Goal: Task Accomplishment & Management: Complete application form

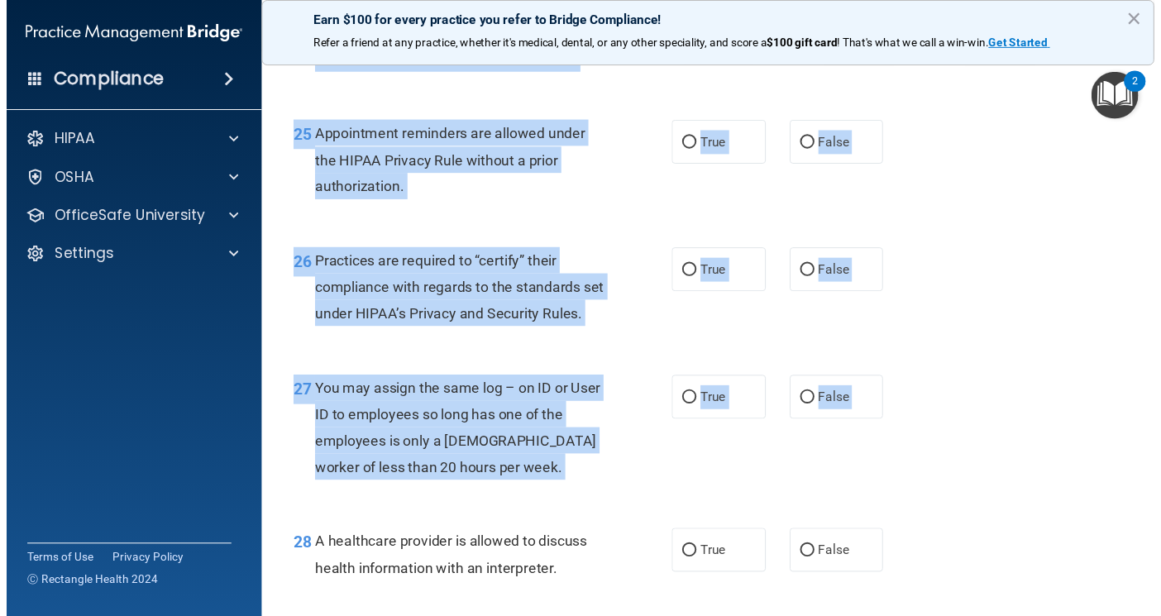
scroll to position [4201, 0]
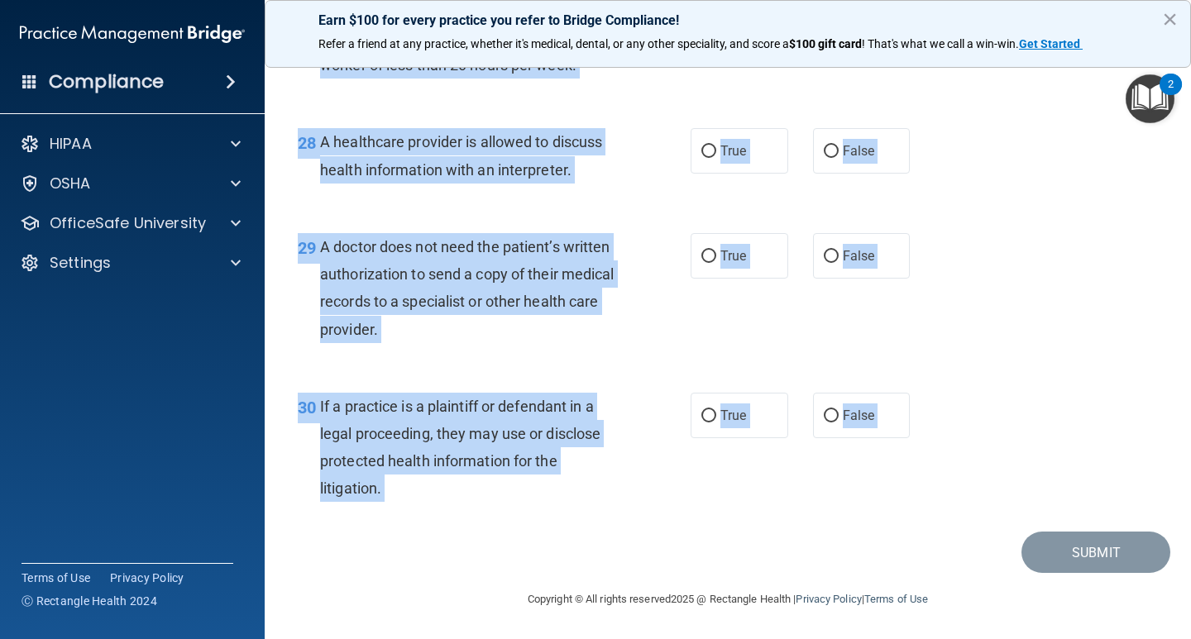
drag, startPoint x: 320, startPoint y: 328, endPoint x: 505, endPoint y: 662, distance: 382.1
click at [505, 639] on html "Compliance HIPAA Documents and Policies Report an Incident Business Associates …" at bounding box center [595, 319] width 1191 height 639
copy main "Lor IPSUM Dolorsi Amet consect a elitsed doeius te incididu utlaboree dolore ma…"
click at [1069, 328] on div "29 A doctor does not need the patient’s written authorization to send a copy of…" at bounding box center [727, 293] width 885 height 160
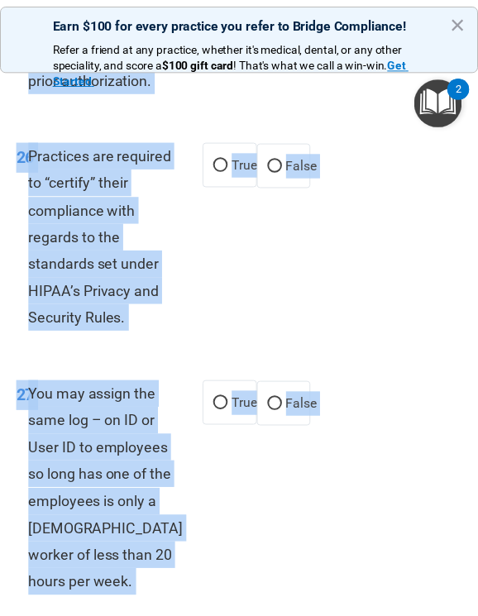
scroll to position [6619, 0]
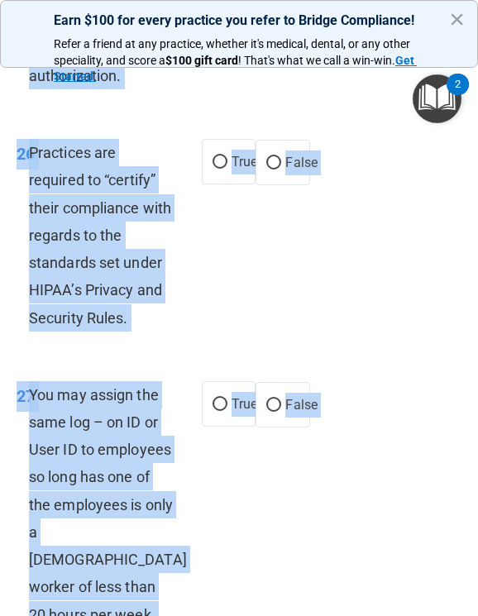
click at [223, 118] on div "25 Appointment reminders are allowed under the HIPAA Privacy Rule without a pri…" at bounding box center [239, 11] width 470 height 214
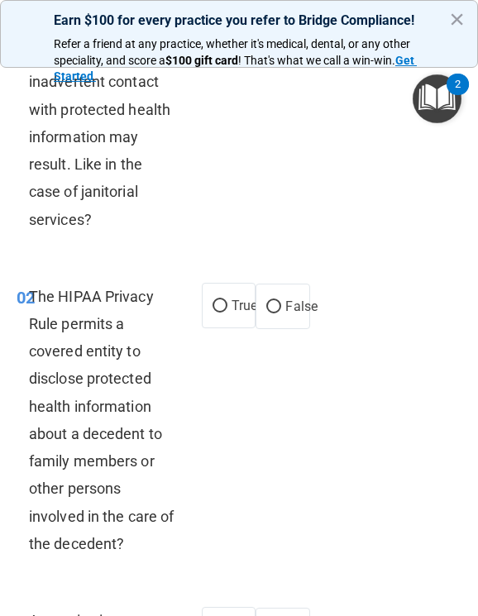
scroll to position [248, 0]
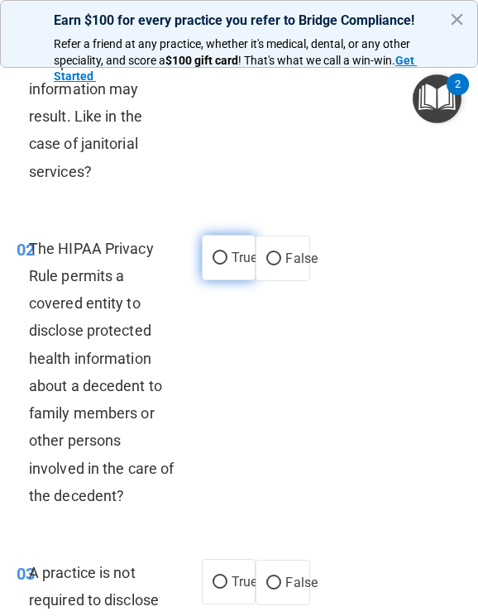
click at [219, 265] on input "True" at bounding box center [220, 258] width 15 height 12
radio input "true"
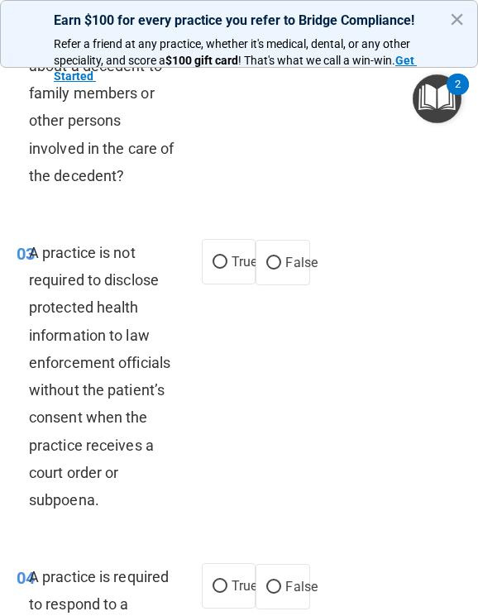
scroll to position [579, 0]
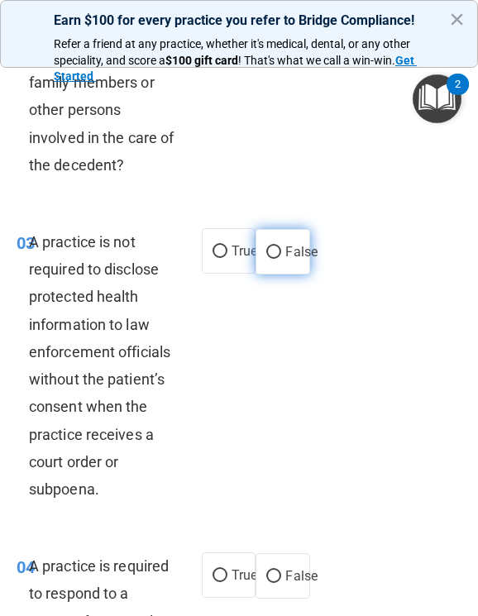
click at [286, 260] on span "False" at bounding box center [301, 252] width 32 height 16
click at [281, 259] on input "False" at bounding box center [273, 253] width 15 height 12
radio input "true"
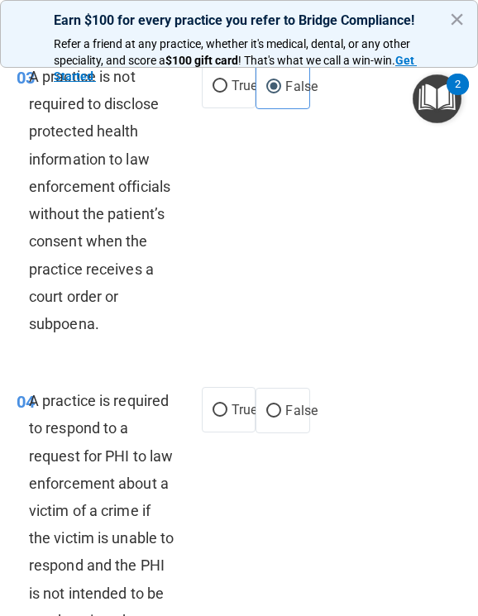
scroll to position [827, 0]
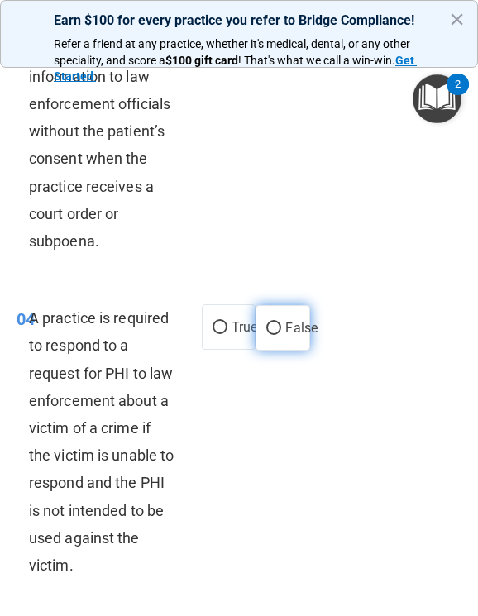
click at [287, 336] on span "False" at bounding box center [301, 328] width 32 height 16
click at [281, 335] on input "False" at bounding box center [273, 329] width 15 height 12
radio input "true"
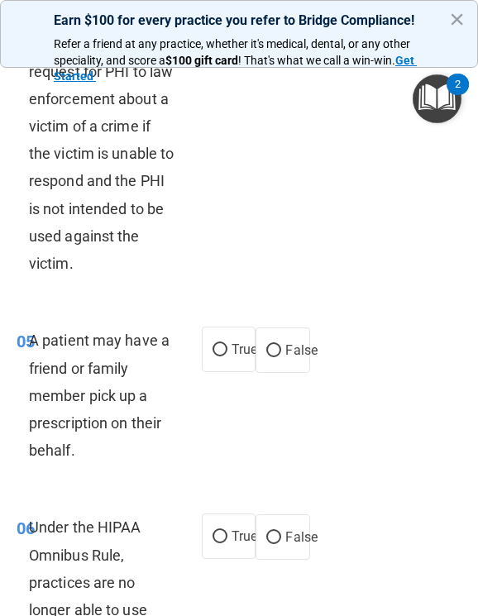
scroll to position [1158, 0]
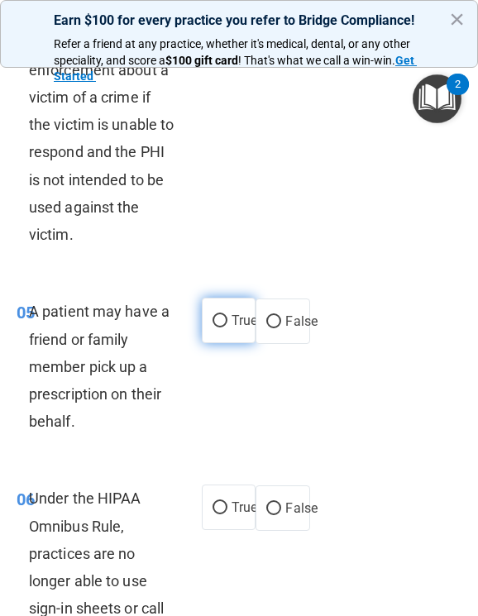
click at [224, 343] on label "True" at bounding box center [229, 320] width 54 height 45
click at [224, 328] on input "True" at bounding box center [220, 321] width 15 height 12
radio input "true"
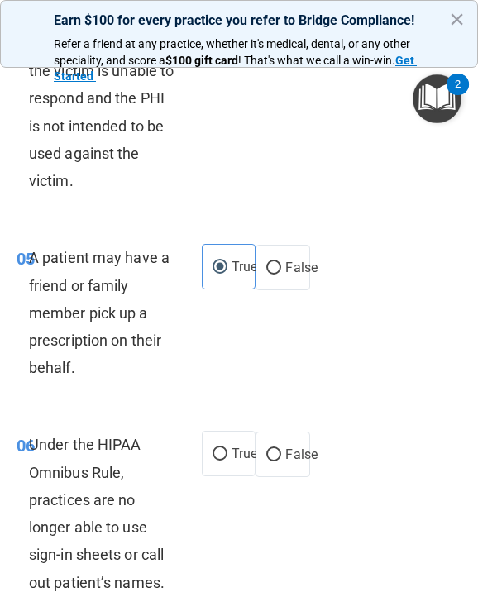
scroll to position [1241, 0]
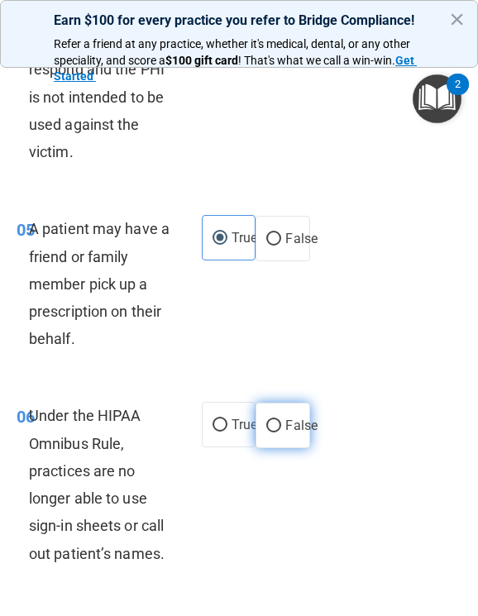
click at [279, 443] on label "False" at bounding box center [283, 425] width 54 height 45
click at [279, 433] on input "False" at bounding box center [273, 426] width 15 height 12
radio input "true"
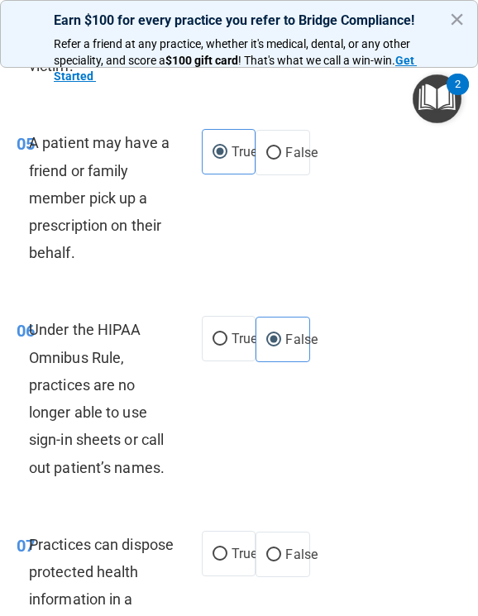
scroll to position [1406, 0]
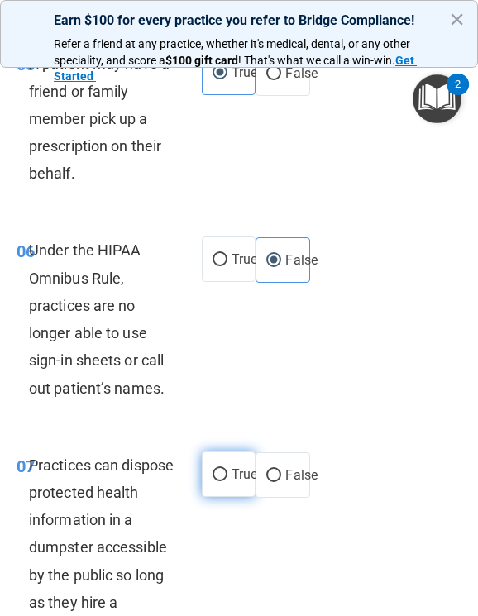
click at [232, 482] on span "True" at bounding box center [245, 475] width 26 height 16
click at [226, 481] on input "True" at bounding box center [220, 475] width 15 height 12
radio input "true"
click at [285, 483] on span "False" at bounding box center [301, 475] width 32 height 16
click at [281, 482] on input "False" at bounding box center [273, 476] width 15 height 12
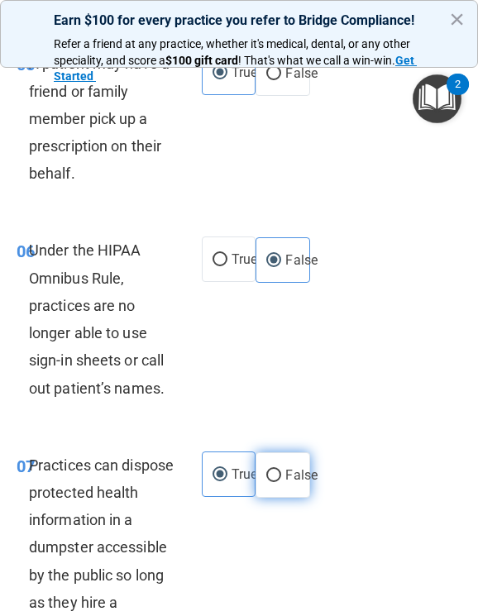
radio input "true"
radio input "false"
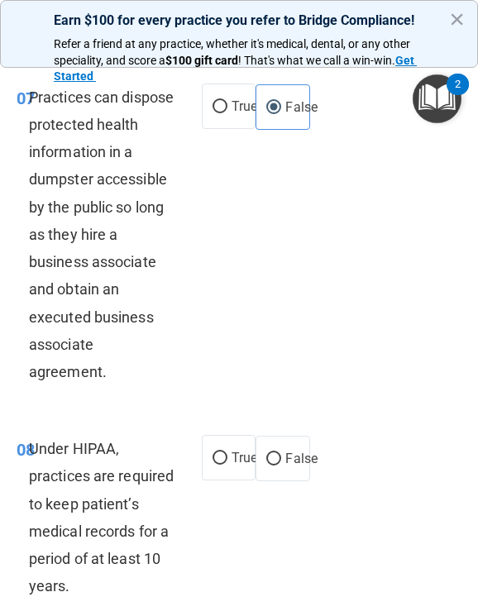
scroll to position [1820, 0]
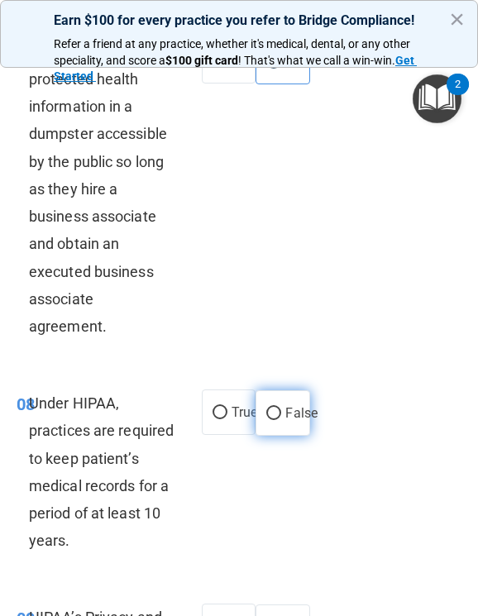
click at [286, 421] on span "False" at bounding box center [301, 413] width 32 height 16
click at [281, 420] on input "False" at bounding box center [273, 414] width 15 height 12
radio input "true"
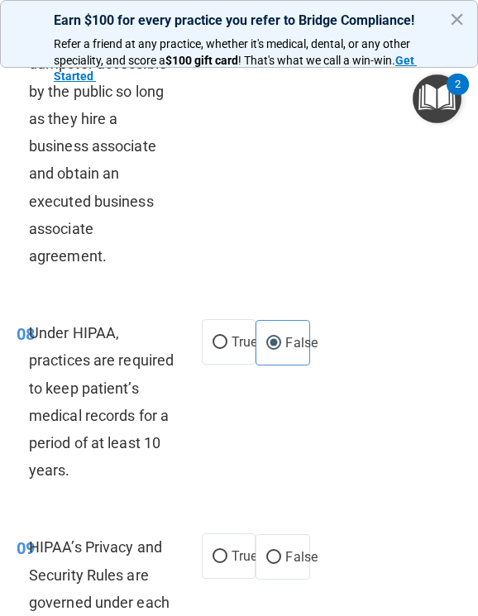
scroll to position [1985, 0]
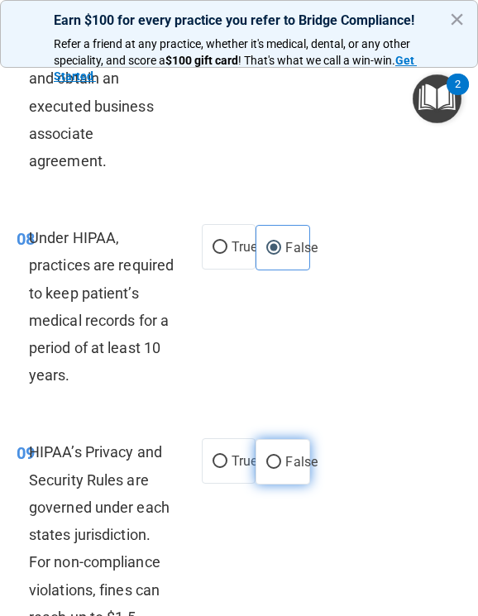
click at [294, 470] on span "False" at bounding box center [301, 462] width 32 height 16
click at [281, 469] on input "False" at bounding box center [273, 463] width 15 height 12
radio input "true"
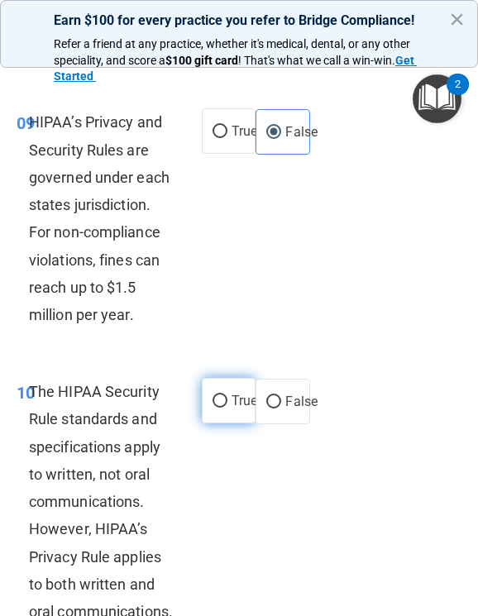
scroll to position [2316, 0]
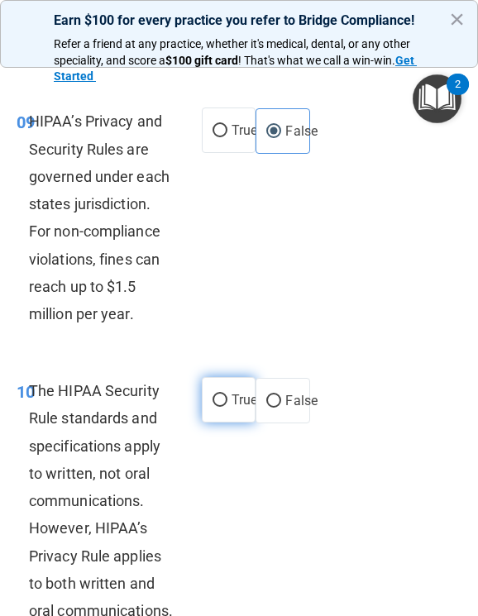
click at [221, 419] on label "True" at bounding box center [229, 399] width 54 height 45
click at [221, 407] on input "True" at bounding box center [220, 401] width 15 height 12
radio input "true"
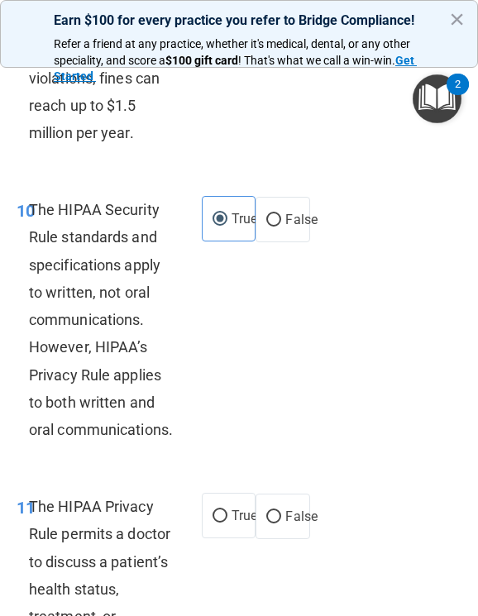
scroll to position [2564, 0]
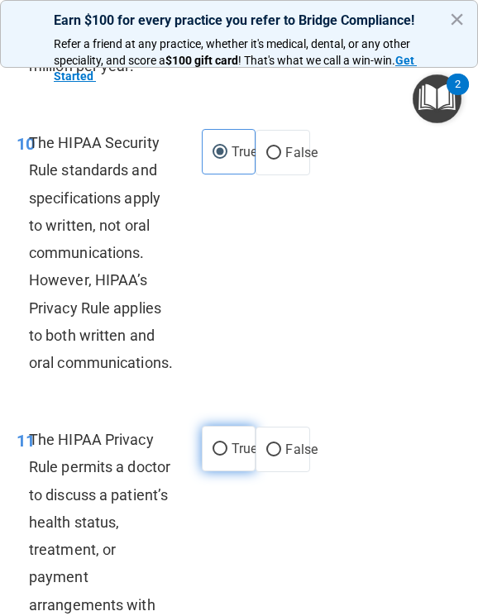
click at [237, 457] on span "True" at bounding box center [245, 449] width 26 height 16
click at [227, 456] on input "True" at bounding box center [220, 449] width 15 height 12
radio input "true"
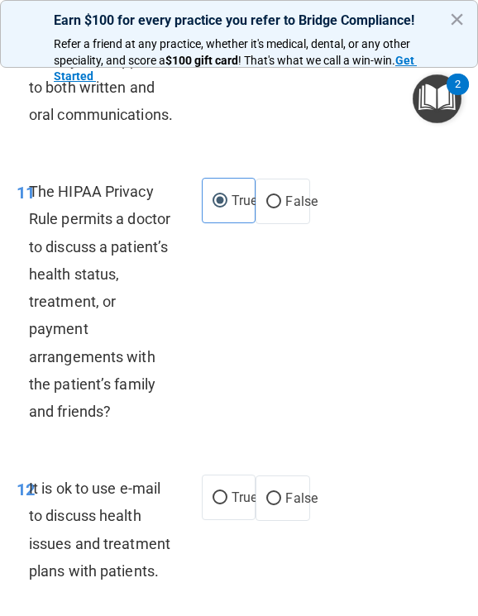
scroll to position [3061, 0]
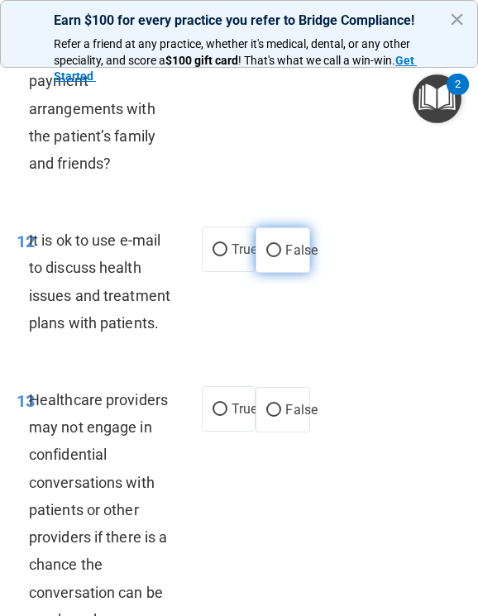
click at [297, 258] on span "False" at bounding box center [301, 250] width 32 height 16
click at [281, 257] on input "False" at bounding box center [273, 251] width 15 height 12
radio input "true"
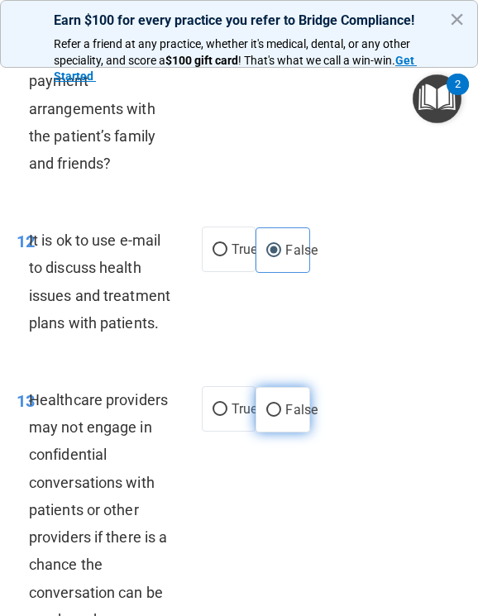
click at [271, 417] on input "False" at bounding box center [273, 411] width 15 height 12
radio input "true"
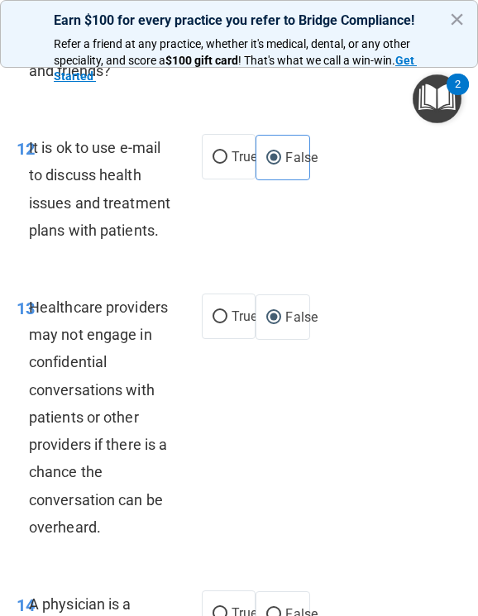
scroll to position [3309, 0]
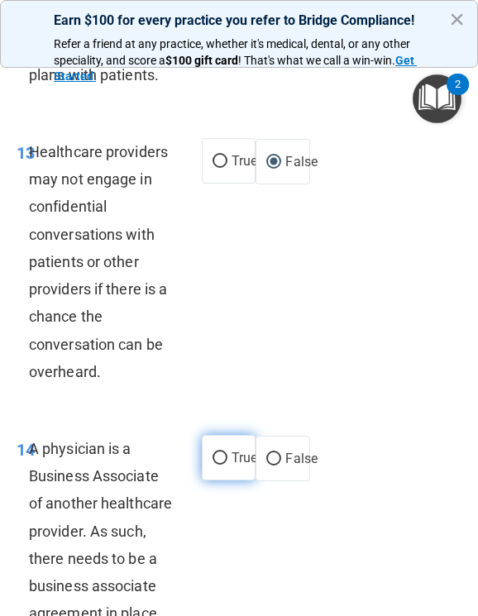
click at [232, 466] on span "True" at bounding box center [245, 458] width 26 height 16
click at [227, 465] on input "True" at bounding box center [220, 459] width 15 height 12
radio input "true"
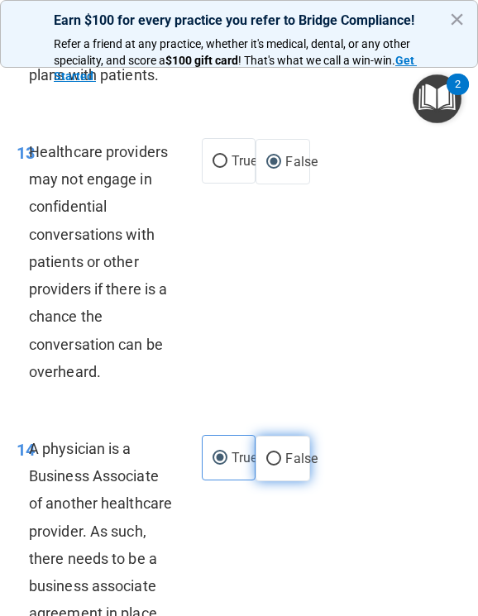
click at [290, 467] on span "False" at bounding box center [301, 459] width 32 height 16
click at [281, 466] on input "False" at bounding box center [273, 459] width 15 height 12
radio input "true"
radio input "false"
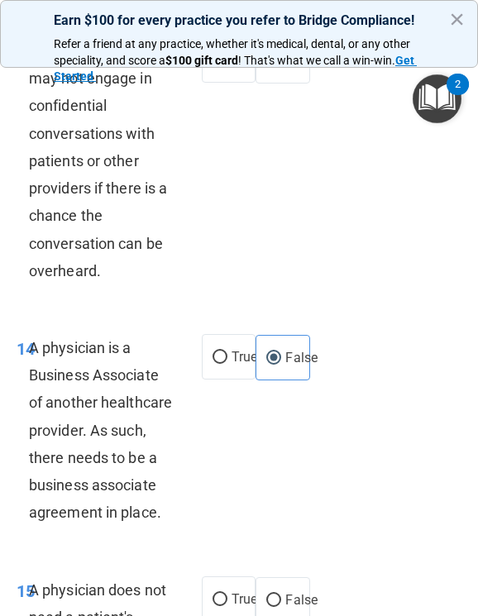
scroll to position [3557, 0]
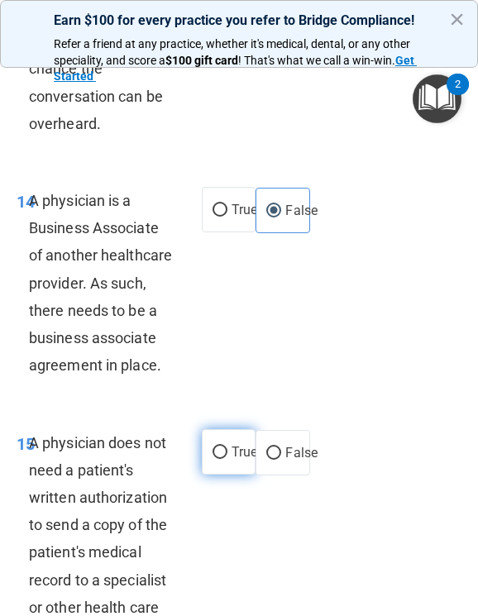
click at [223, 475] on label "True" at bounding box center [229, 451] width 54 height 45
click at [223, 459] on input "True" at bounding box center [220, 453] width 15 height 12
radio input "true"
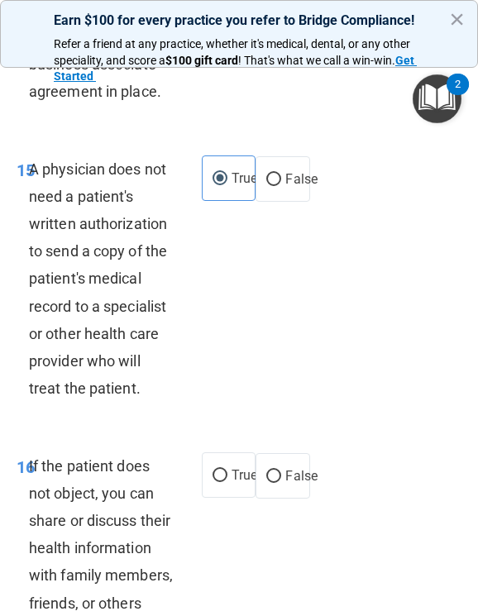
scroll to position [4053, 0]
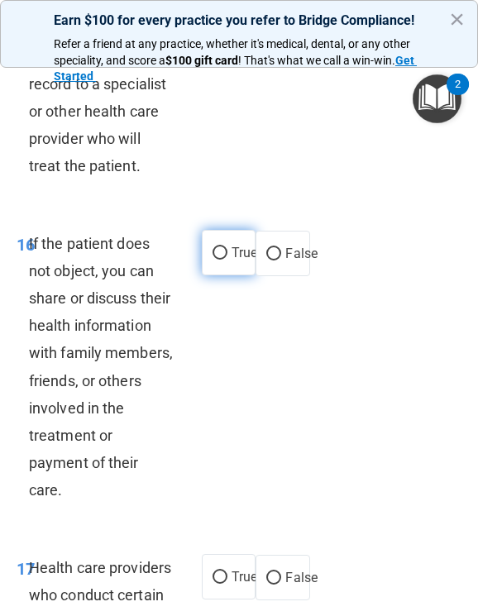
click at [232, 261] on span "True" at bounding box center [245, 253] width 26 height 16
click at [227, 260] on input "True" at bounding box center [220, 253] width 15 height 12
radio input "true"
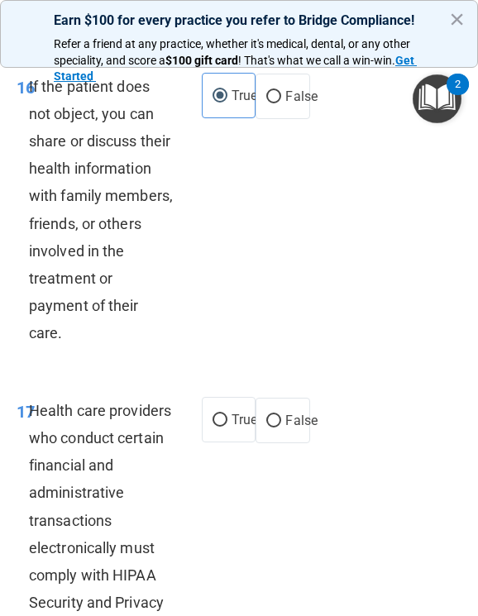
scroll to position [4219, 0]
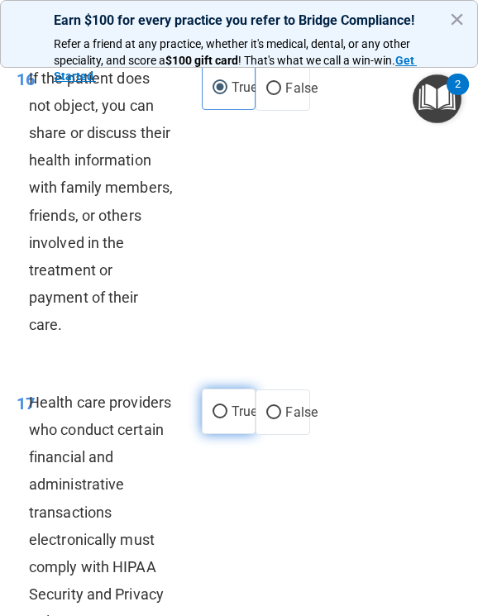
click at [218, 419] on input "True" at bounding box center [220, 412] width 15 height 12
radio input "true"
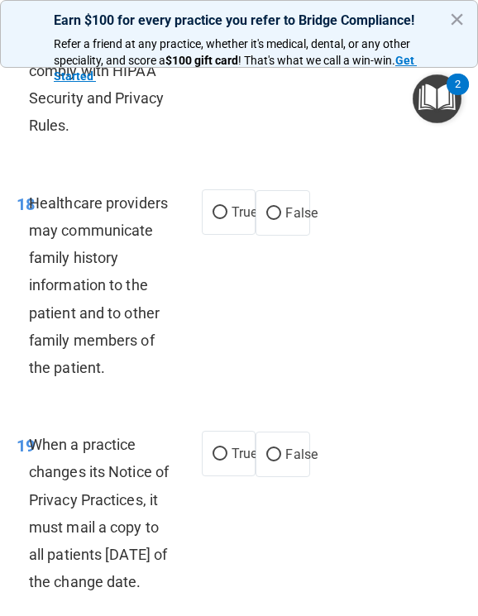
scroll to position [4798, 0]
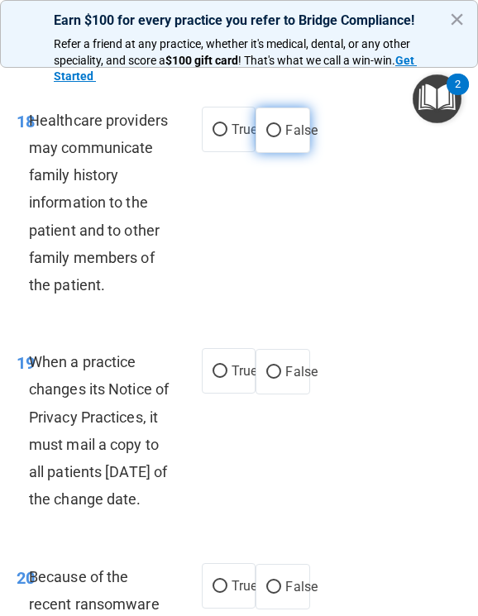
click at [273, 137] on input "False" at bounding box center [273, 131] width 15 height 12
radio input "true"
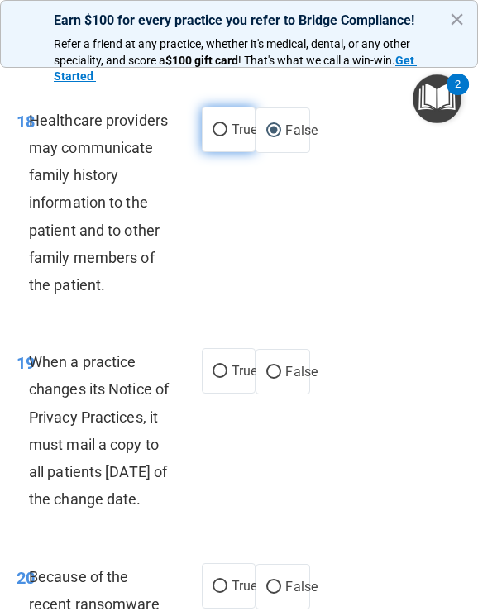
click at [233, 137] on span "True" at bounding box center [245, 130] width 26 height 16
click at [227, 136] on input "True" at bounding box center [220, 130] width 15 height 12
radio input "true"
radio input "false"
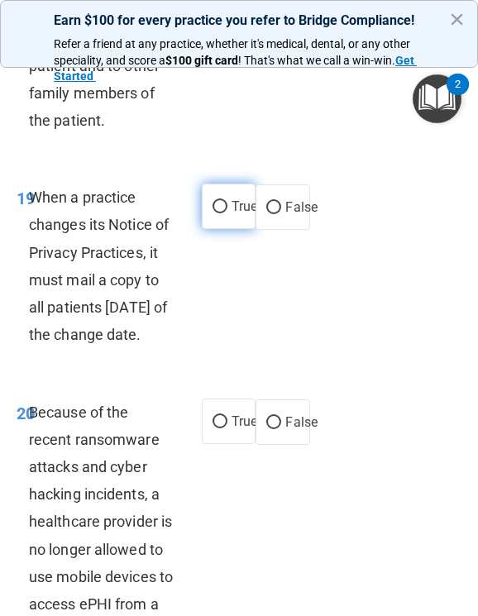
scroll to position [4963, 0]
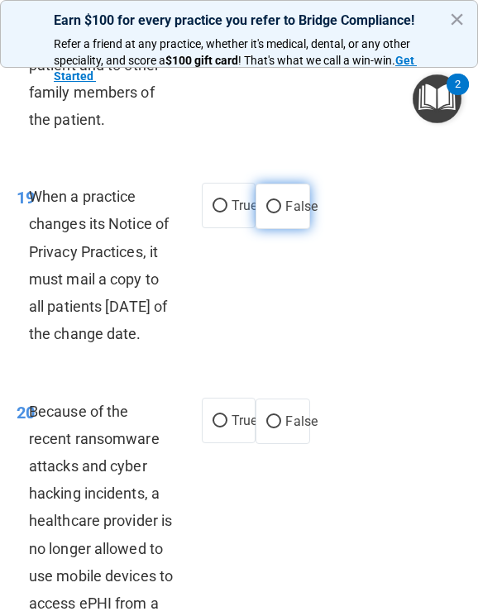
click at [290, 214] on span "False" at bounding box center [301, 207] width 32 height 16
click at [281, 213] on input "False" at bounding box center [273, 207] width 15 height 12
radio input "true"
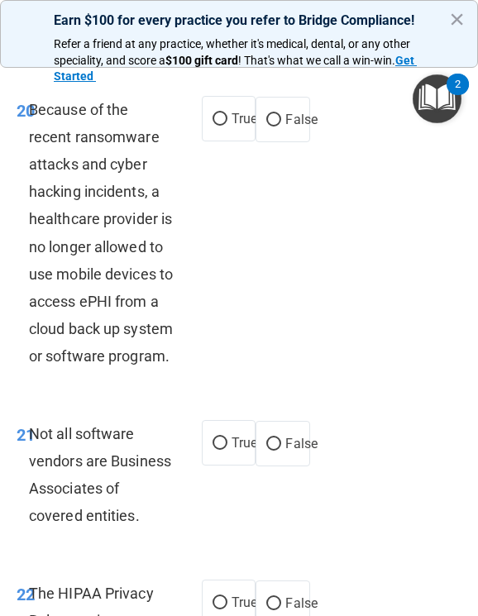
scroll to position [5294, 0]
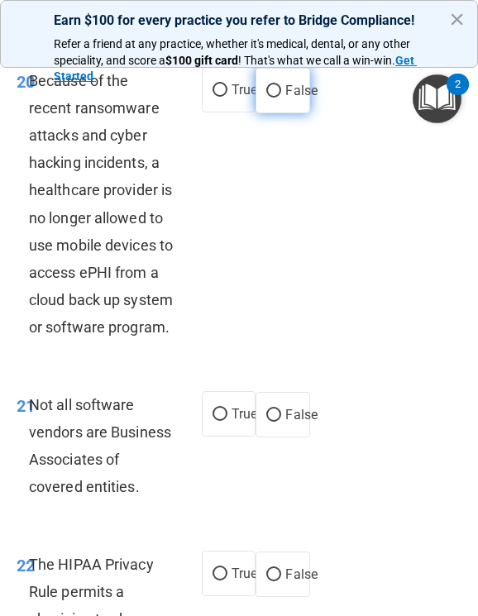
click at [284, 113] on label "False" at bounding box center [283, 90] width 54 height 45
click at [281, 98] on input "False" at bounding box center [273, 91] width 15 height 12
radio input "true"
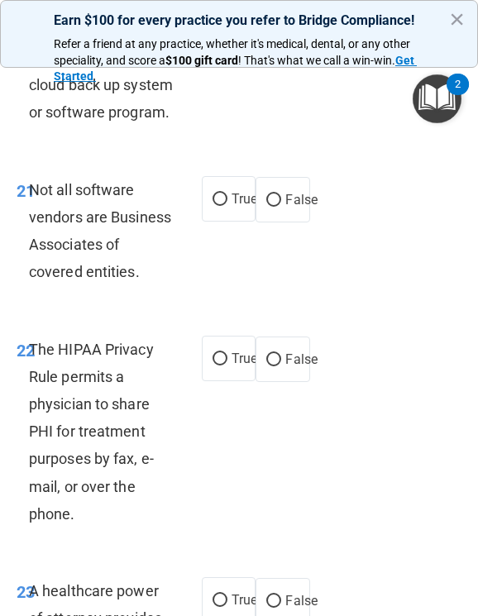
scroll to position [5543, 0]
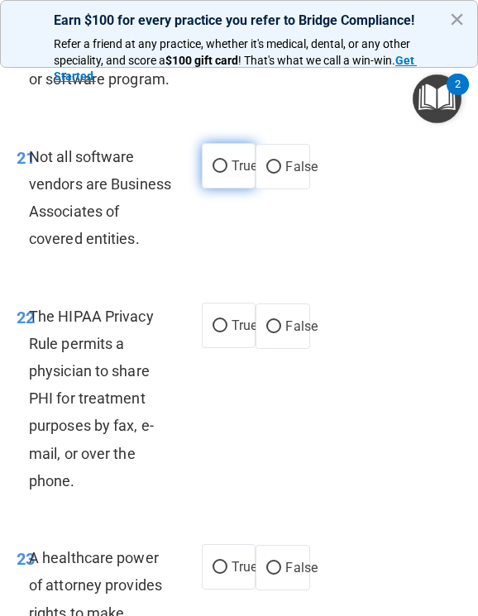
click at [218, 173] on input "True" at bounding box center [220, 166] width 15 height 12
radio input "true"
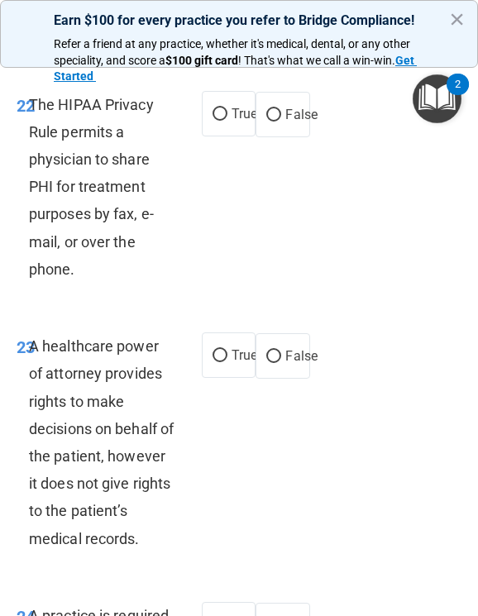
scroll to position [5791, 0]
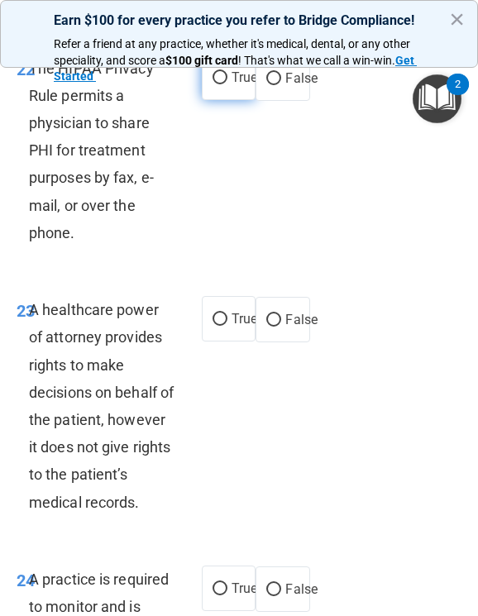
click at [232, 85] on span "True" at bounding box center [245, 77] width 26 height 16
click at [227, 84] on input "True" at bounding box center [220, 78] width 15 height 12
radio input "true"
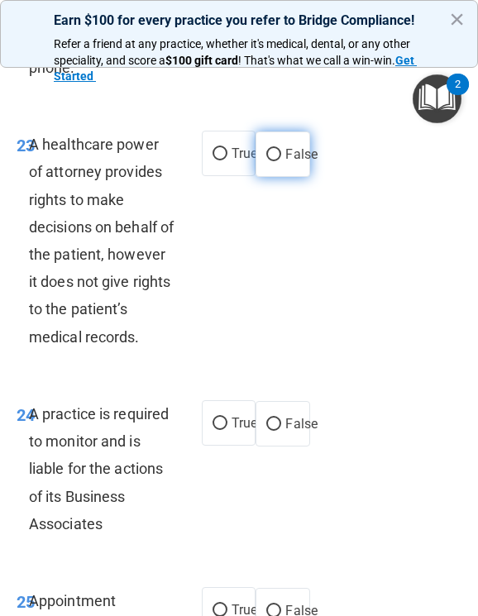
click at [273, 161] on input "False" at bounding box center [273, 155] width 15 height 12
radio input "true"
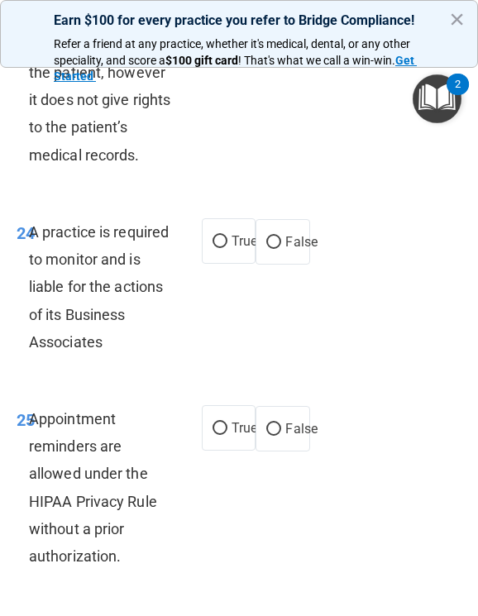
scroll to position [6204, 0]
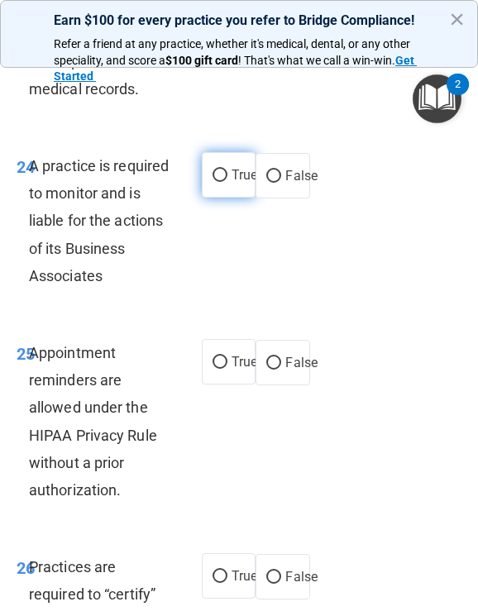
click at [232, 183] on span "True" at bounding box center [245, 175] width 26 height 16
click at [227, 182] on input "True" at bounding box center [220, 176] width 15 height 12
radio input "true"
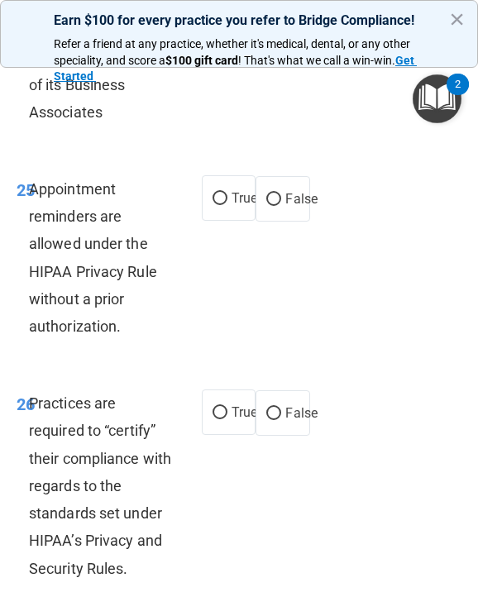
scroll to position [6370, 0]
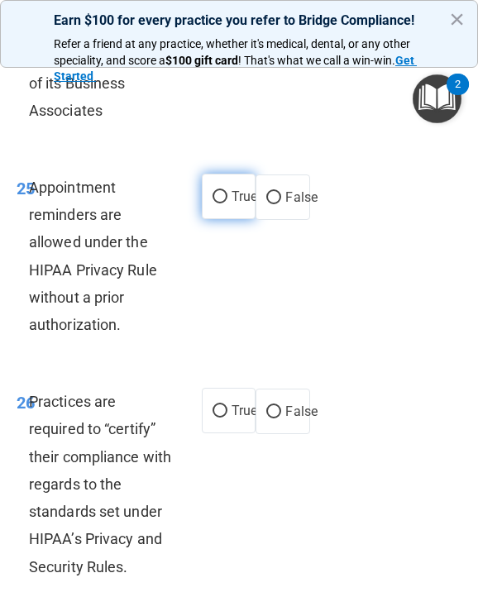
click at [232, 204] on span "True" at bounding box center [245, 197] width 26 height 16
click at [227, 204] on input "True" at bounding box center [220, 197] width 15 height 12
radio input "true"
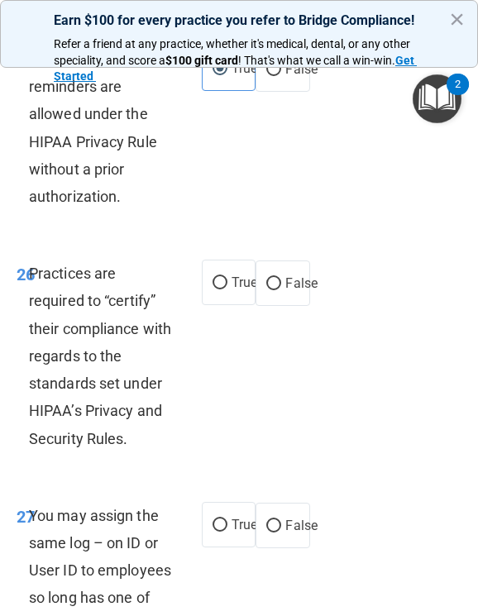
scroll to position [6618, 0]
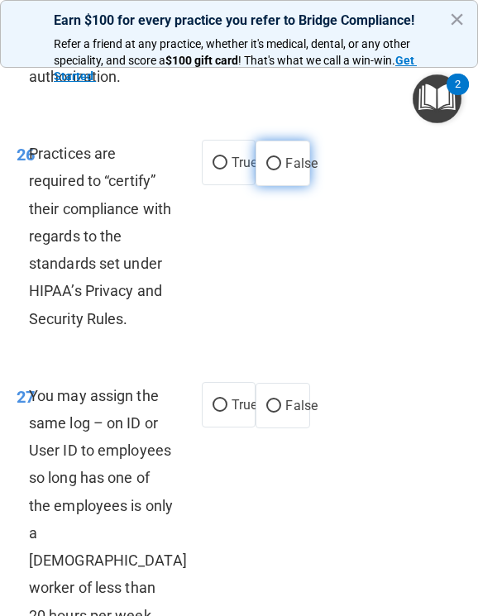
click at [289, 171] on span "False" at bounding box center [301, 164] width 32 height 16
click at [281, 170] on input "False" at bounding box center [273, 164] width 15 height 12
radio input "true"
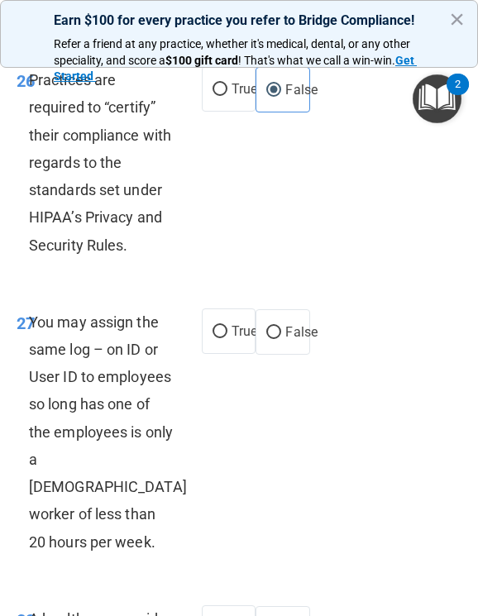
scroll to position [6783, 0]
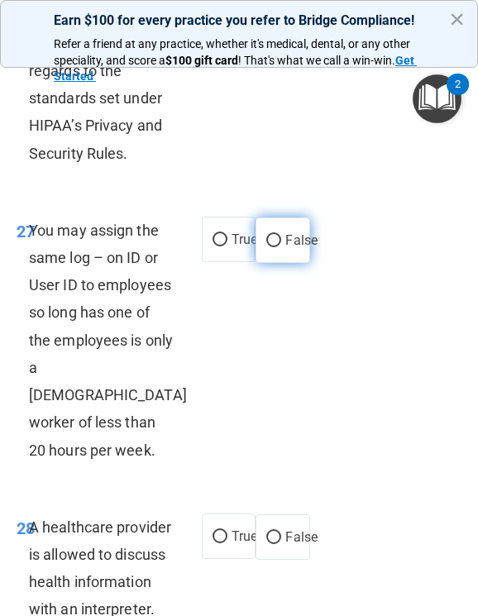
click at [271, 247] on input "False" at bounding box center [273, 241] width 15 height 12
radio input "true"
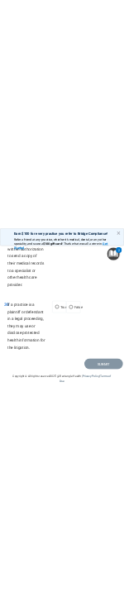
scroll to position [7748, 0]
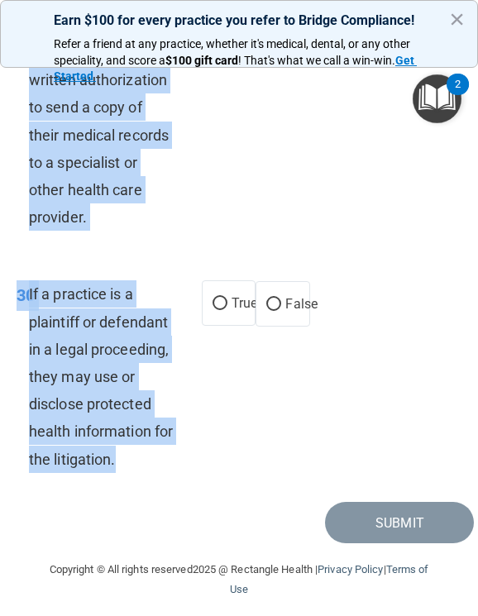
drag, startPoint x: 24, startPoint y: 289, endPoint x: 160, endPoint y: 472, distance: 228.8
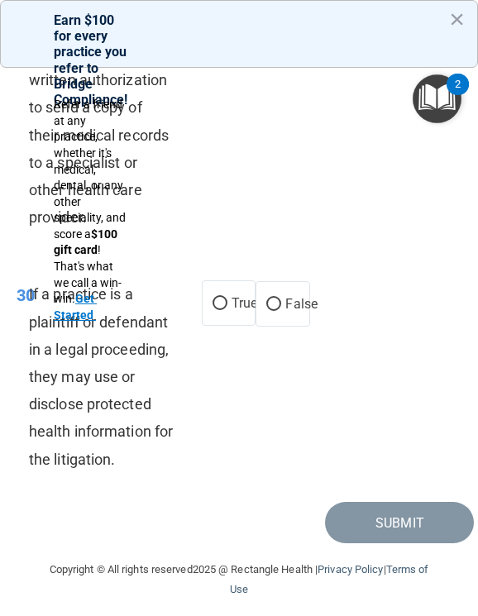
click at [113, 261] on div "29 A doctor does not need the patient’s written authorization to send a copy of…" at bounding box center [239, 126] width 470 height 270
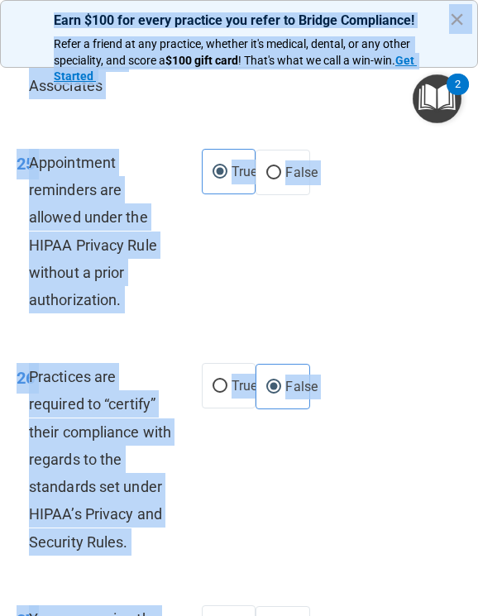
scroll to position [6296, 0]
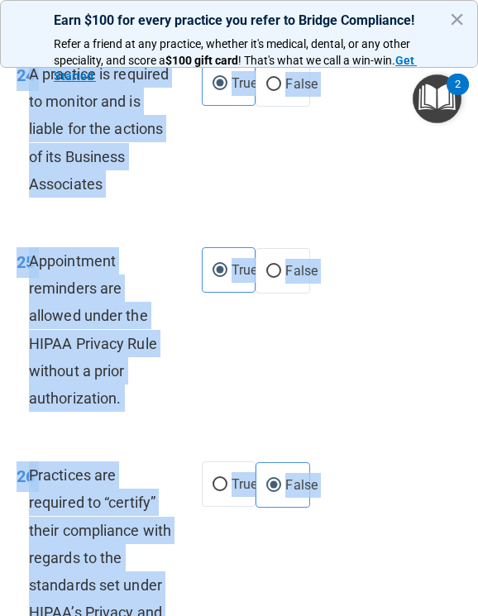
drag, startPoint x: 93, startPoint y: 459, endPoint x: 0, endPoint y: 311, distance: 175.1
copy div "29 L ipsumdol si ametcons ad elitsed doe te incidi utl etd magnaal en adm Venia…"
click at [202, 106] on label "True" at bounding box center [229, 82] width 54 height 45
click at [213, 90] on input "True" at bounding box center [220, 84] width 15 height 12
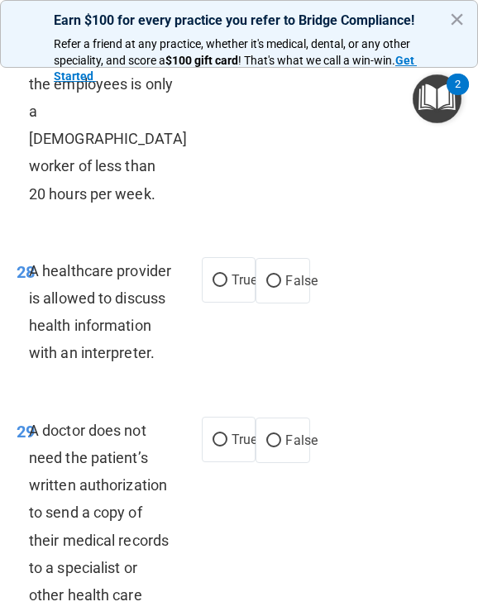
scroll to position [7041, 0]
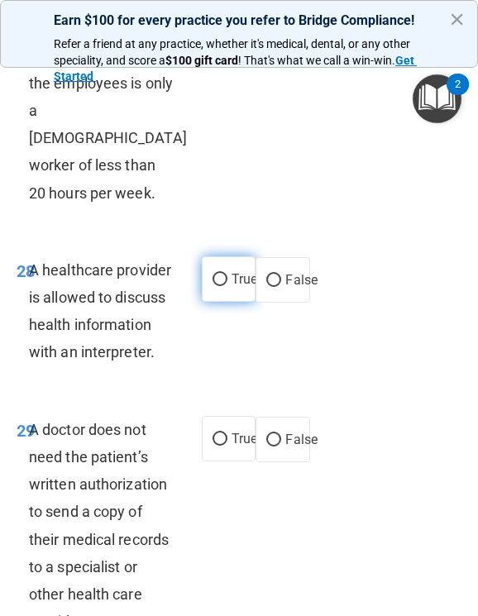
click at [218, 286] on input "True" at bounding box center [220, 280] width 15 height 12
radio input "true"
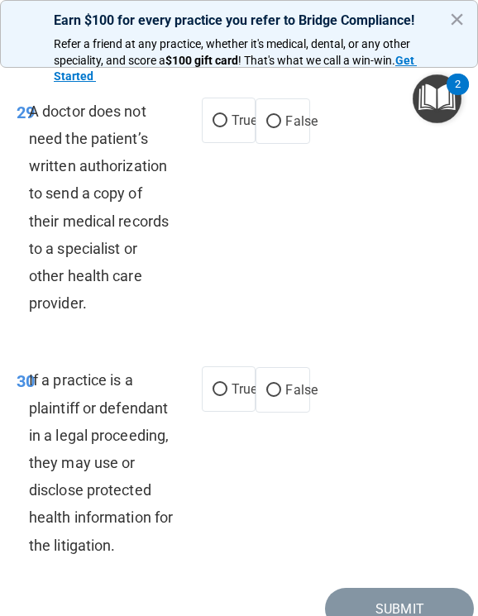
scroll to position [7372, 0]
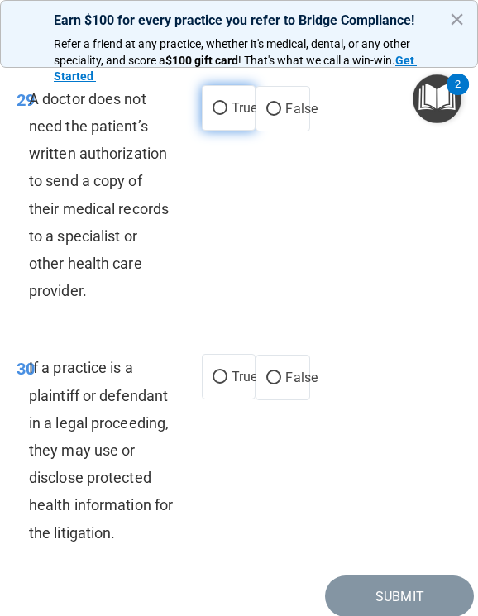
click at [219, 115] on input "True" at bounding box center [220, 109] width 15 height 12
radio input "true"
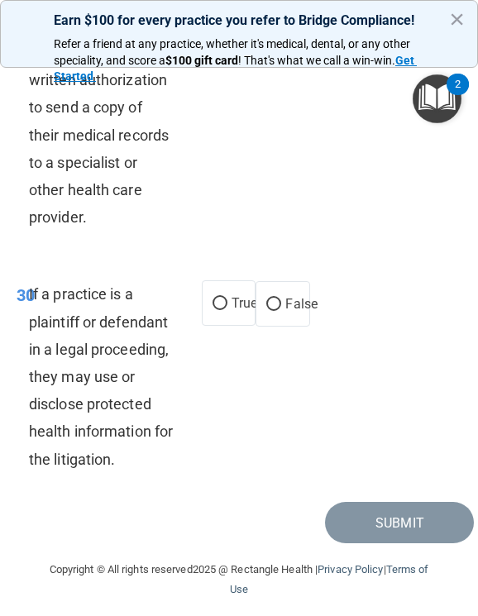
scroll to position [7620, 0]
click at [218, 310] on input "True" at bounding box center [220, 304] width 15 height 12
radio input "true"
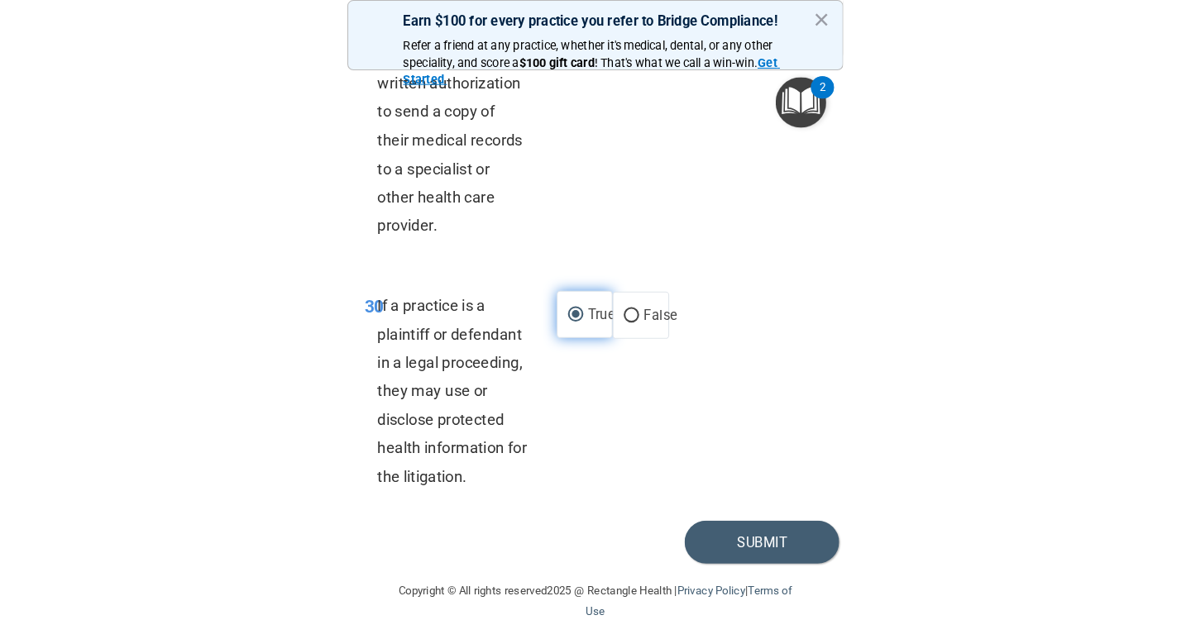
scroll to position [7748, 0]
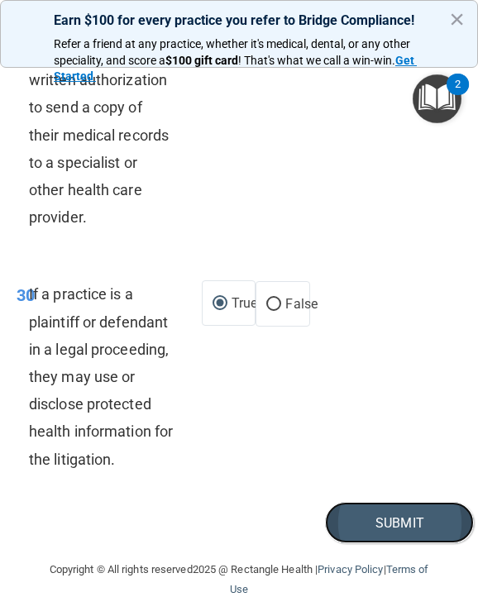
click at [400, 524] on button "Submit" at bounding box center [399, 523] width 149 height 42
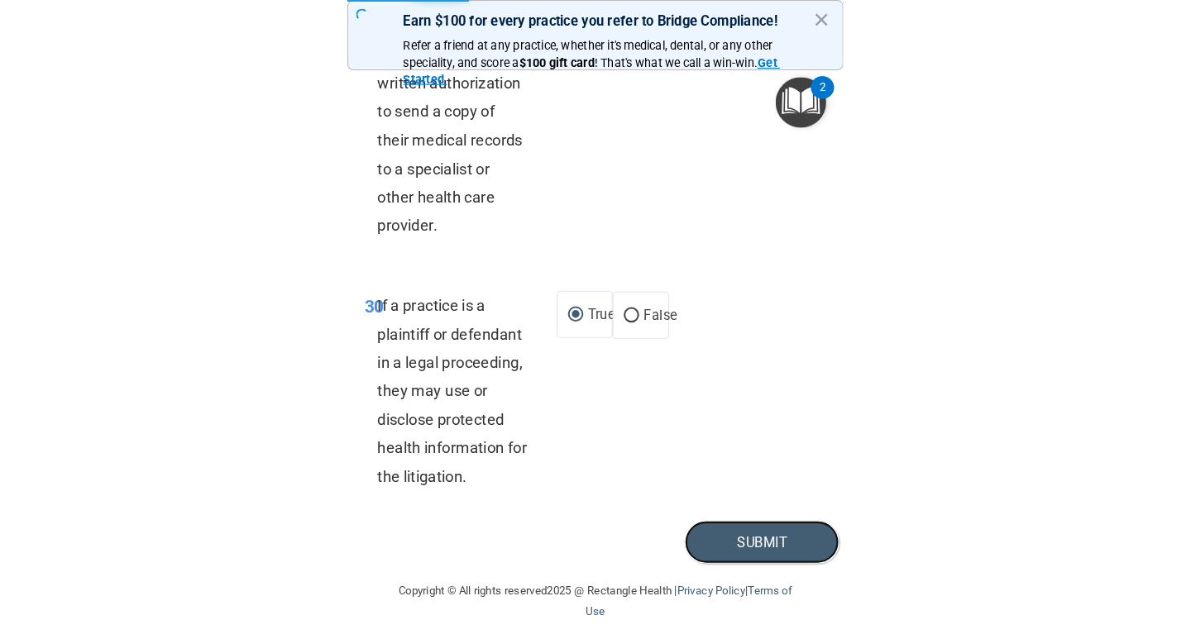
scroll to position [4201, 0]
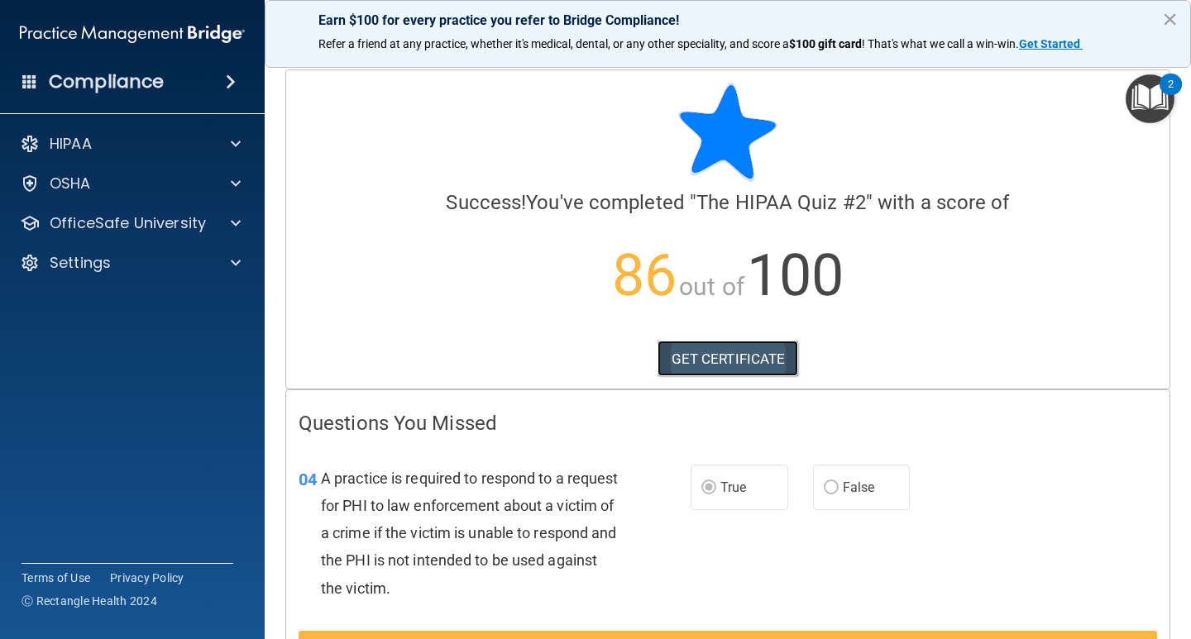
click at [740, 356] on link "GET CERTIFICATE" at bounding box center [728, 359] width 141 height 36
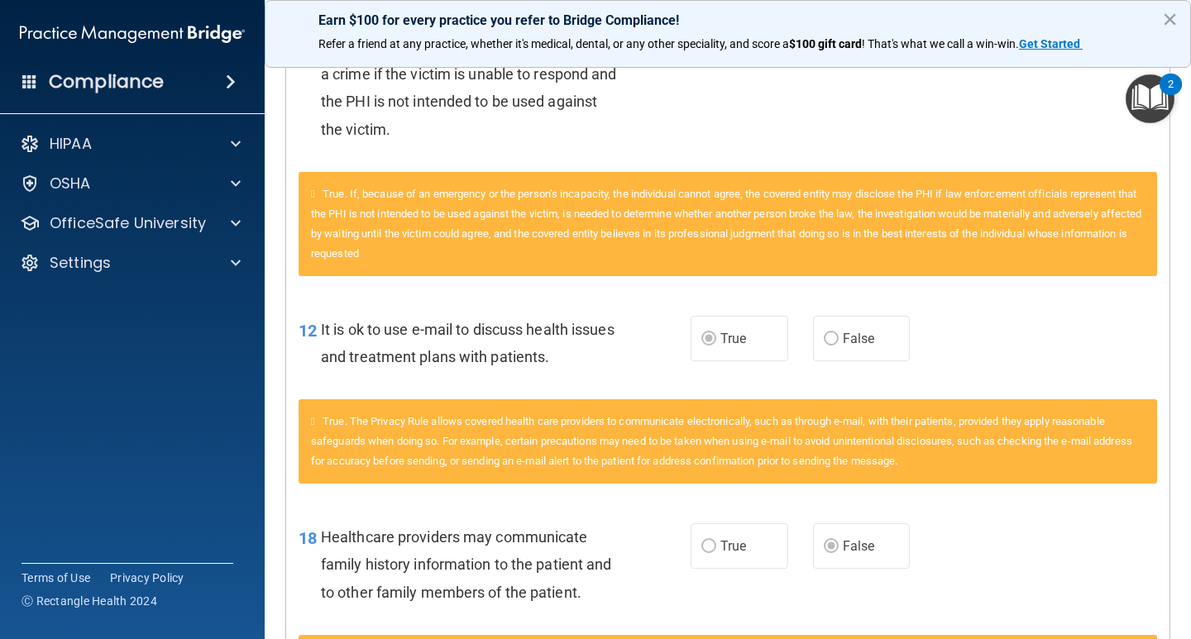
scroll to position [45, 0]
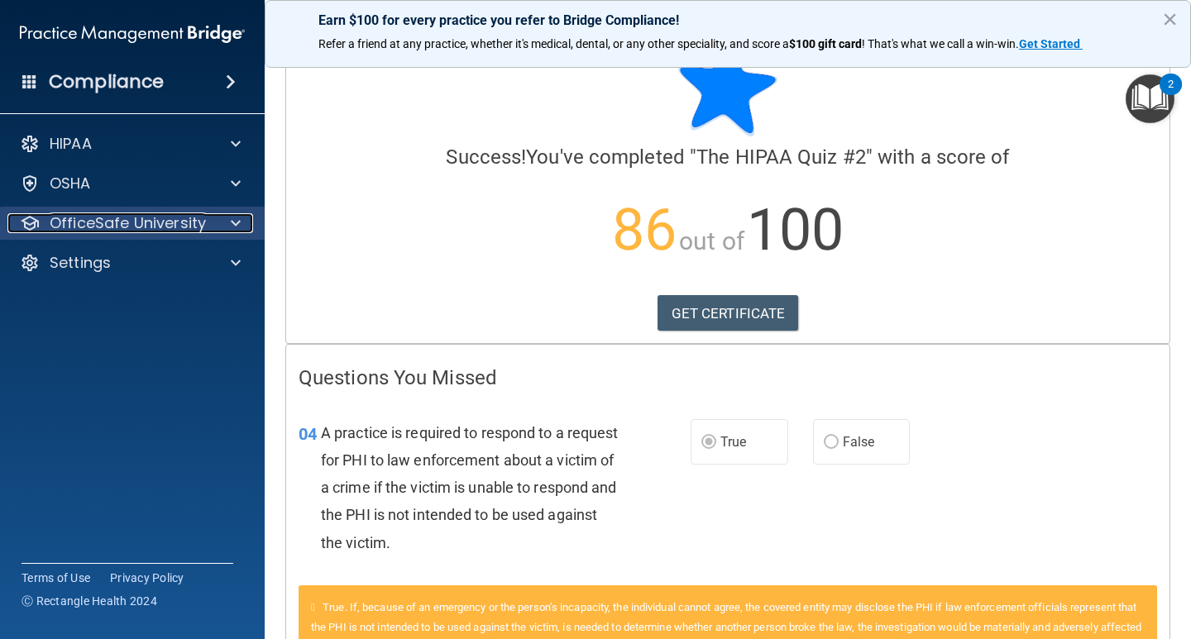
click at [235, 218] on span at bounding box center [236, 223] width 10 height 20
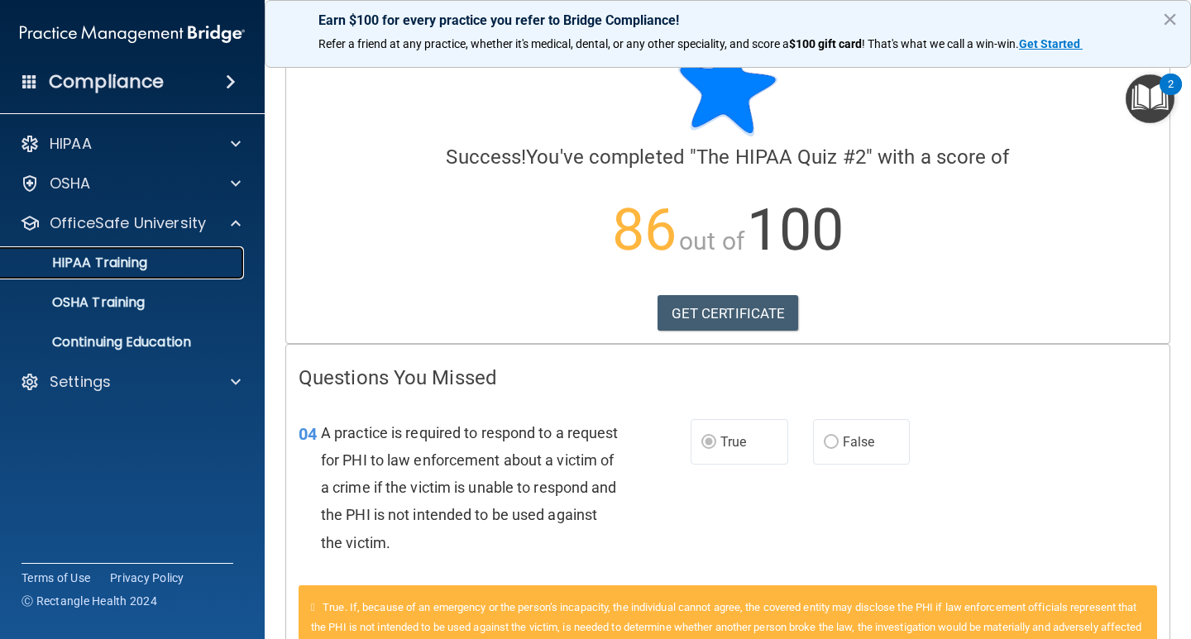
click at [147, 263] on p "HIPAA Training" at bounding box center [79, 263] width 136 height 17
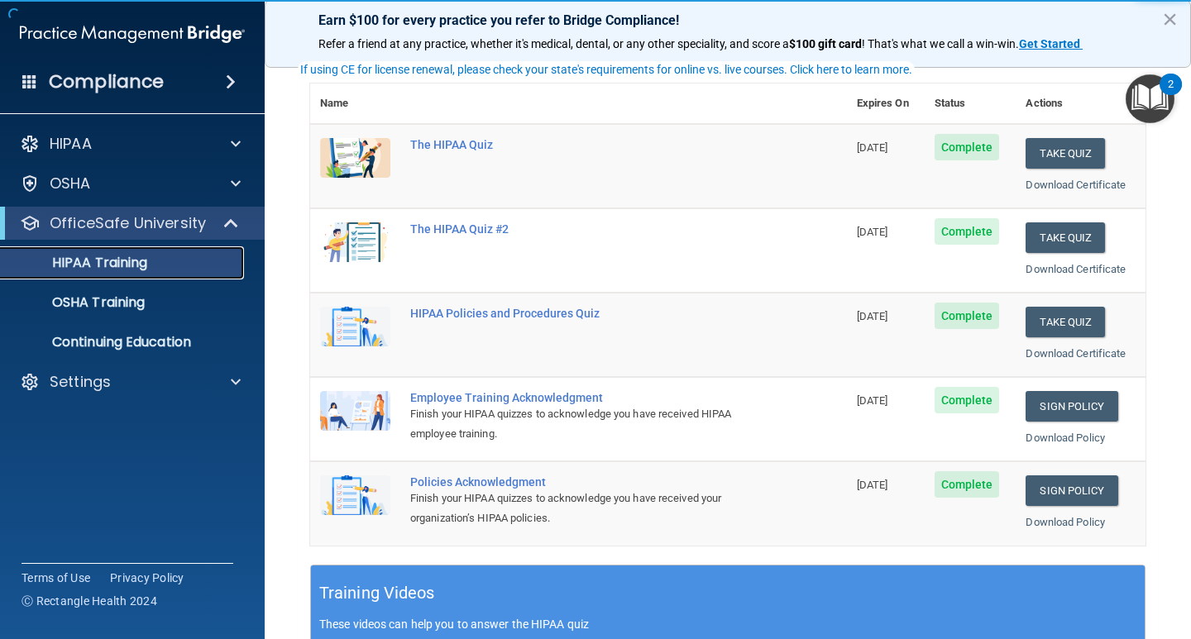
scroll to position [211, 0]
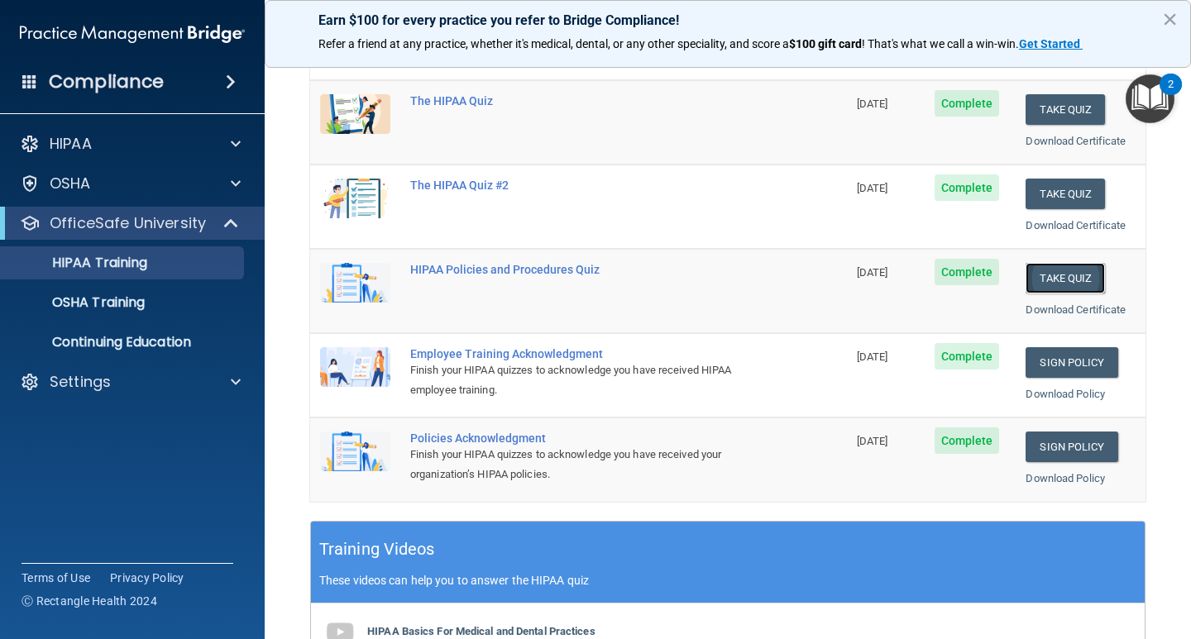
click at [1061, 273] on button "Take Quiz" at bounding box center [1065, 278] width 79 height 31
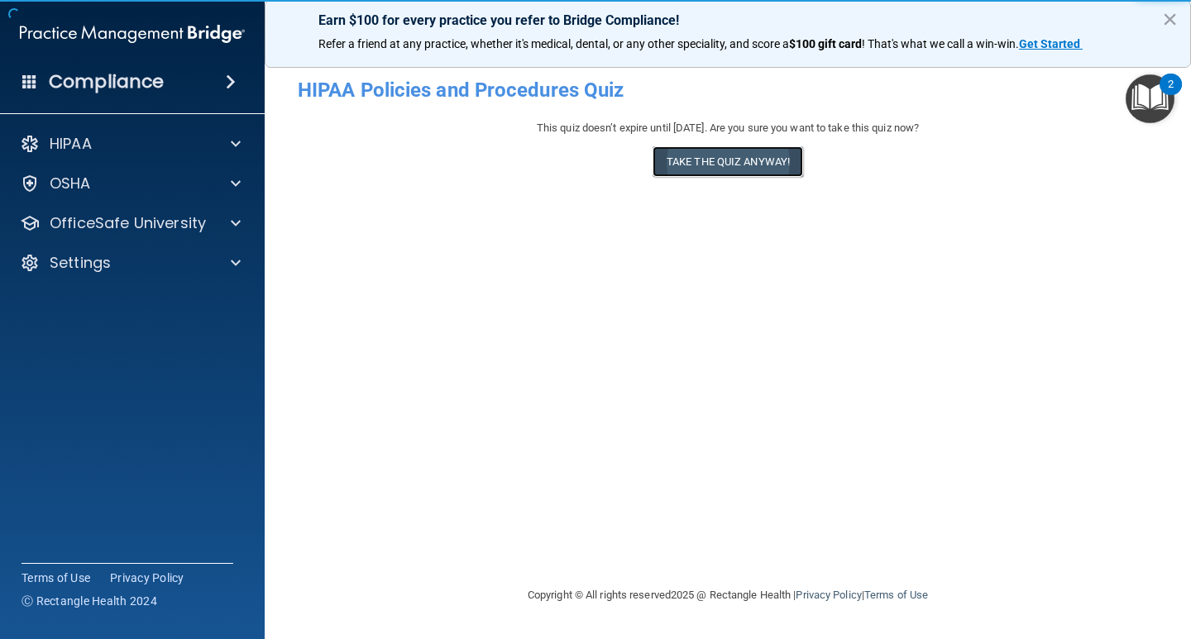
click at [769, 156] on button "Take the quiz anyway!" at bounding box center [728, 161] width 151 height 31
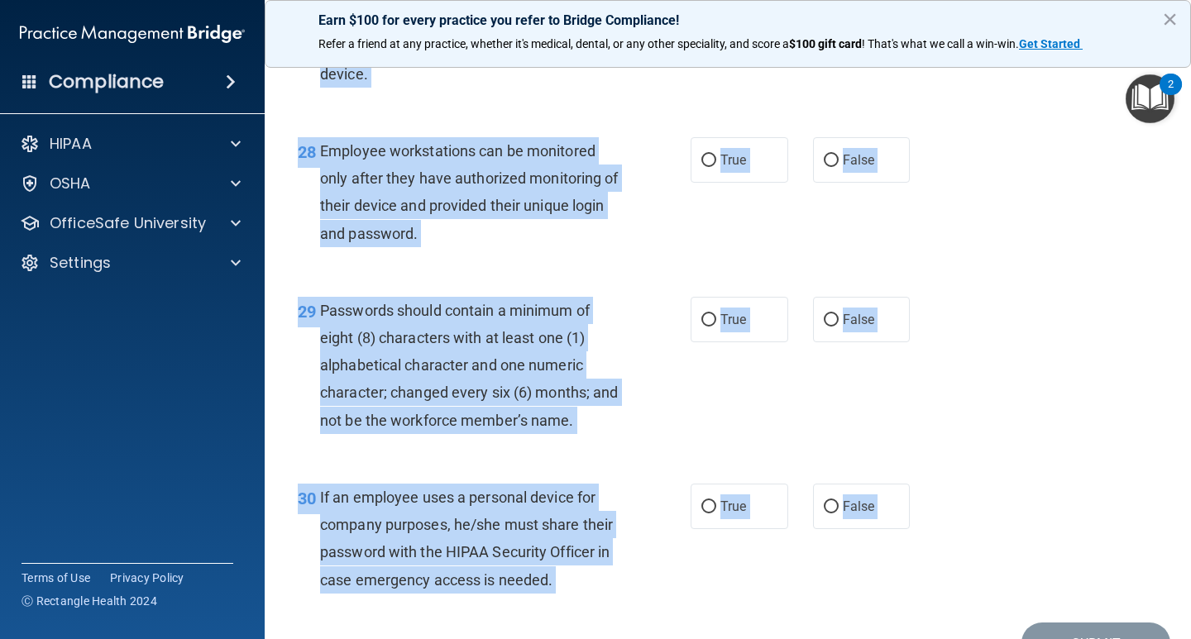
scroll to position [4530, 0]
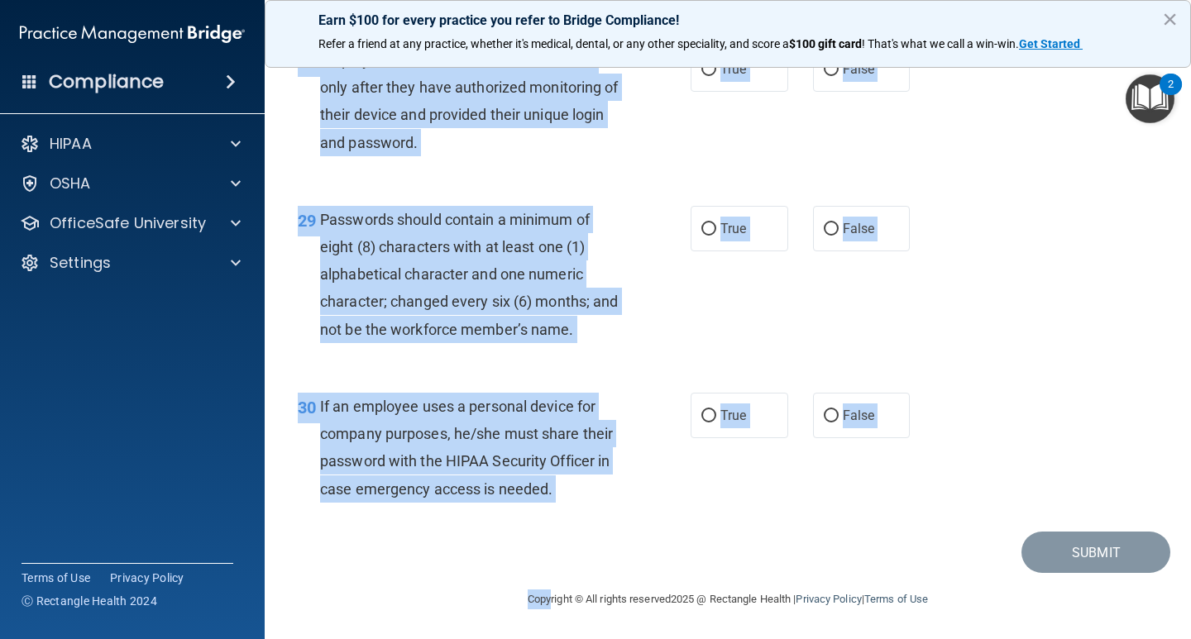
drag, startPoint x: 319, startPoint y: 138, endPoint x: 529, endPoint y: 663, distance: 565.8
click at [529, 639] on html "Compliance HIPAA Documents and Policies Report an Incident Business Associates …" at bounding box center [595, 319] width 1191 height 639
click at [570, 499] on div "If an employee uses a personal device for company purposes, he/she must share t…" at bounding box center [477, 448] width 314 height 110
click at [545, 487] on span "If an employee uses a personal device for company purposes, he/she must share t…" at bounding box center [466, 448] width 293 height 100
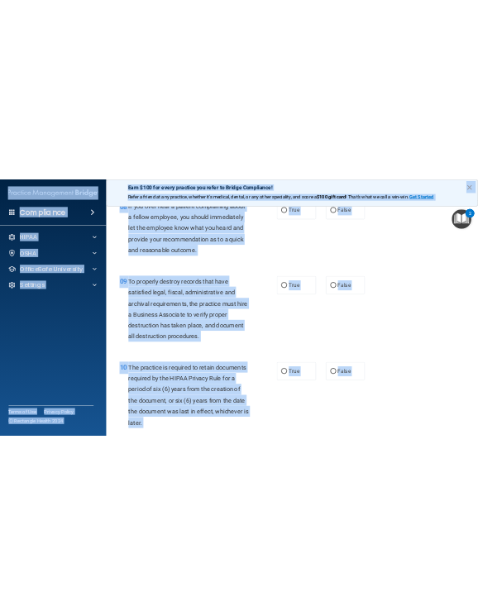
scroll to position [0, 0]
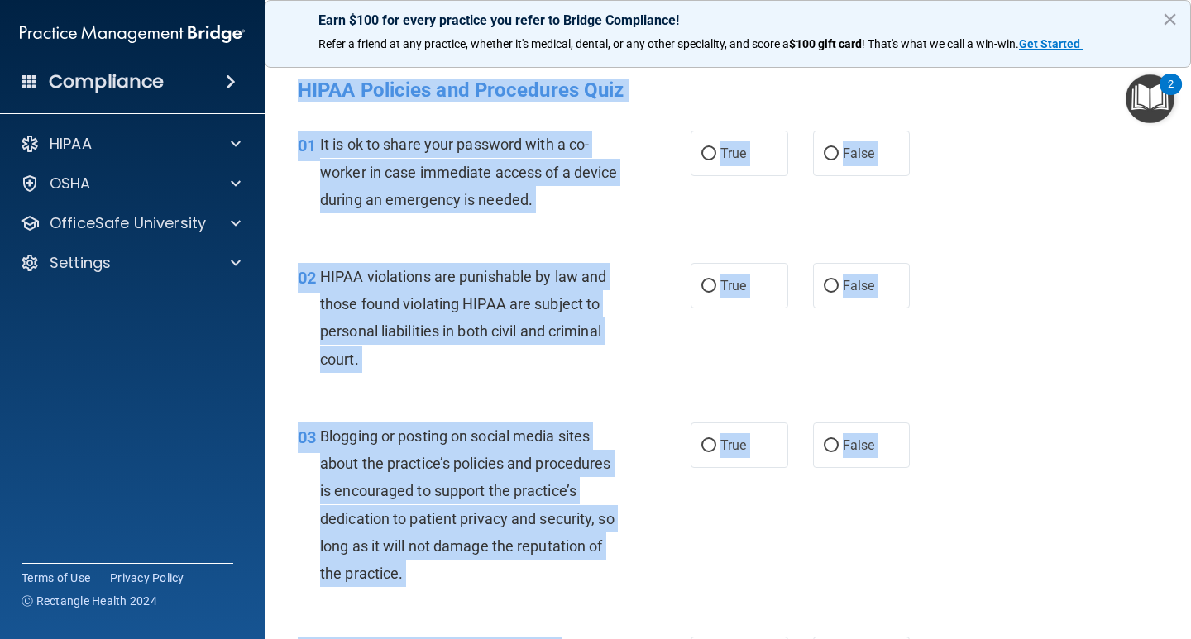
drag, startPoint x: 558, startPoint y: 490, endPoint x: 282, endPoint y: 84, distance: 490.8
click at [279, 85] on main "- HIPAA Policies and Procedures Quiz This quiz doesn’t expire until [DATE]. Are…" at bounding box center [728, 346] width 927 height 587
copy form "LOREM Ipsumdol sit Ametconsec Adip Elit sedd eiusm’t incidi utlab 25/74/1125. E…"
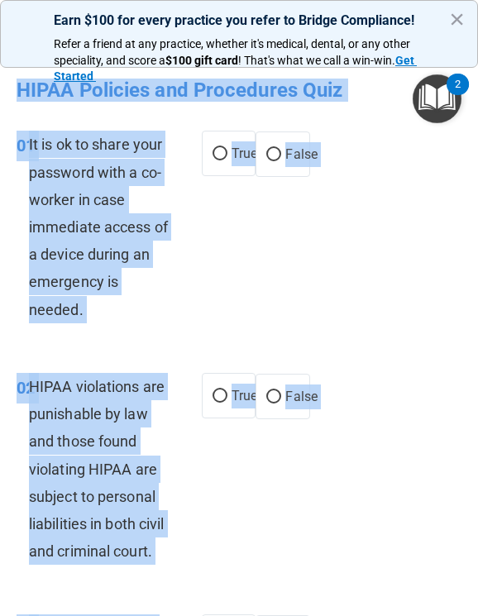
click at [375, 287] on div "01 It is ok to share your password with a co-worker in case immediate access of…" at bounding box center [239, 231] width 470 height 242
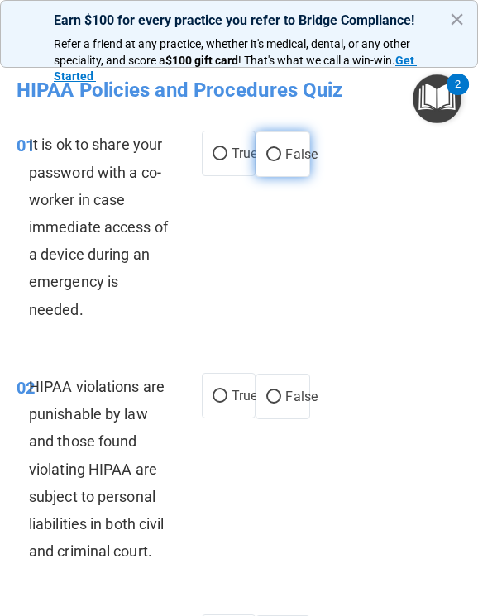
click at [285, 151] on span "False" at bounding box center [301, 154] width 32 height 16
click at [281, 151] on input "False" at bounding box center [273, 155] width 15 height 12
radio input "true"
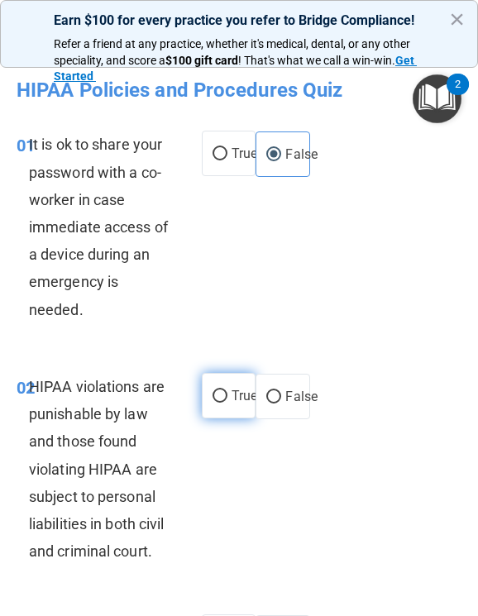
click at [232, 400] on span "True" at bounding box center [245, 396] width 26 height 16
click at [227, 400] on input "True" at bounding box center [220, 396] width 15 height 12
radio input "true"
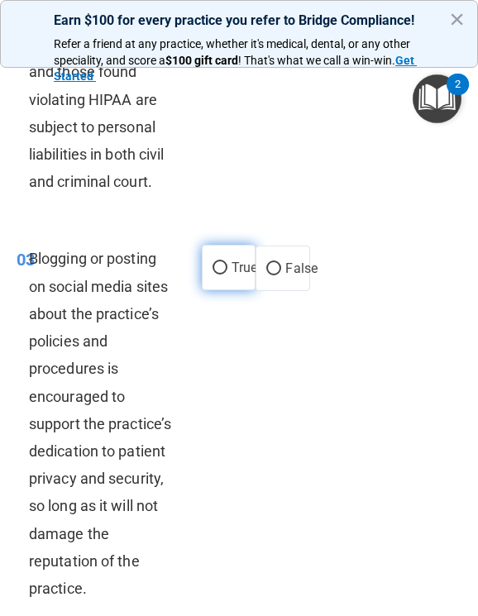
scroll to position [414, 0]
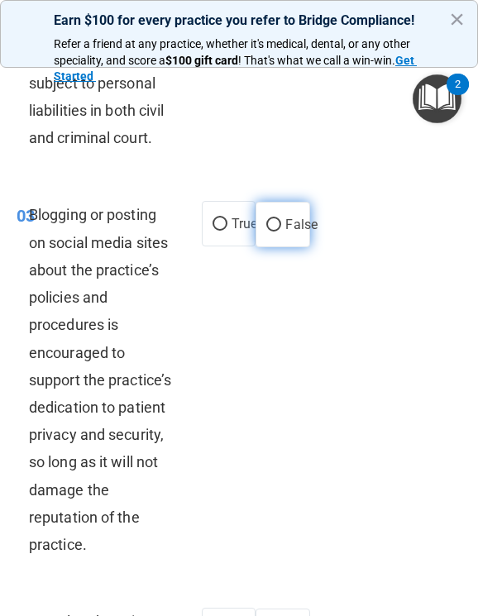
click at [275, 226] on label "False" at bounding box center [283, 224] width 54 height 45
click at [275, 226] on input "False" at bounding box center [273, 225] width 15 height 12
radio input "true"
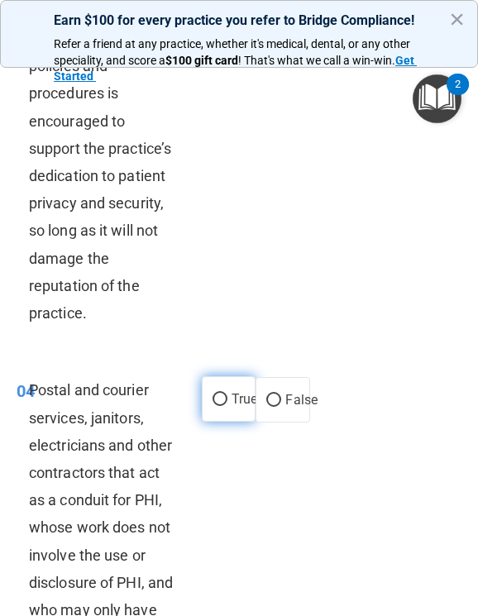
scroll to position [662, 0]
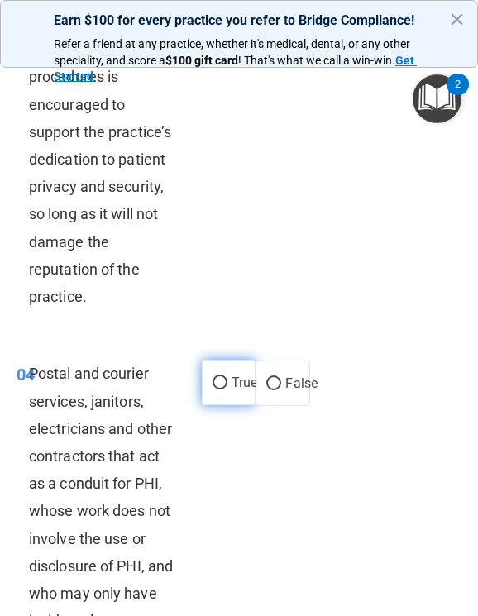
click at [220, 380] on input "True" at bounding box center [220, 383] width 15 height 12
radio input "true"
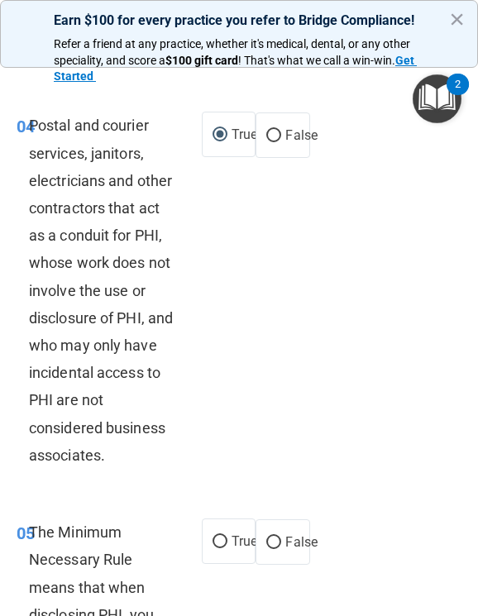
scroll to position [993, 0]
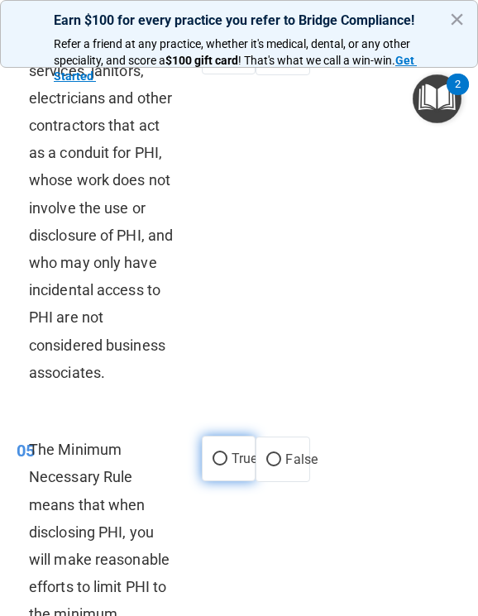
click at [234, 467] on span "True" at bounding box center [245, 459] width 26 height 16
click at [227, 466] on input "True" at bounding box center [220, 459] width 15 height 12
radio input "true"
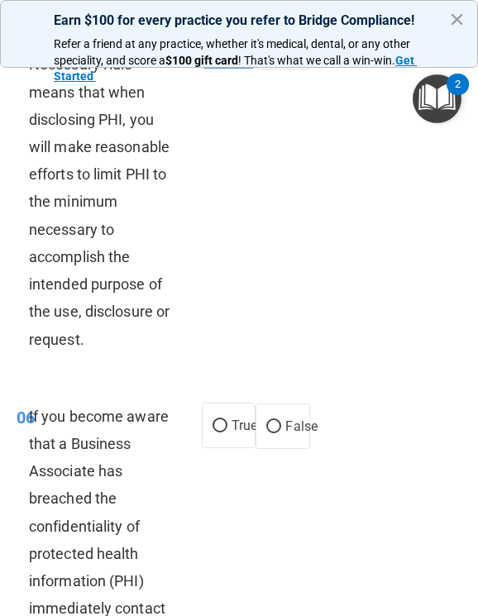
scroll to position [1406, 0]
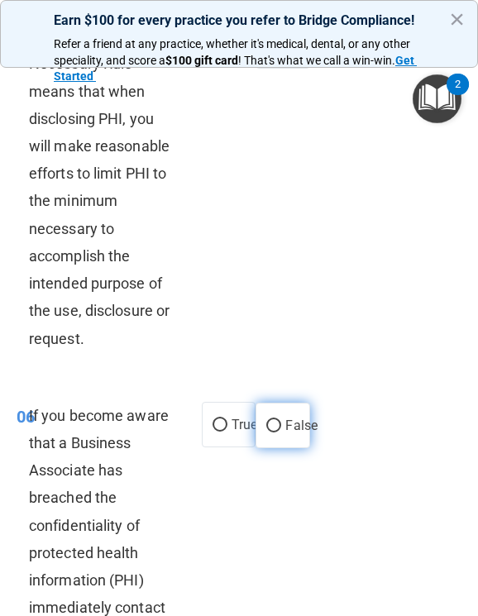
click at [289, 433] on span "False" at bounding box center [301, 426] width 32 height 16
click at [281, 433] on input "False" at bounding box center [273, 426] width 15 height 12
radio input "true"
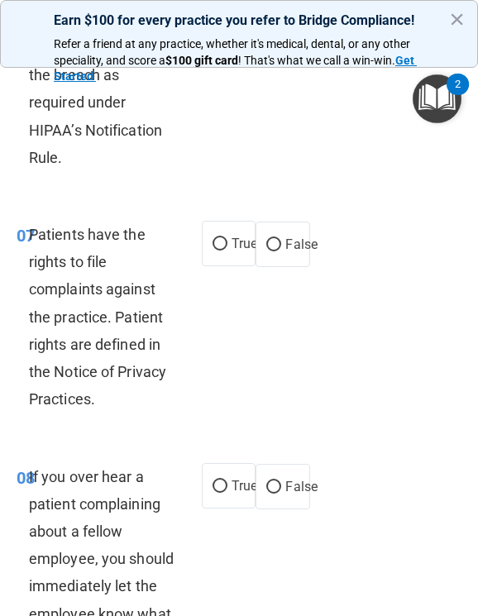
scroll to position [2068, 0]
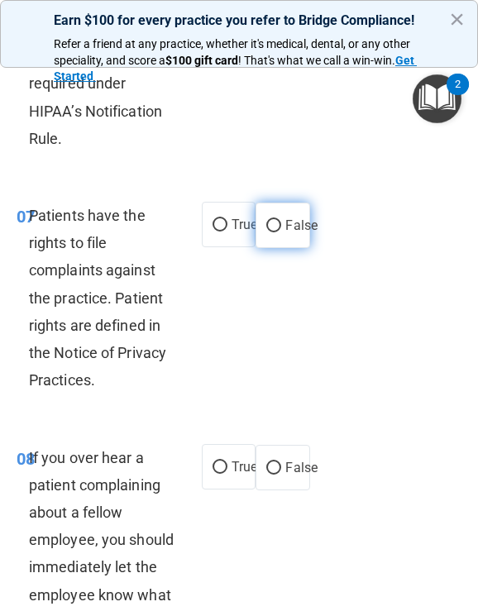
click at [285, 233] on span "False" at bounding box center [301, 226] width 32 height 16
click at [281, 232] on input "False" at bounding box center [273, 226] width 15 height 12
radio input "true"
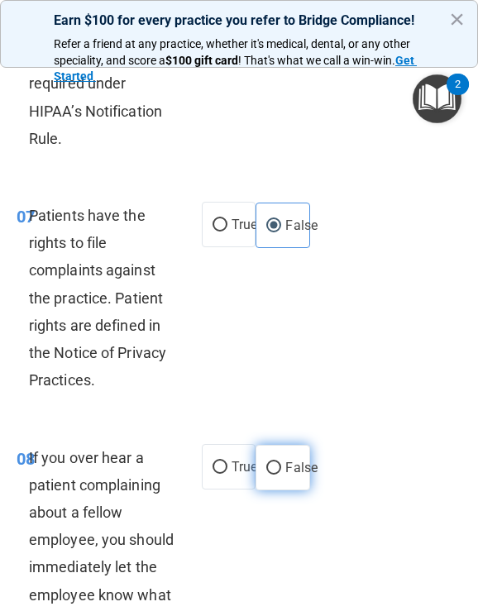
click at [273, 475] on input "False" at bounding box center [273, 468] width 15 height 12
radio input "true"
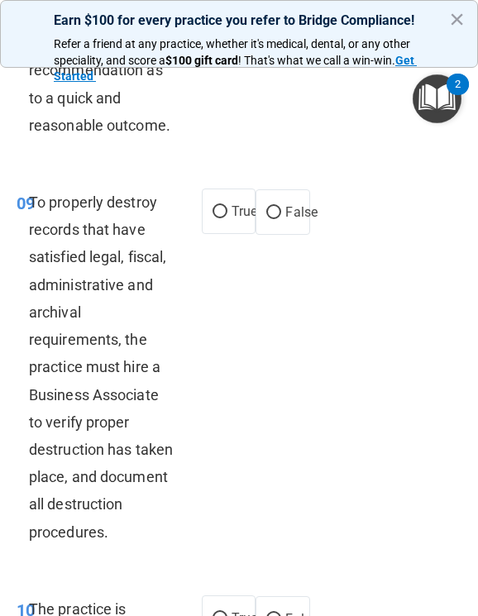
scroll to position [2730, 0]
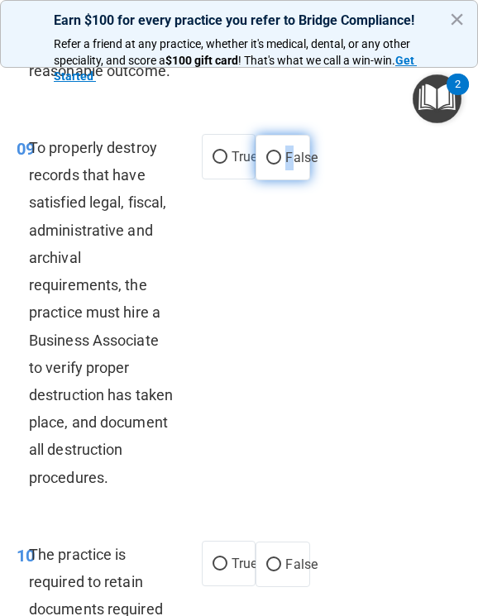
click at [285, 165] on span "False" at bounding box center [301, 158] width 32 height 16
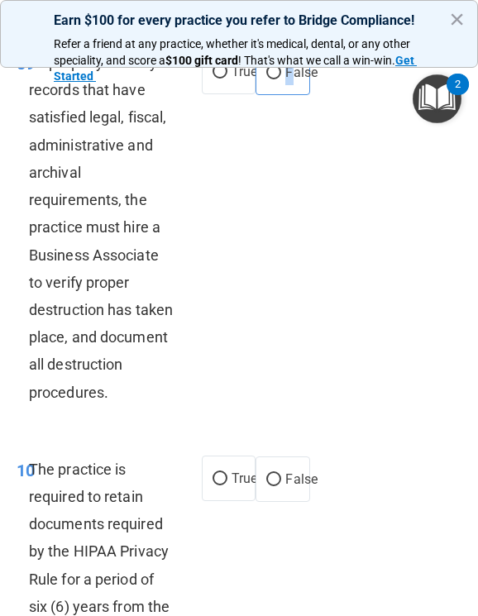
scroll to position [3061, 0]
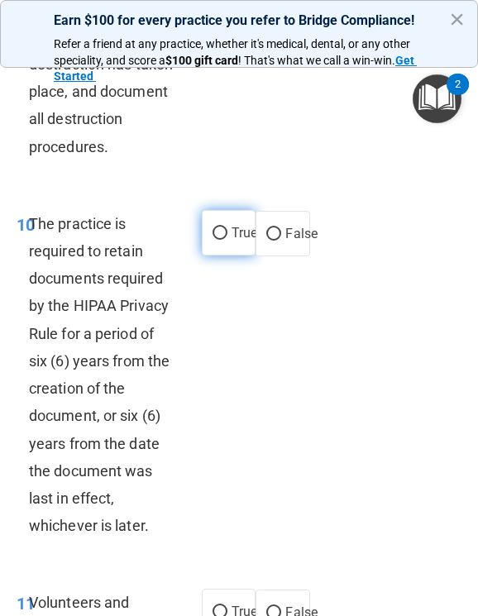
click at [232, 241] on span "True" at bounding box center [245, 233] width 26 height 16
click at [220, 240] on input "True" at bounding box center [220, 233] width 15 height 12
radio input "true"
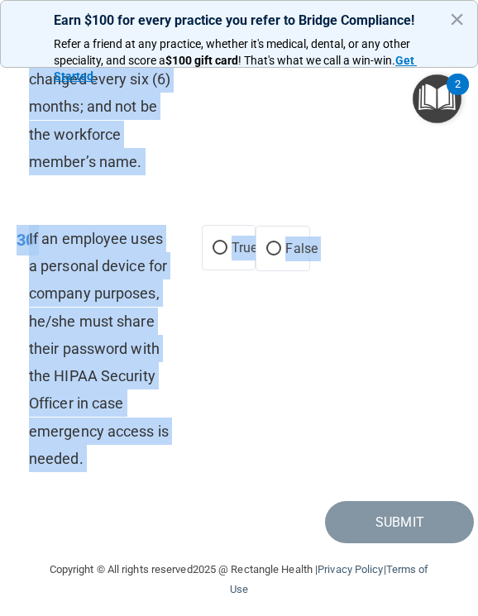
scroll to position [8737, 0]
drag, startPoint x: 19, startPoint y: 298, endPoint x: 127, endPoint y: 514, distance: 241.2
copy main "70 Loremipsum dol sitametc adi eli seddoeiu te in utlabor et DOLOR magnaaliquae…"
click at [308, 357] on div "30 If an employee uses a personal device for company purposes, he/she must shar…" at bounding box center [239, 352] width 470 height 297
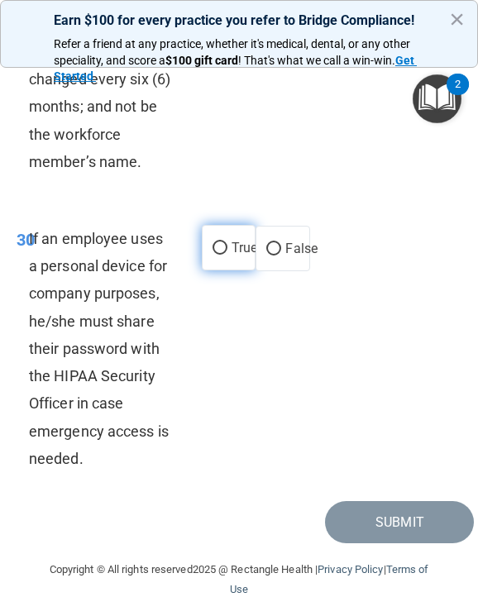
drag, startPoint x: 81, startPoint y: 458, endPoint x: 222, endPoint y: 250, distance: 251.5
click at [332, 225] on ng-form "30 If an employee uses a personal device for company purposes, he/she must shar…" at bounding box center [332, 225] width 0 height 0
drag, startPoint x: 294, startPoint y: 354, endPoint x: 305, endPoint y: 338, distance: 19.5
click at [299, 346] on div "30 If an employee uses a personal device for company purposes, he/she must shar…" at bounding box center [239, 352] width 470 height 297
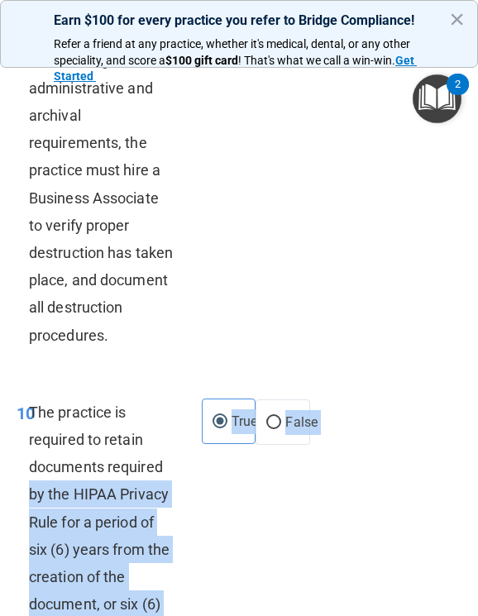
scroll to position [2887, 0]
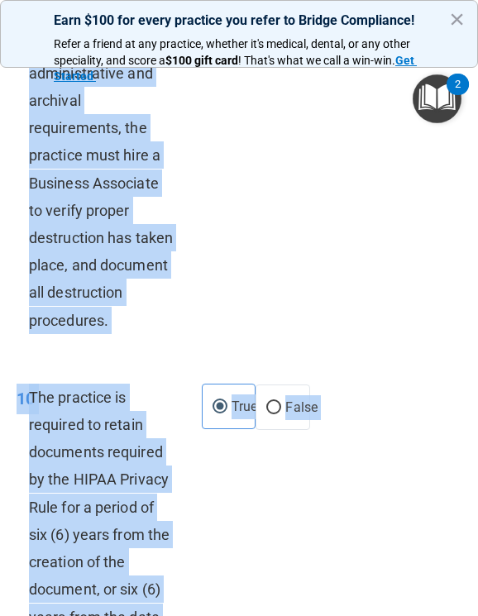
drag, startPoint x: 307, startPoint y: 255, endPoint x: 1, endPoint y: 116, distance: 336.2
copy div "09 To properly destroy records that have satisfied legal, fiscal, administrativ…"
drag, startPoint x: 255, startPoint y: 417, endPoint x: 266, endPoint y: 343, distance: 74.4
click at [256, 363] on div "09 To properly destroy records that have satisfied legal, fiscal, administrativ…" at bounding box center [239, 159] width 470 height 407
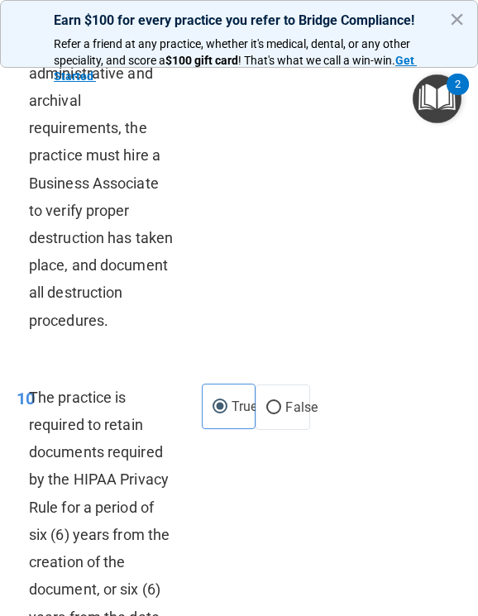
click at [262, 68] on p "Refer a friend at any practice, whether it's medical, dental, or any other spec…" at bounding box center [239, 60] width 371 height 49
click at [266, 82] on p "Refer a friend at any practice, whether it's medical, dental, or any other spec…" at bounding box center [239, 60] width 371 height 49
click at [270, 82] on p "Refer a friend at any practice, whether it's medical, dental, or any other spec…" at bounding box center [239, 60] width 371 height 49
click at [345, 208] on div "09 To properly destroy records that have satisfied legal, fiscal, administrativ…" at bounding box center [239, 159] width 470 height 407
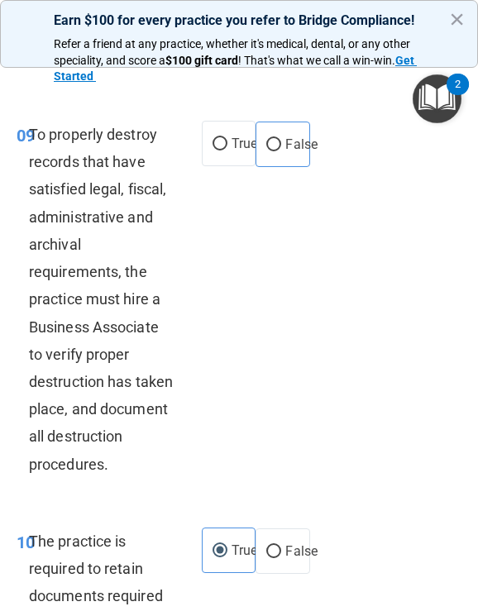
scroll to position [2639, 0]
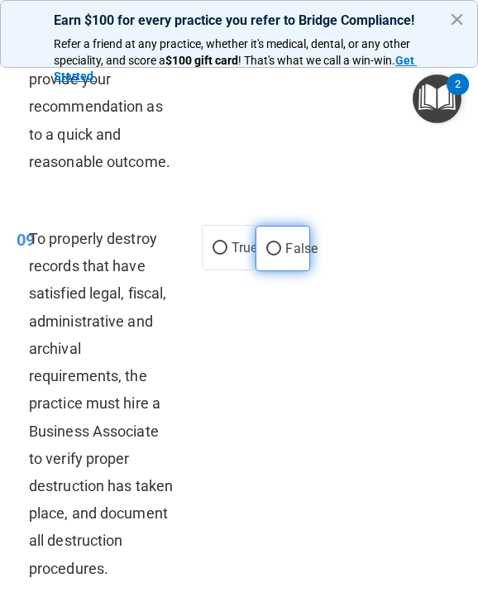
click at [271, 256] on input "False" at bounding box center [273, 249] width 15 height 12
radio input "true"
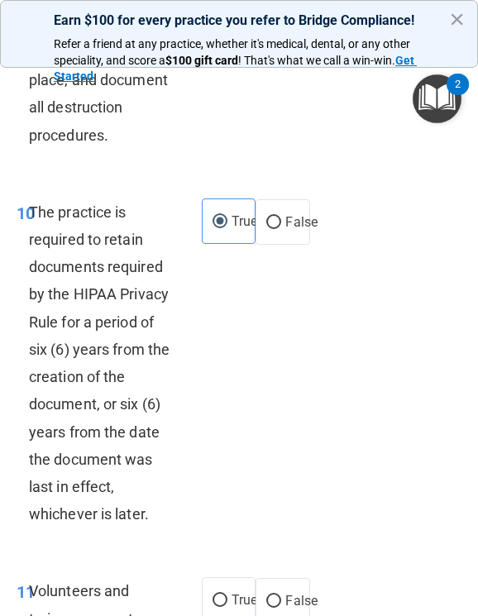
scroll to position [3301, 0]
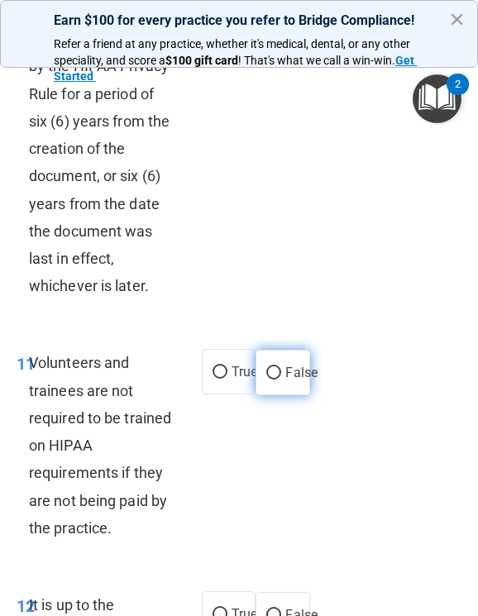
click at [285, 381] on span "False" at bounding box center [301, 373] width 32 height 16
click at [281, 380] on input "False" at bounding box center [273, 373] width 15 height 12
radio input "true"
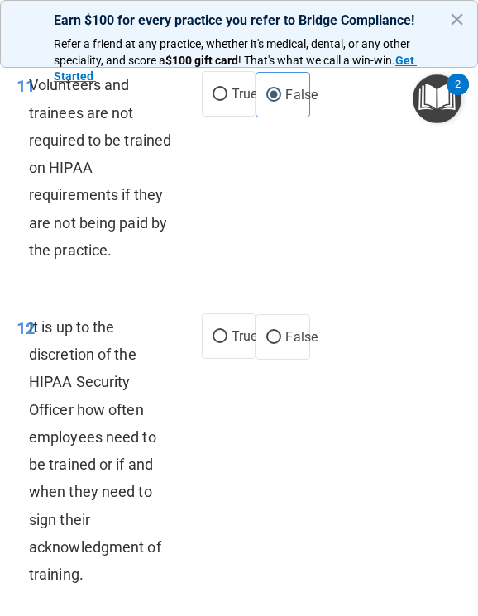
scroll to position [3632, 0]
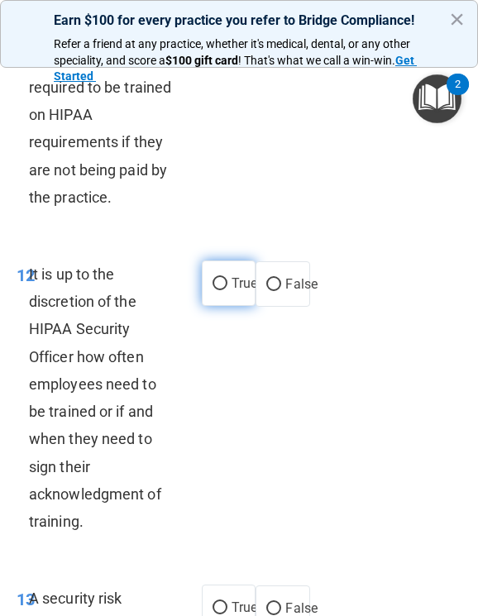
click at [225, 306] on label "True" at bounding box center [229, 283] width 54 height 45
click at [225, 290] on input "True" at bounding box center [220, 284] width 15 height 12
radio input "true"
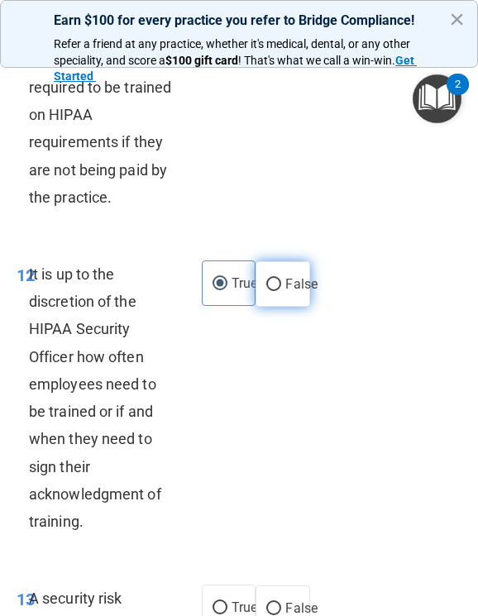
click at [282, 307] on label "False" at bounding box center [283, 283] width 54 height 45
click at [281, 291] on input "False" at bounding box center [273, 285] width 15 height 12
radio input "true"
radio input "false"
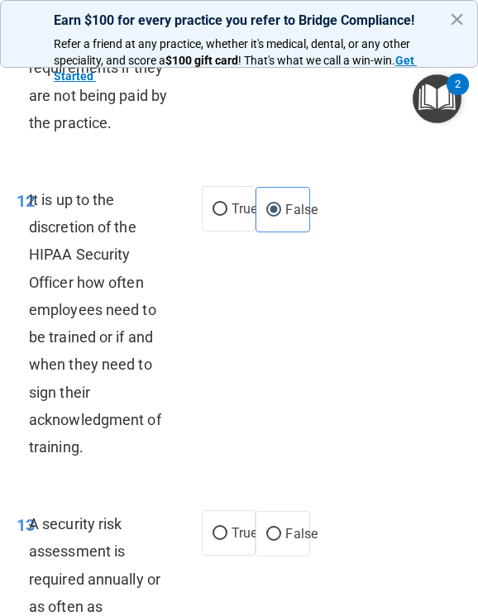
scroll to position [3880, 0]
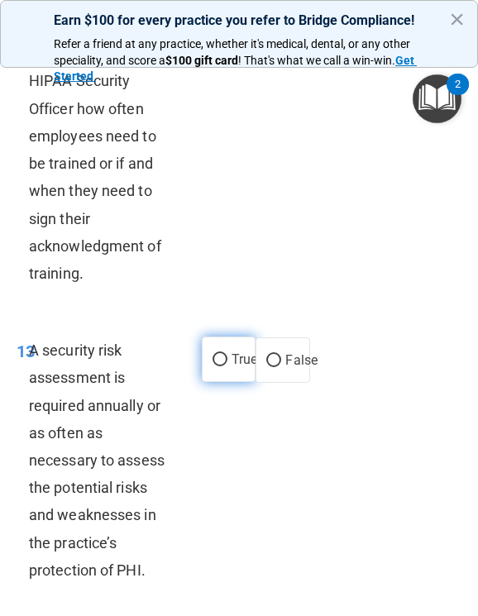
click at [217, 366] on input "True" at bounding box center [220, 360] width 15 height 12
radio input "true"
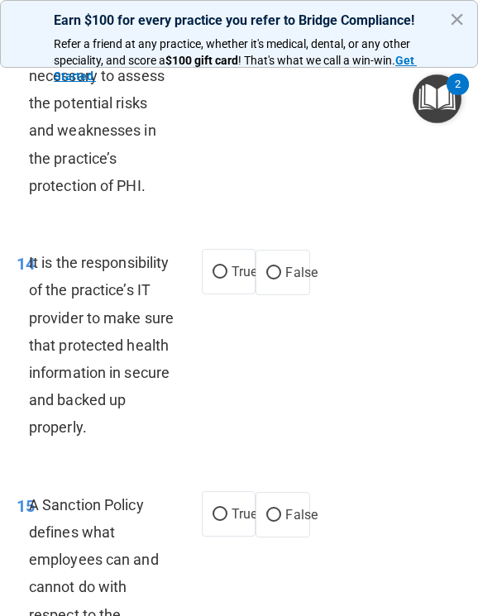
scroll to position [4293, 0]
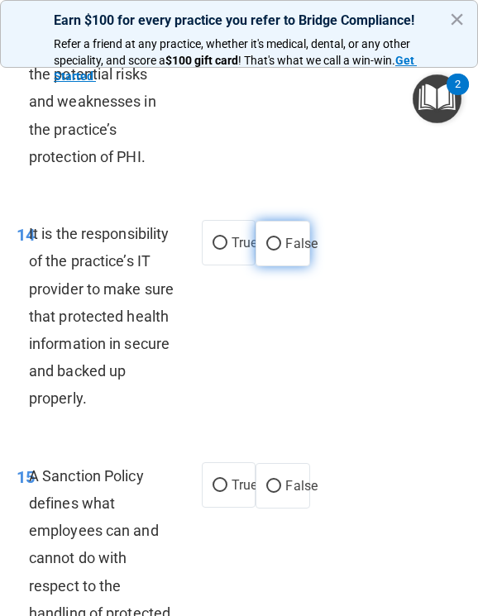
click at [285, 251] on span "False" at bounding box center [301, 244] width 32 height 16
click at [281, 251] on input "False" at bounding box center [273, 244] width 15 height 12
radio input "true"
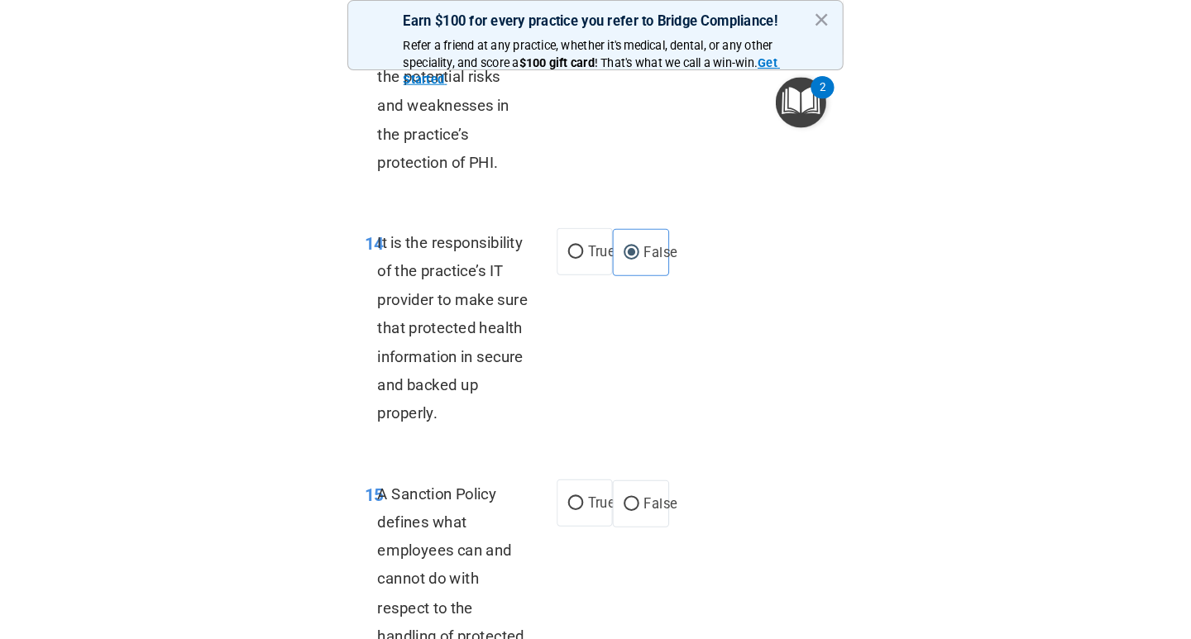
scroll to position [4542, 0]
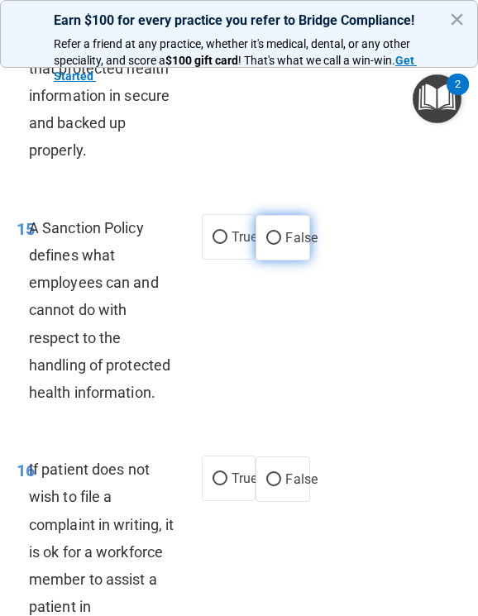
click at [285, 246] on span "False" at bounding box center [301, 238] width 32 height 16
click at [281, 245] on input "False" at bounding box center [273, 238] width 15 height 12
radio input "true"
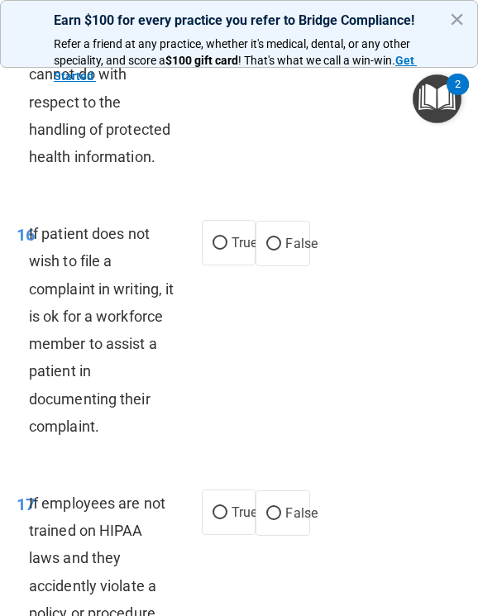
scroll to position [4778, 0]
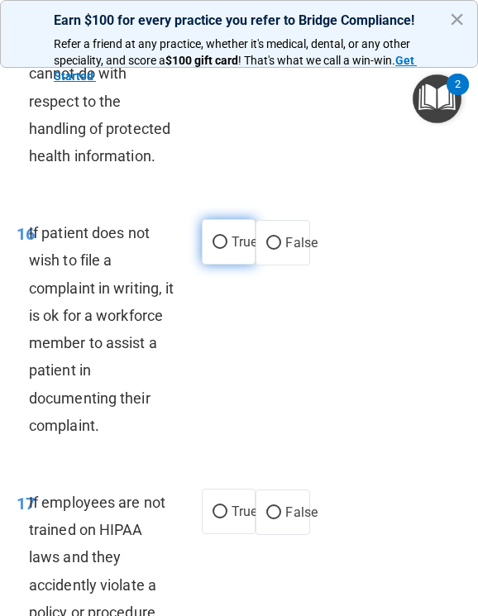
click at [213, 249] on input "True" at bounding box center [220, 243] width 15 height 12
radio input "true"
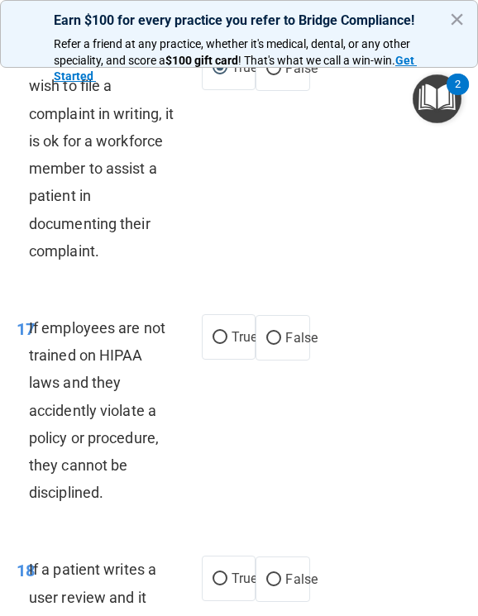
scroll to position [5026, 0]
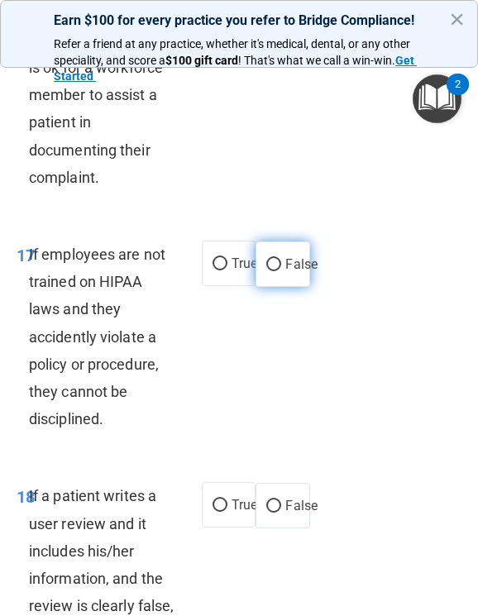
click at [268, 271] on input "False" at bounding box center [273, 265] width 15 height 12
radio input "true"
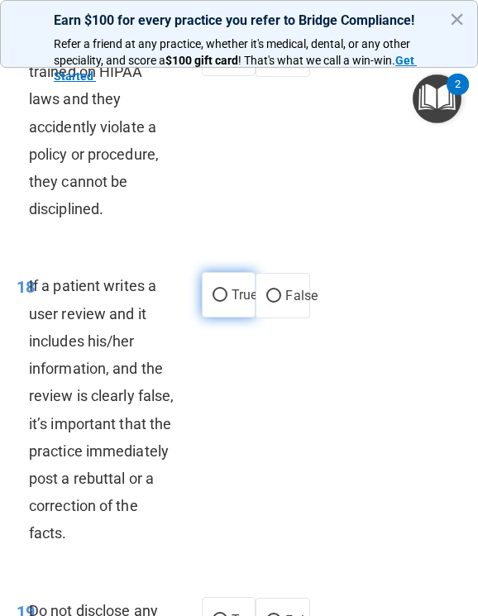
scroll to position [5274, 0]
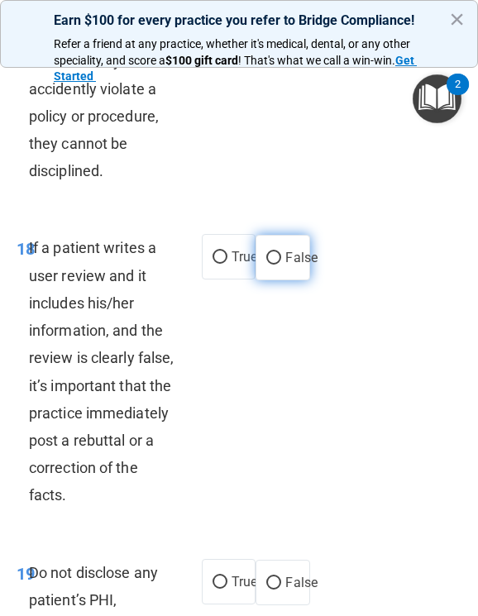
click at [271, 265] on input "False" at bounding box center [273, 258] width 15 height 12
radio input "true"
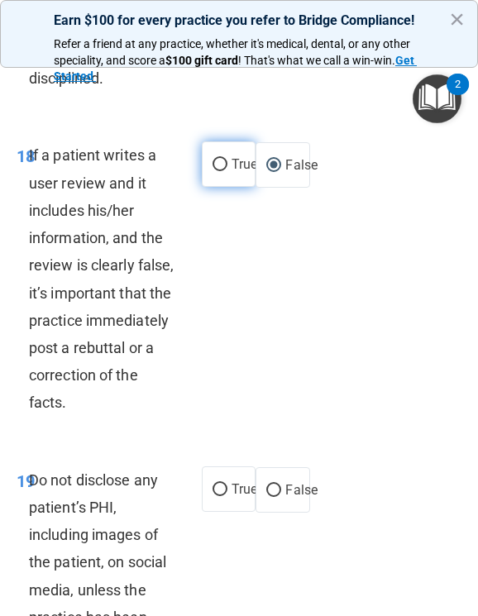
scroll to position [5523, 0]
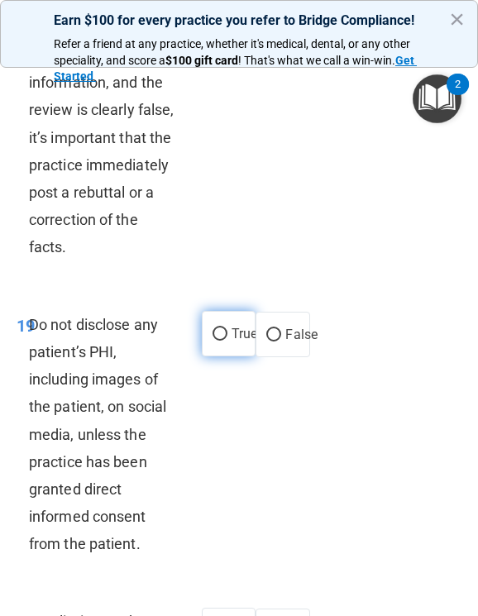
click at [216, 341] on input "True" at bounding box center [220, 334] width 15 height 12
radio input "true"
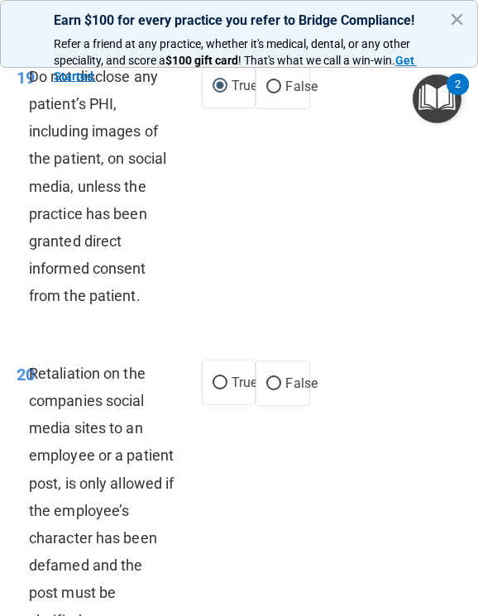
scroll to position [5936, 0]
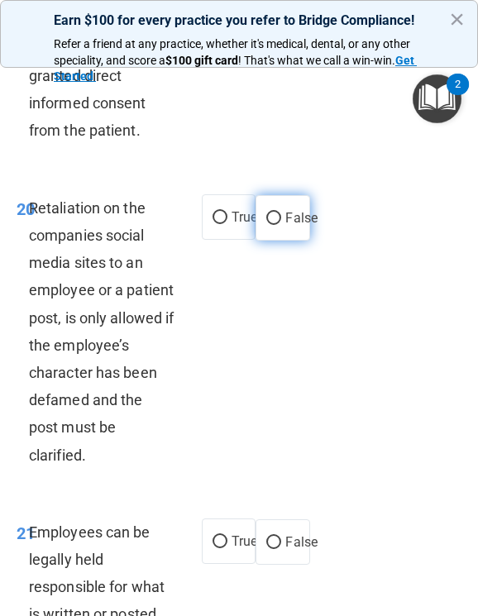
click at [276, 241] on label "False" at bounding box center [283, 217] width 54 height 45
click at [276, 225] on input "False" at bounding box center [273, 219] width 15 height 12
radio input "true"
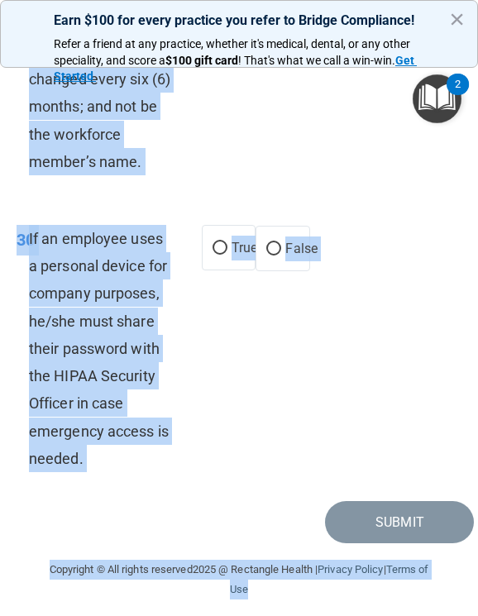
scroll to position [8737, 0]
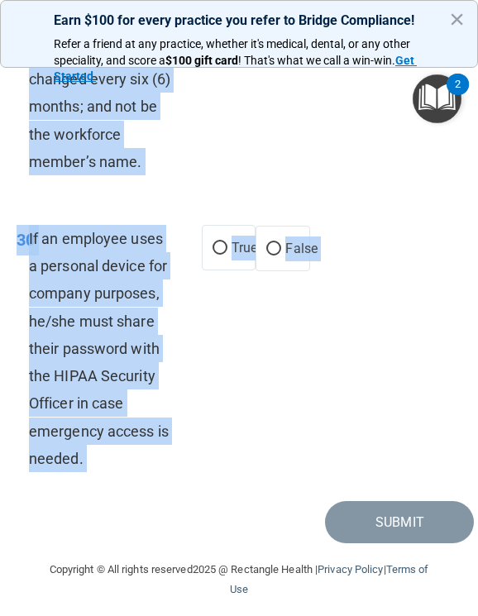
drag, startPoint x: 19, startPoint y: 256, endPoint x: 232, endPoint y: 492, distance: 318.1
copy main "15 Loremipsu dol si ametcon adip elitseddoei tem inci ut laboree do magnaa enim…"
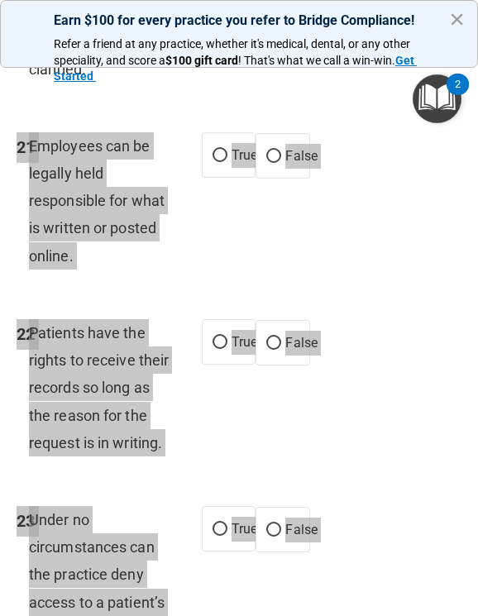
scroll to position [6338, 0]
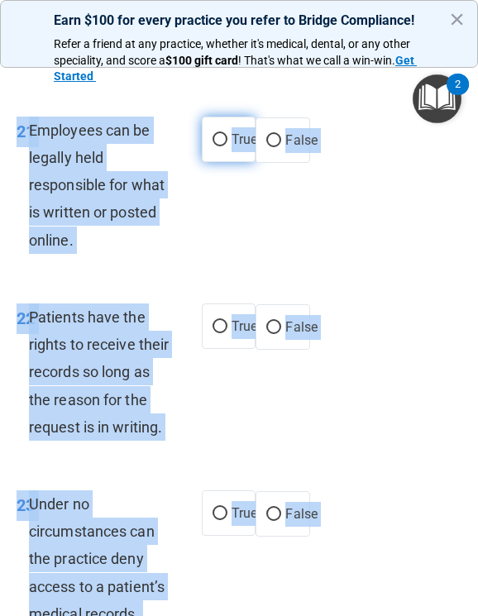
click at [213, 146] on input "True" at bounding box center [220, 140] width 15 height 12
radio input "true"
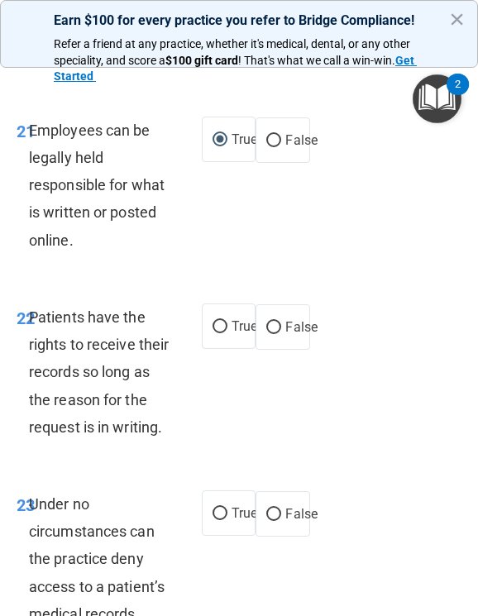
click at [343, 283] on div "21 Employees can be legally held responsible for what is written or posted onli…" at bounding box center [239, 189] width 470 height 187
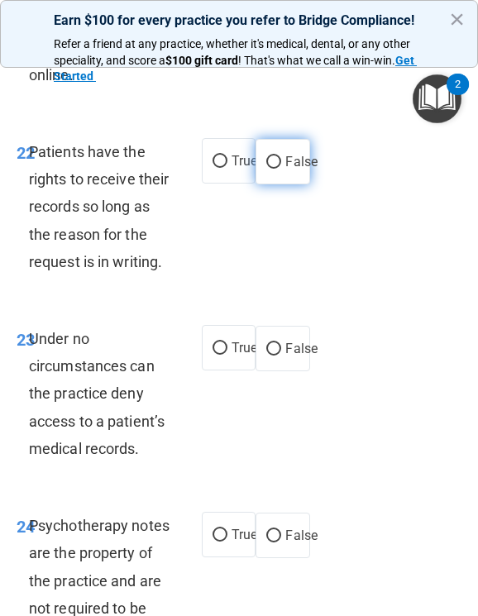
click at [277, 184] on label "False" at bounding box center [283, 161] width 54 height 45
click at [277, 169] on input "False" at bounding box center [273, 162] width 15 height 12
radio input "true"
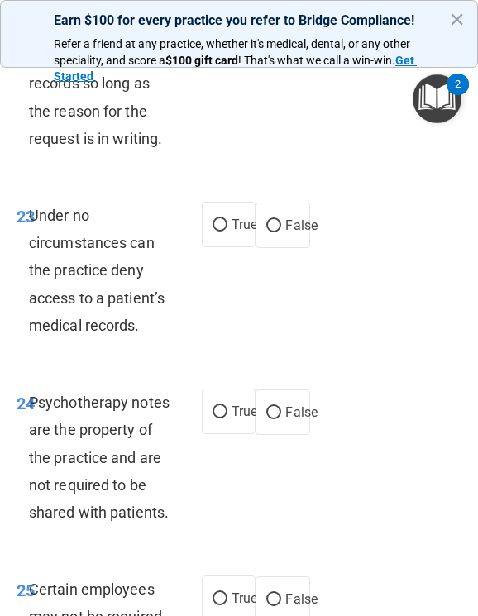
scroll to position [6669, 0]
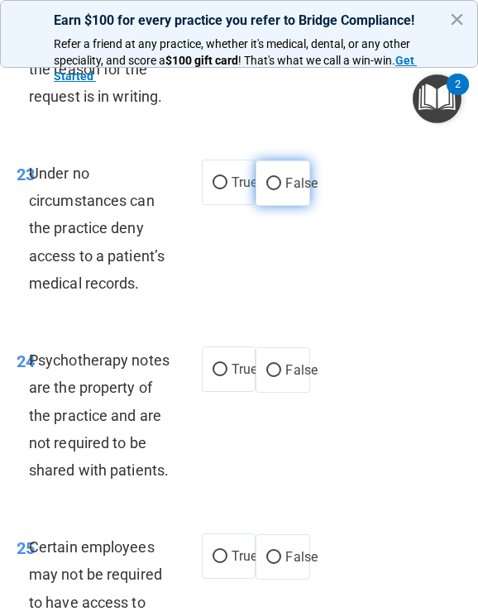
click at [294, 206] on label "False" at bounding box center [283, 182] width 54 height 45
click at [281, 190] on input "False" at bounding box center [273, 184] width 15 height 12
radio input "true"
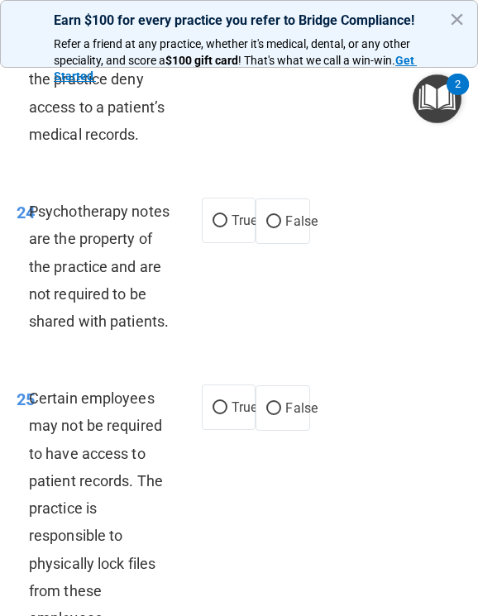
scroll to position [6835, 0]
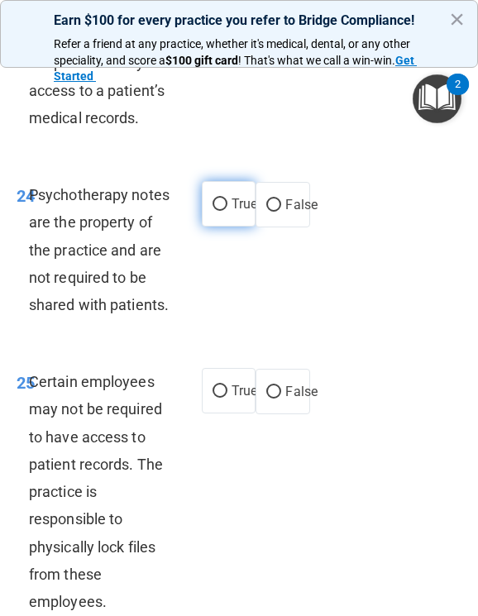
click at [236, 212] on span "True" at bounding box center [245, 204] width 26 height 16
click at [227, 211] on input "True" at bounding box center [220, 205] width 15 height 12
radio input "true"
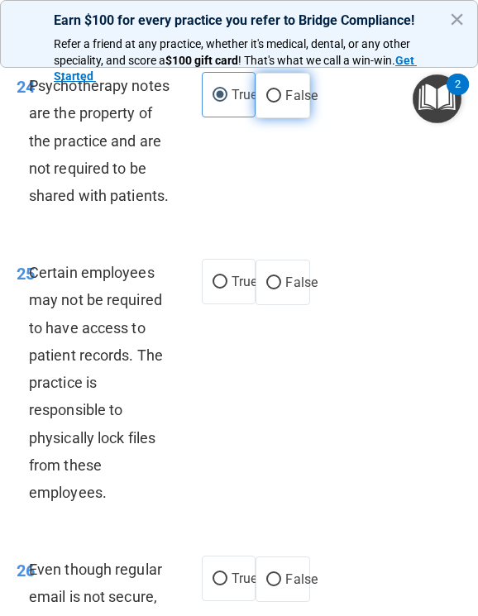
scroll to position [7083, 0]
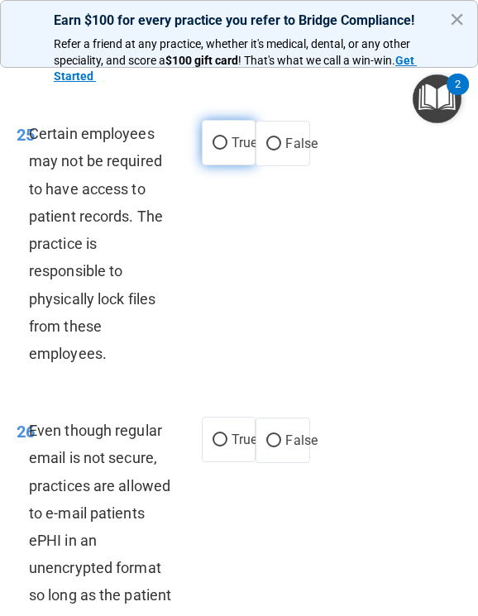
click at [205, 165] on label "True" at bounding box center [229, 142] width 54 height 45
click at [213, 150] on input "True" at bounding box center [220, 143] width 15 height 12
radio input "true"
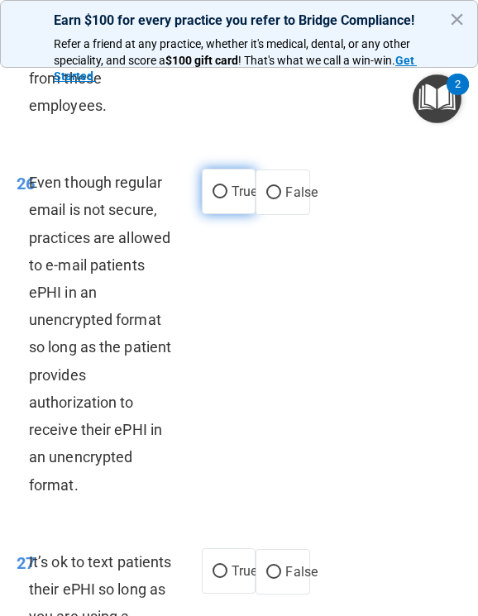
click at [218, 199] on input "True" at bounding box center [220, 192] width 15 height 12
radio input "true"
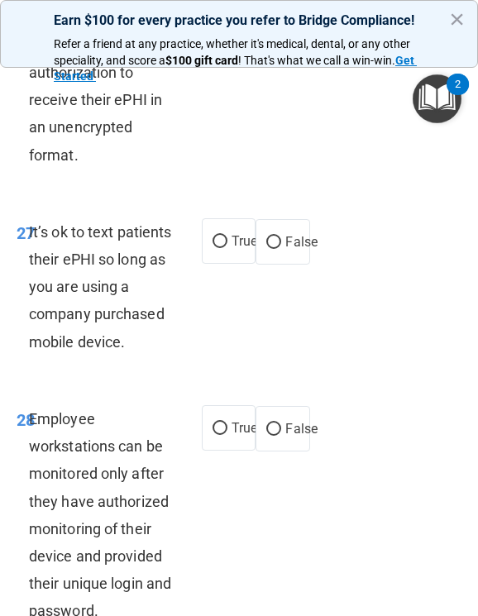
scroll to position [7662, 0]
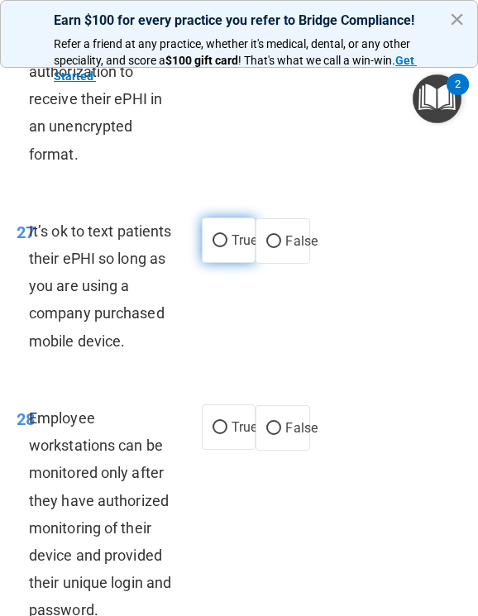
click at [218, 247] on input "True" at bounding box center [220, 241] width 15 height 12
radio input "true"
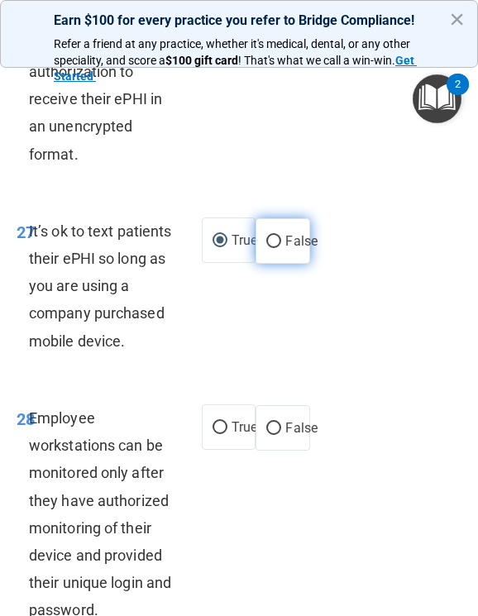
click at [277, 264] on label "False" at bounding box center [283, 240] width 54 height 45
click at [277, 248] on input "False" at bounding box center [273, 242] width 15 height 12
radio input "true"
radio input "false"
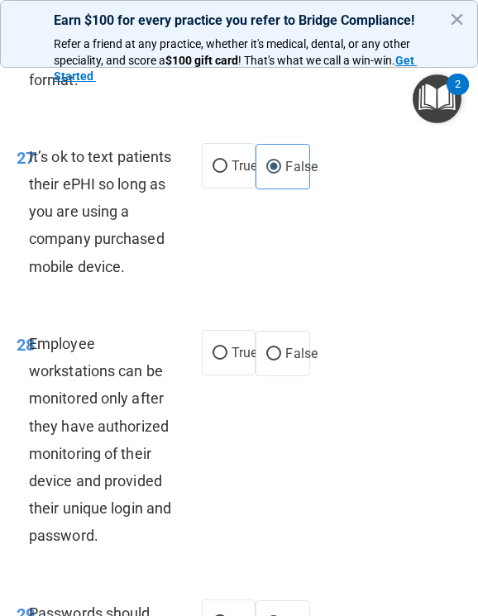
scroll to position [7910, 0]
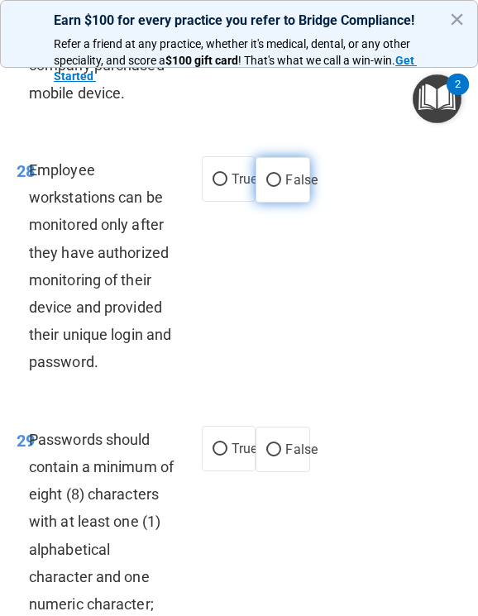
click at [289, 188] on span "False" at bounding box center [301, 180] width 32 height 16
click at [281, 187] on input "False" at bounding box center [273, 181] width 15 height 12
radio input "true"
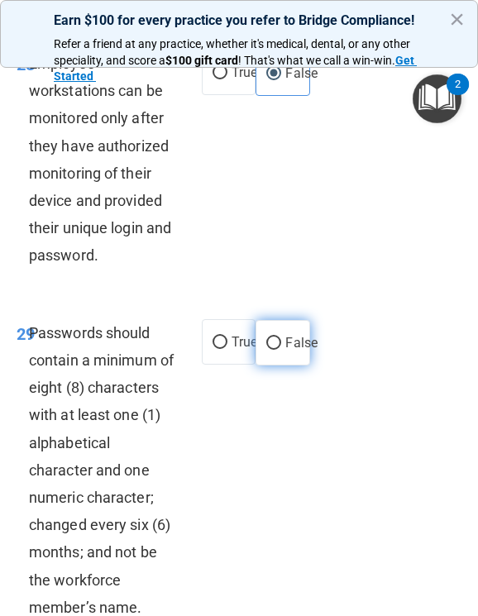
scroll to position [8158, 0]
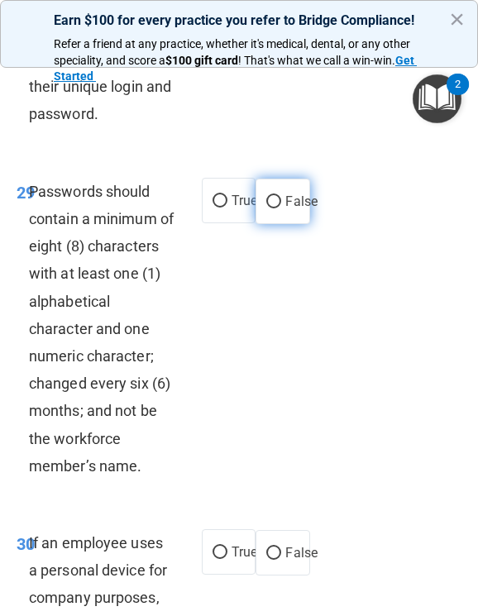
click at [272, 208] on input "False" at bounding box center [273, 202] width 15 height 12
radio input "true"
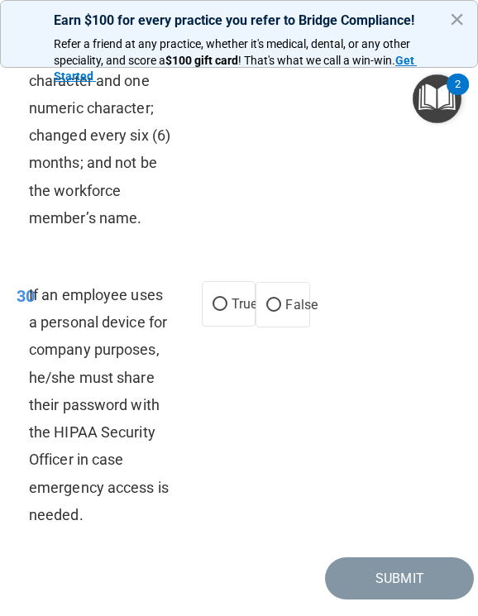
scroll to position [8655, 0]
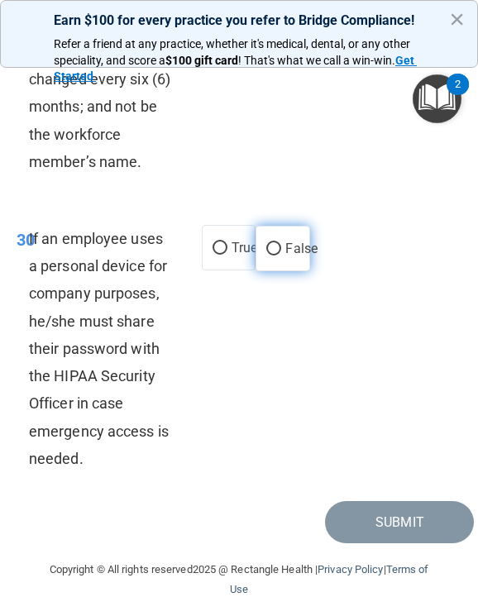
click at [285, 256] on span "False" at bounding box center [301, 249] width 32 height 16
click at [281, 256] on input "False" at bounding box center [273, 249] width 15 height 12
radio input "true"
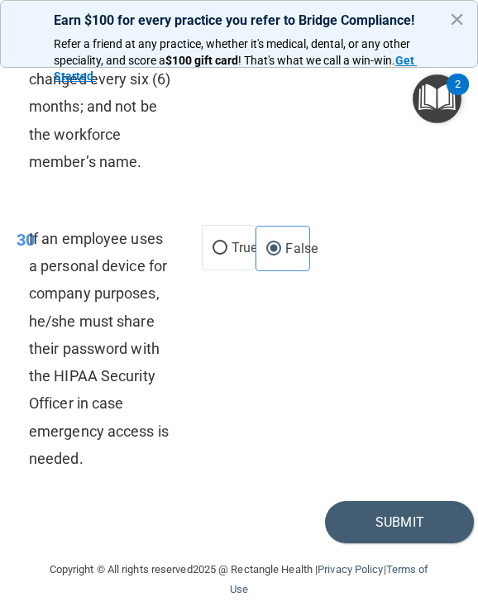
scroll to position [8737, 0]
click at [386, 515] on button "Submit" at bounding box center [399, 522] width 149 height 42
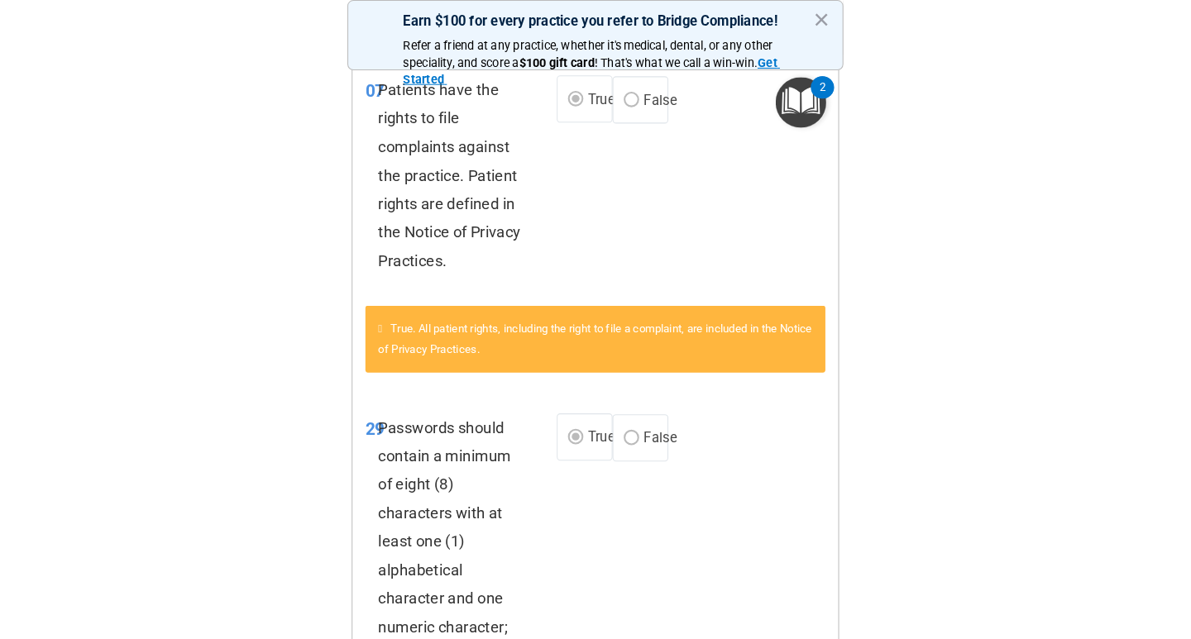
scroll to position [330, 0]
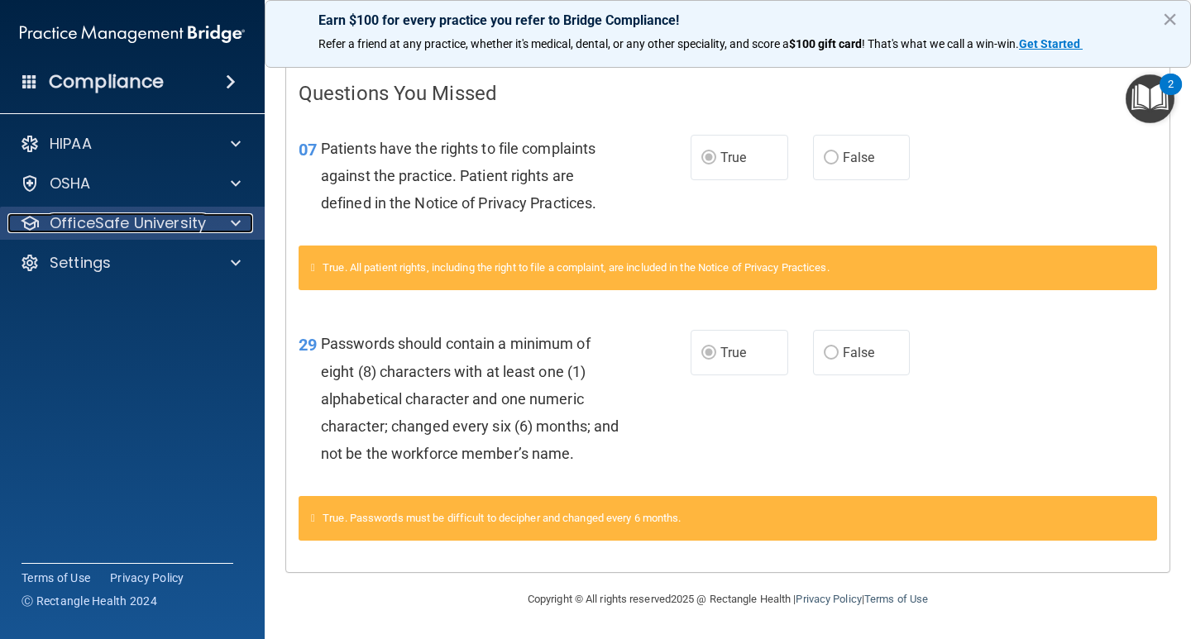
click at [233, 221] on span at bounding box center [236, 223] width 10 height 20
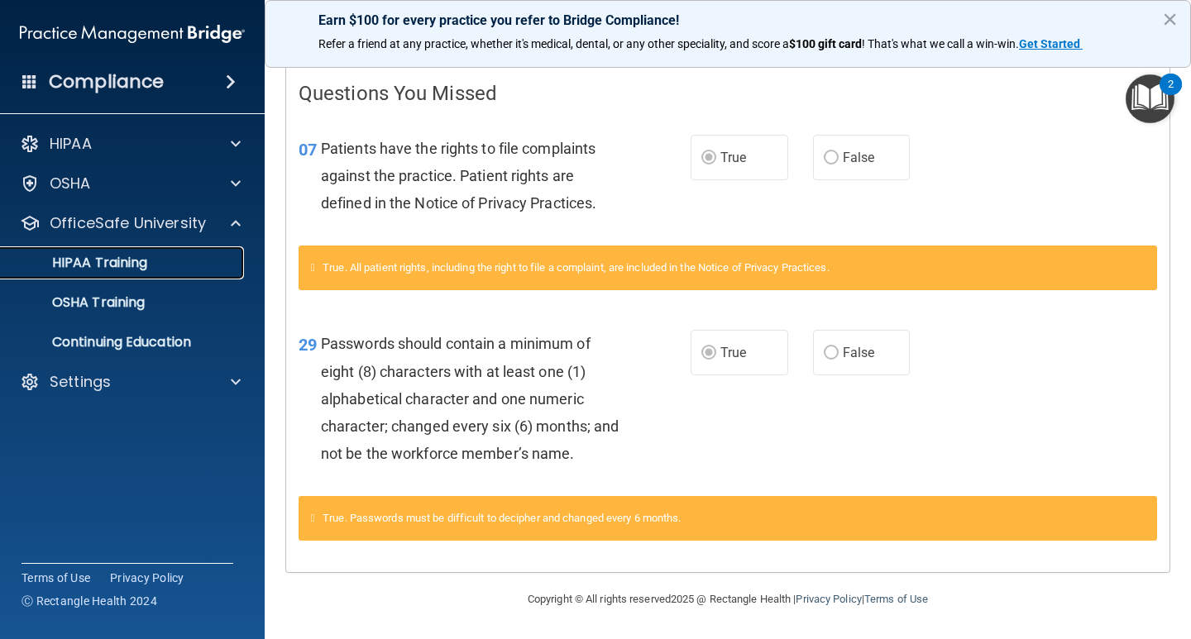
click at [125, 261] on p "HIPAA Training" at bounding box center [79, 263] width 136 height 17
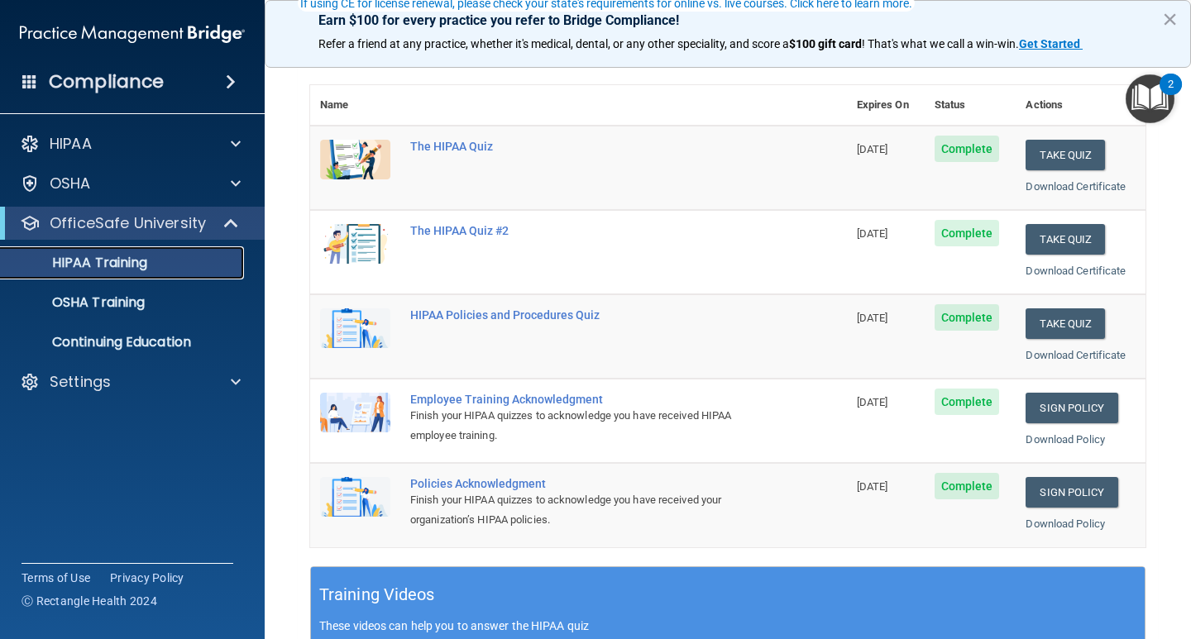
scroll to position [248, 0]
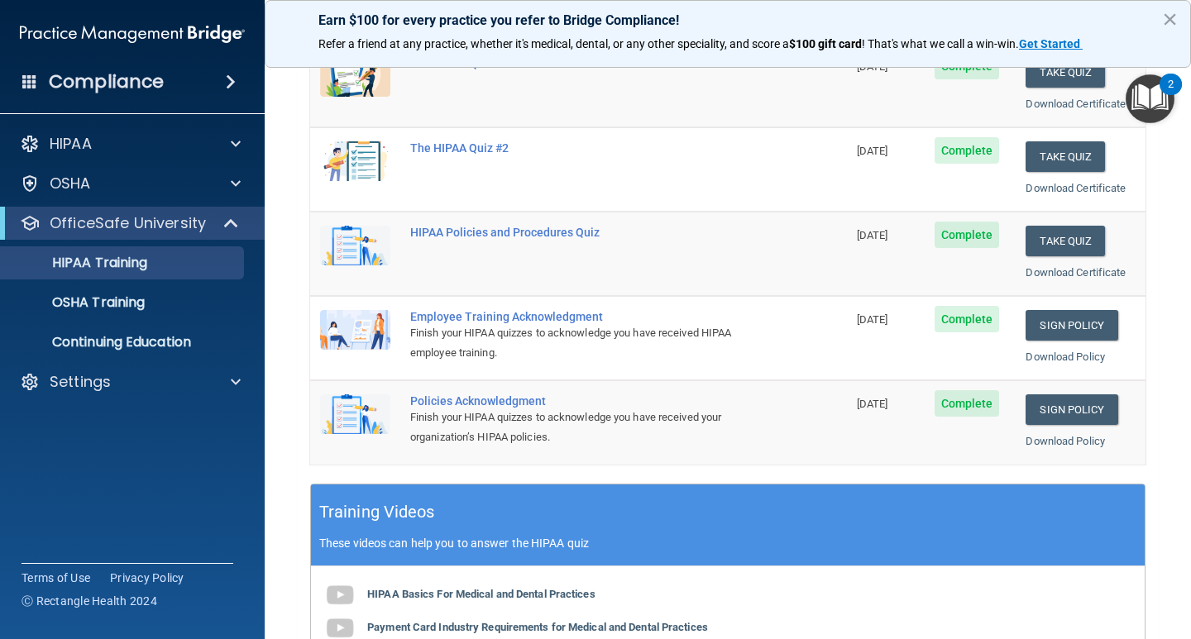
click at [967, 322] on span "Complete" at bounding box center [967, 319] width 65 height 26
click at [1047, 320] on link "Sign Policy" at bounding box center [1072, 325] width 92 height 31
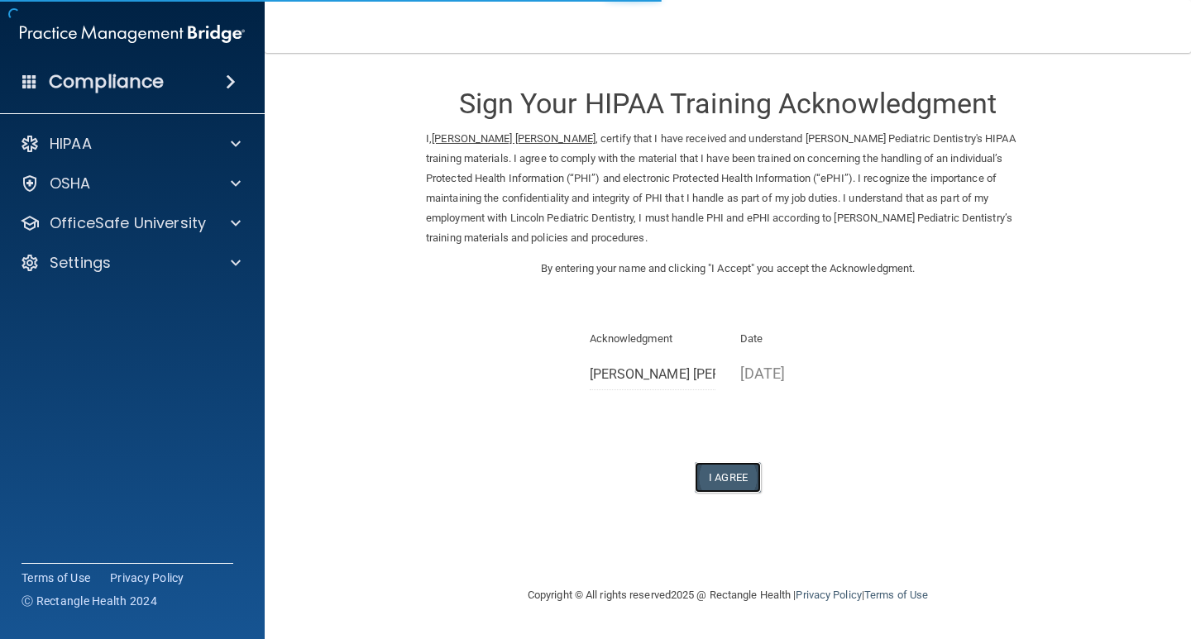
click at [743, 475] on button "I Agree" at bounding box center [728, 477] width 66 height 31
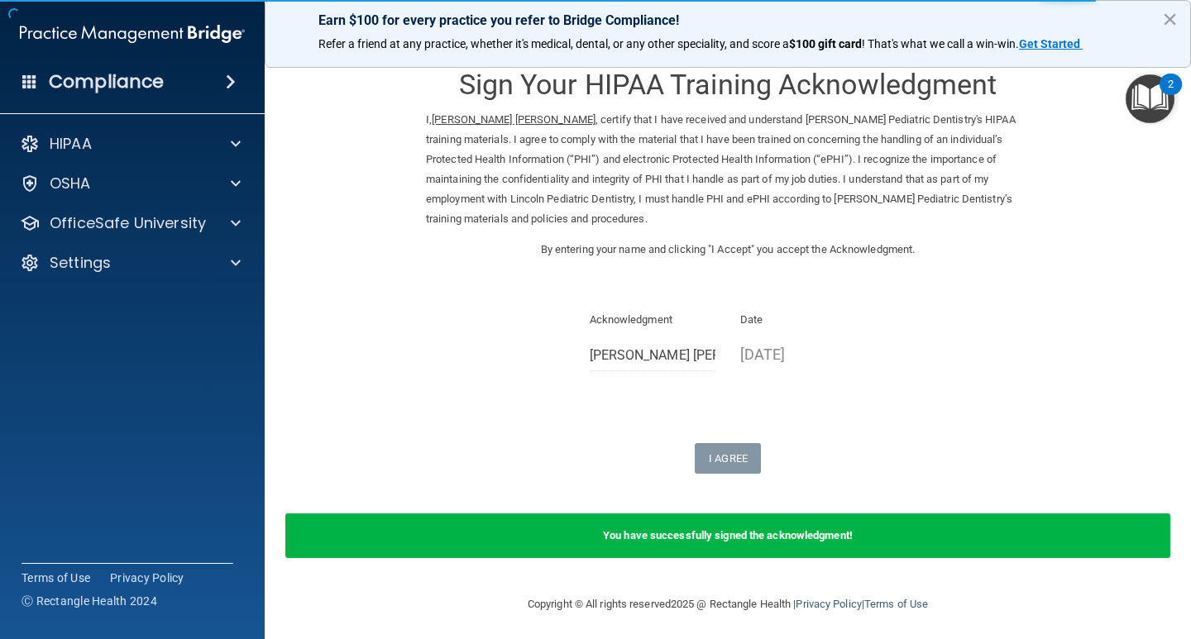
scroll to position [24, 0]
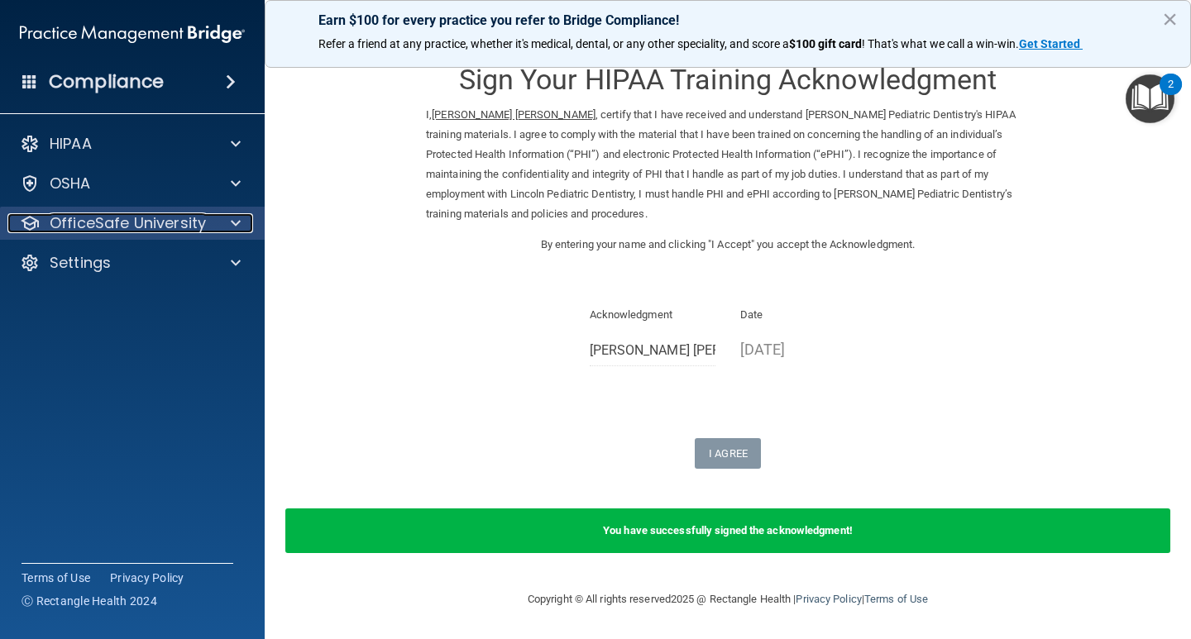
click at [232, 226] on span at bounding box center [236, 223] width 10 height 20
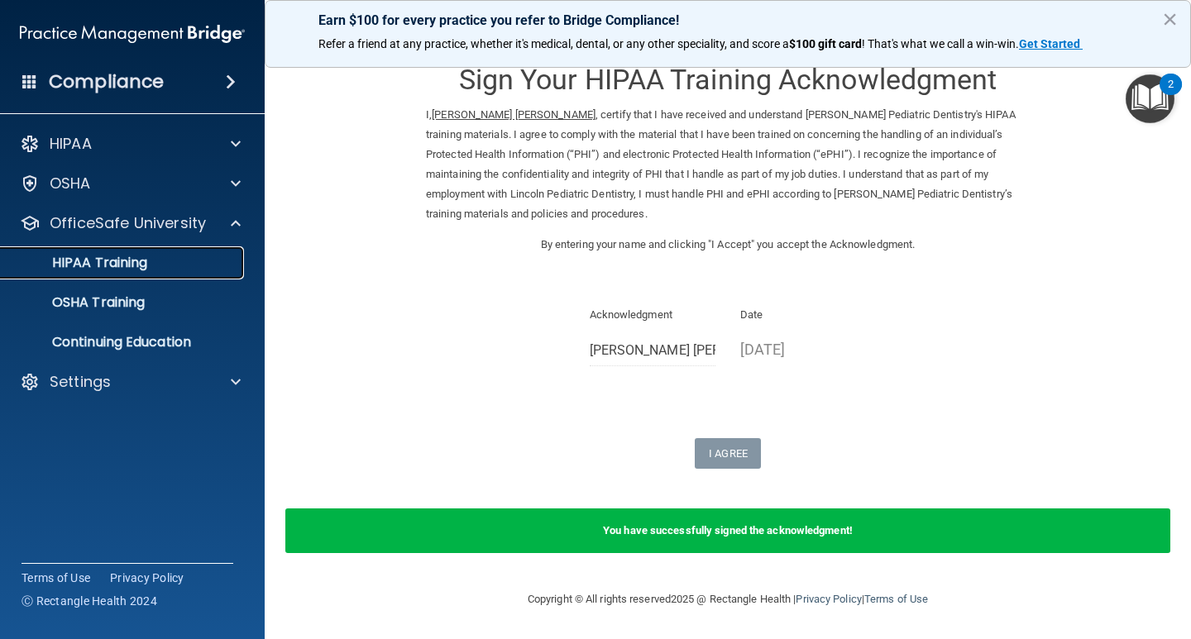
click at [136, 264] on p "HIPAA Training" at bounding box center [79, 263] width 136 height 17
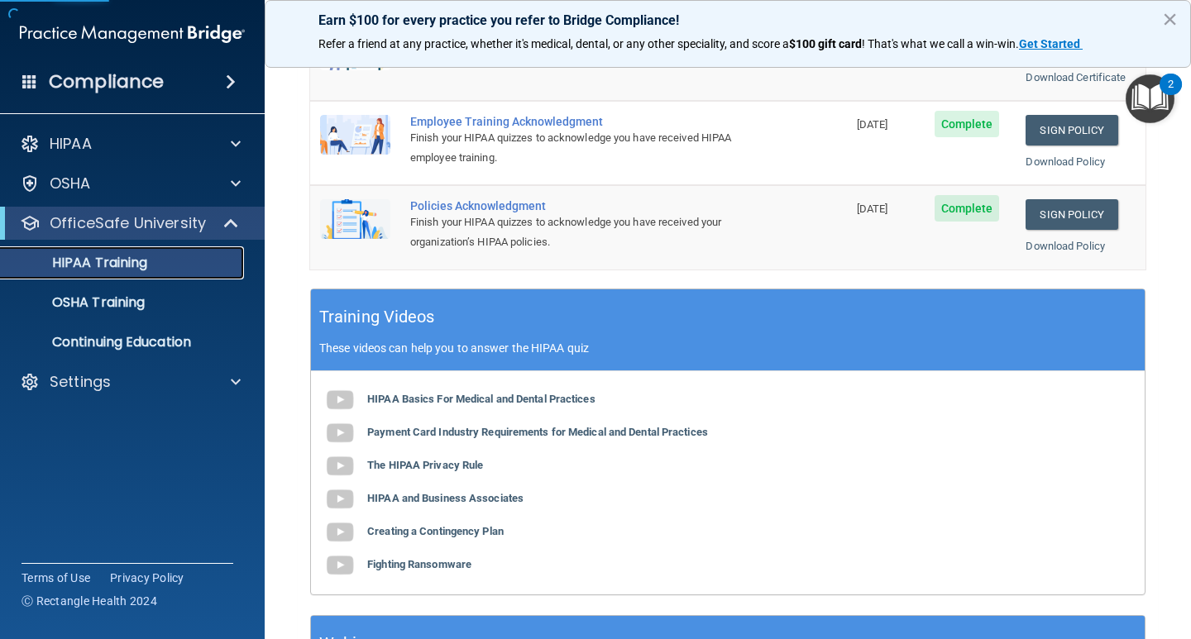
scroll to position [193, 0]
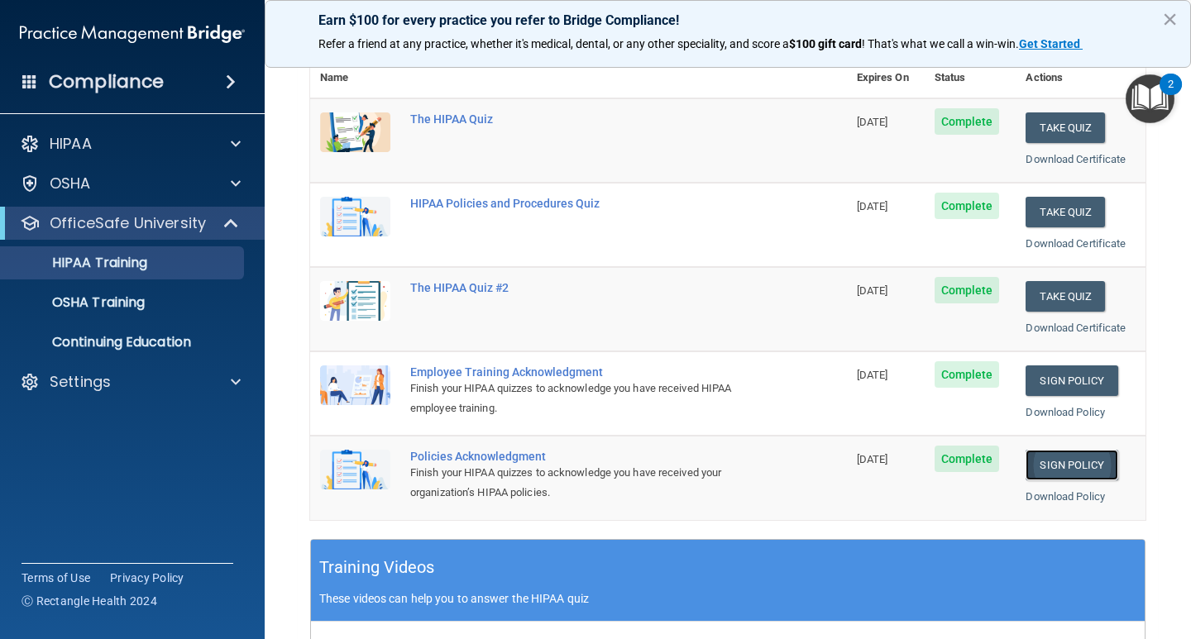
click at [1077, 466] on link "Sign Policy" at bounding box center [1072, 465] width 92 height 31
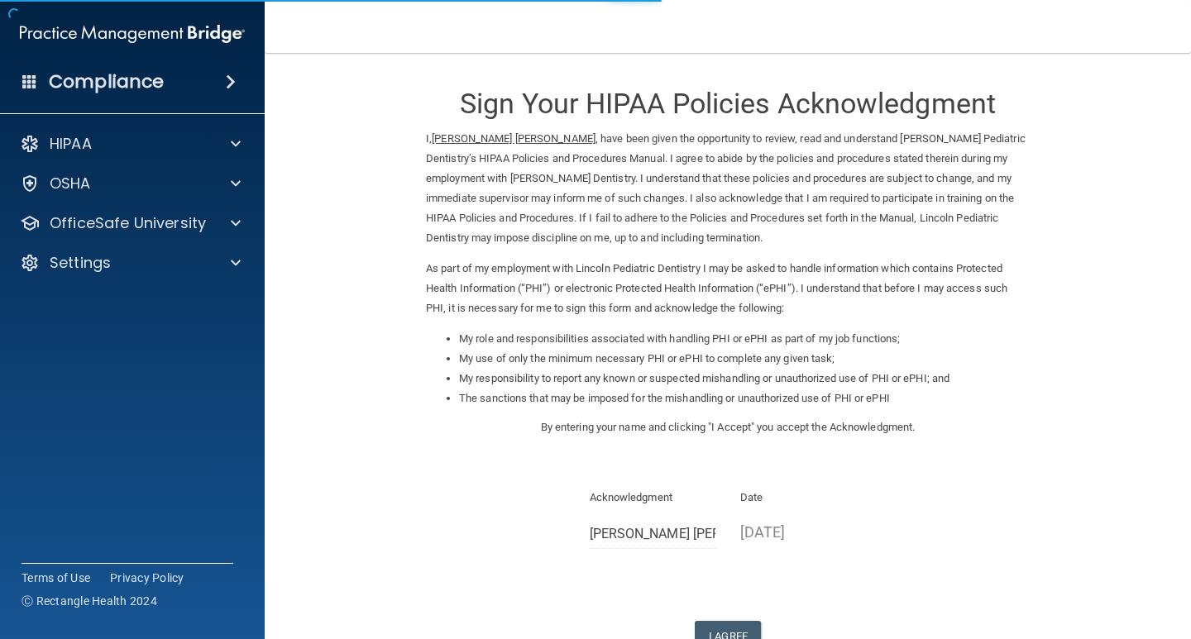
scroll to position [118, 0]
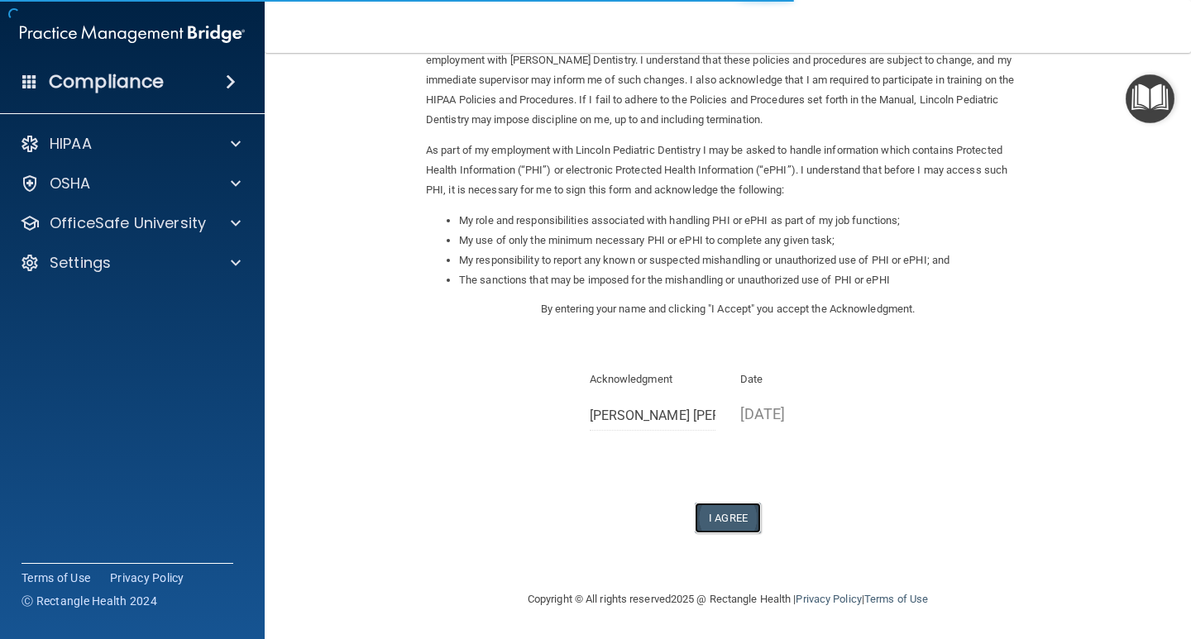
click at [737, 525] on button "I Agree" at bounding box center [728, 518] width 66 height 31
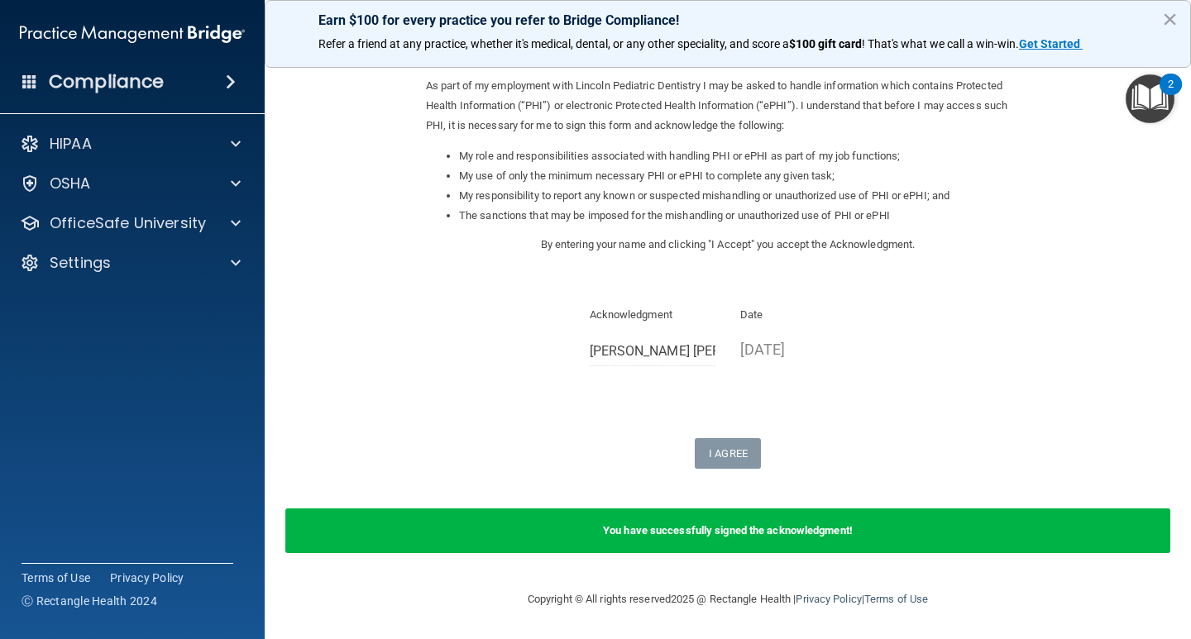
scroll to position [0, 0]
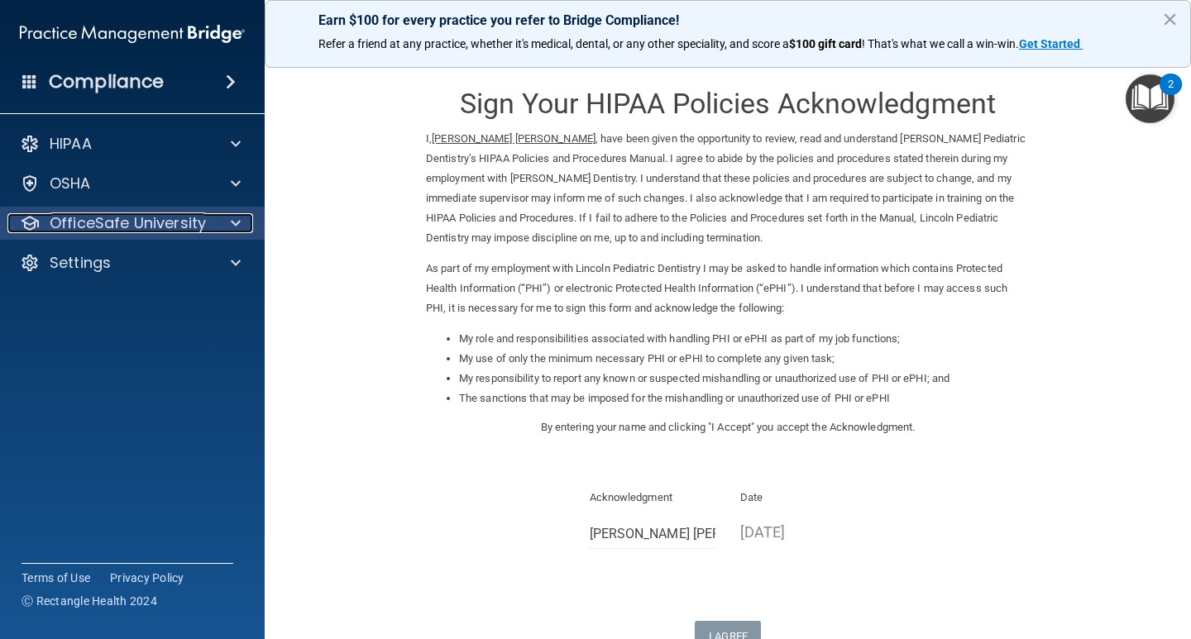
click at [235, 214] on span at bounding box center [236, 223] width 10 height 20
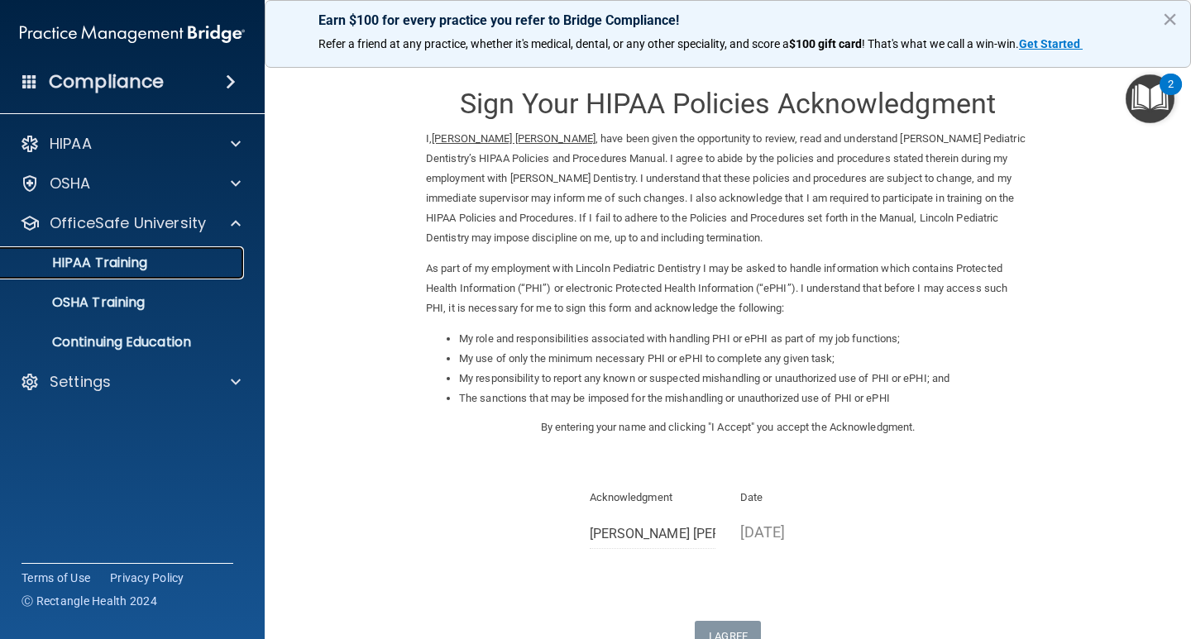
click at [152, 266] on div "HIPAA Training" at bounding box center [124, 263] width 226 height 17
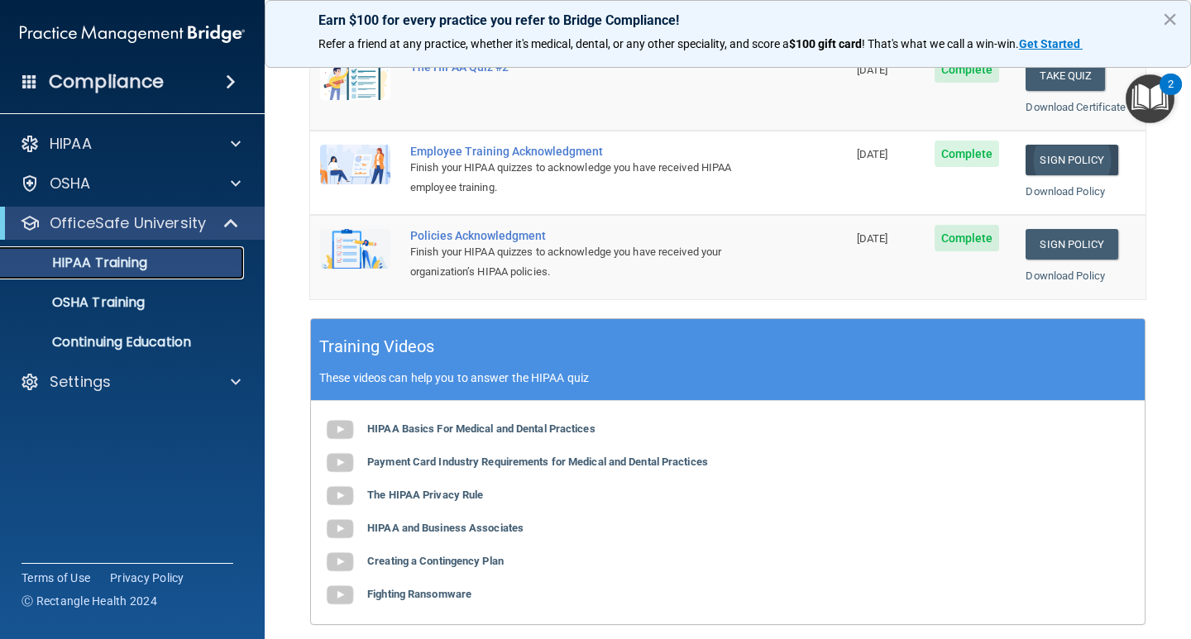
scroll to position [165, 0]
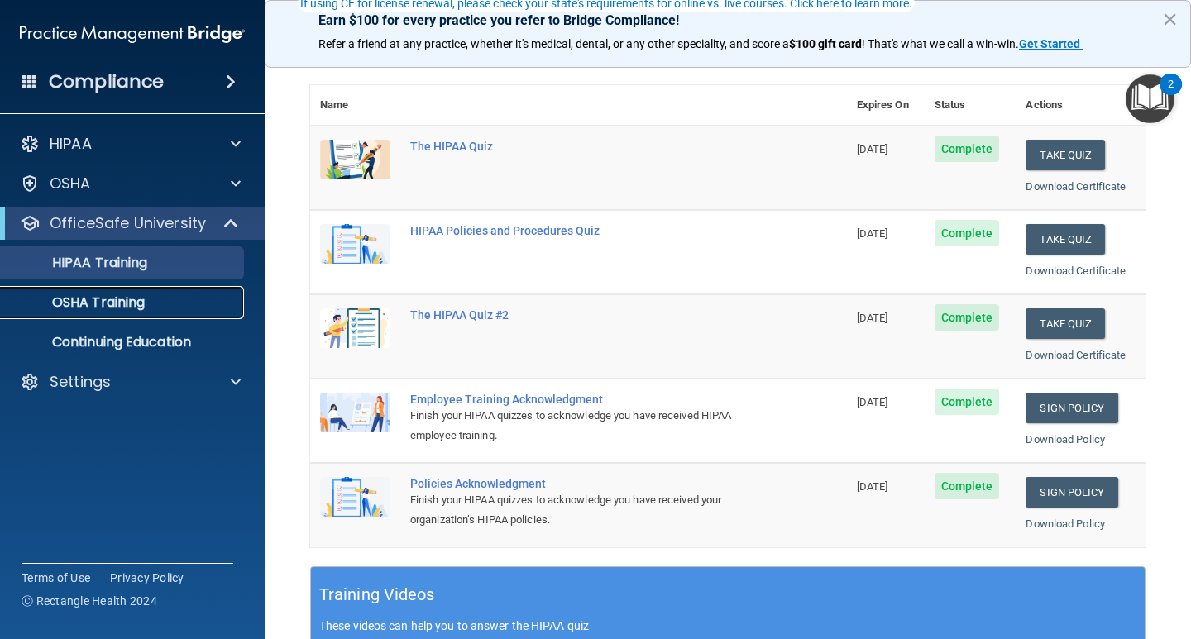
click at [137, 301] on p "OSHA Training" at bounding box center [78, 302] width 134 height 17
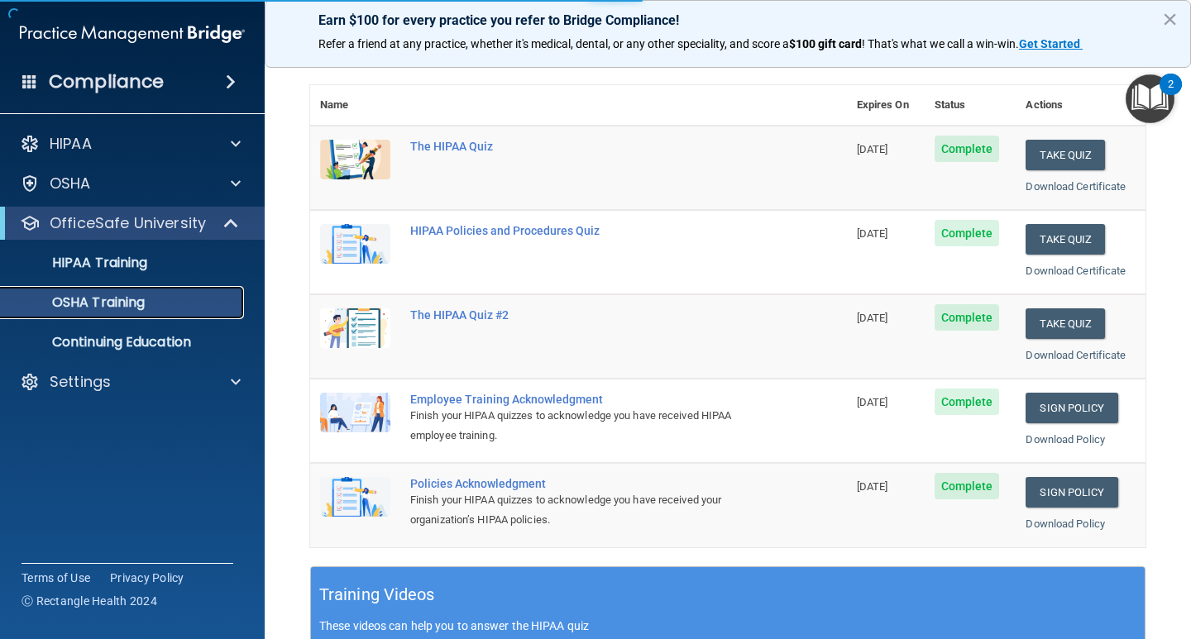
click at [118, 299] on p "OSHA Training" at bounding box center [78, 302] width 134 height 17
